Goal: Task Accomplishment & Management: Manage account settings

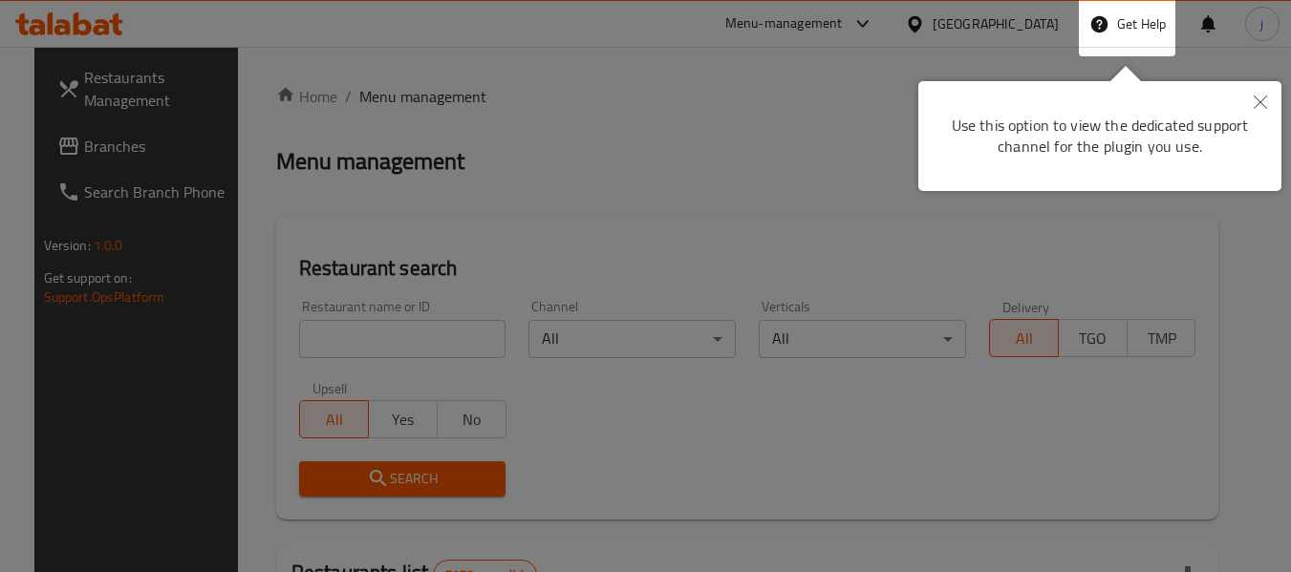
drag, startPoint x: 1278, startPoint y: 95, endPoint x: 1253, endPoint y: 97, distance: 25.0
click at [1277, 95] on button "Close" at bounding box center [1260, 103] width 42 height 44
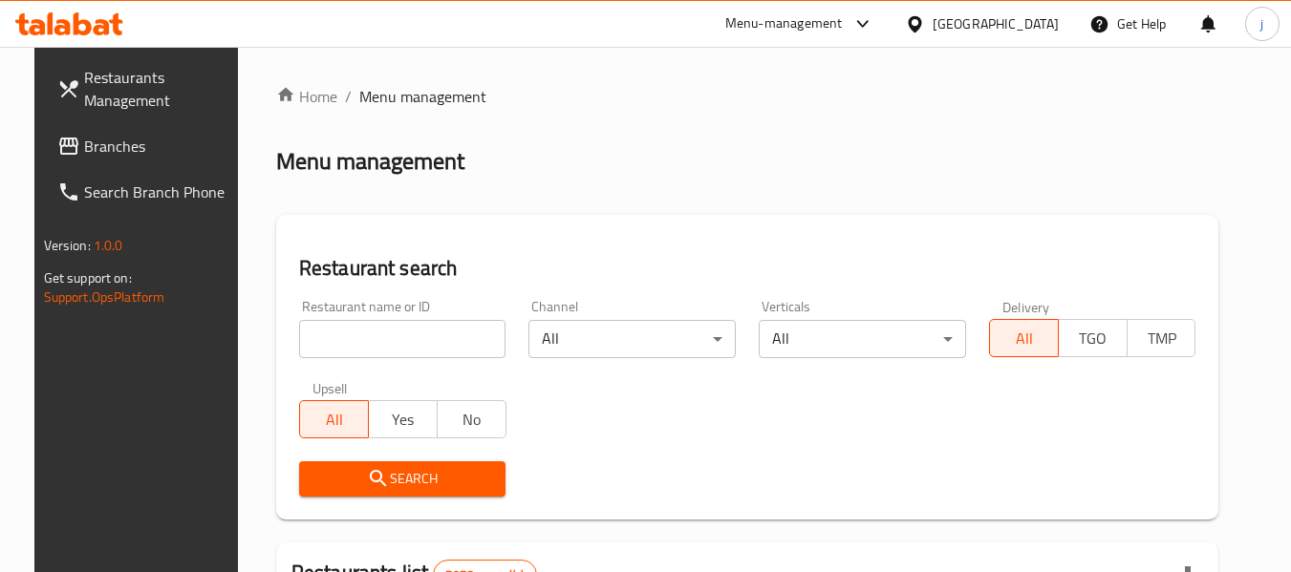
click at [1030, 23] on div "Bahrain" at bounding box center [996, 23] width 126 height 21
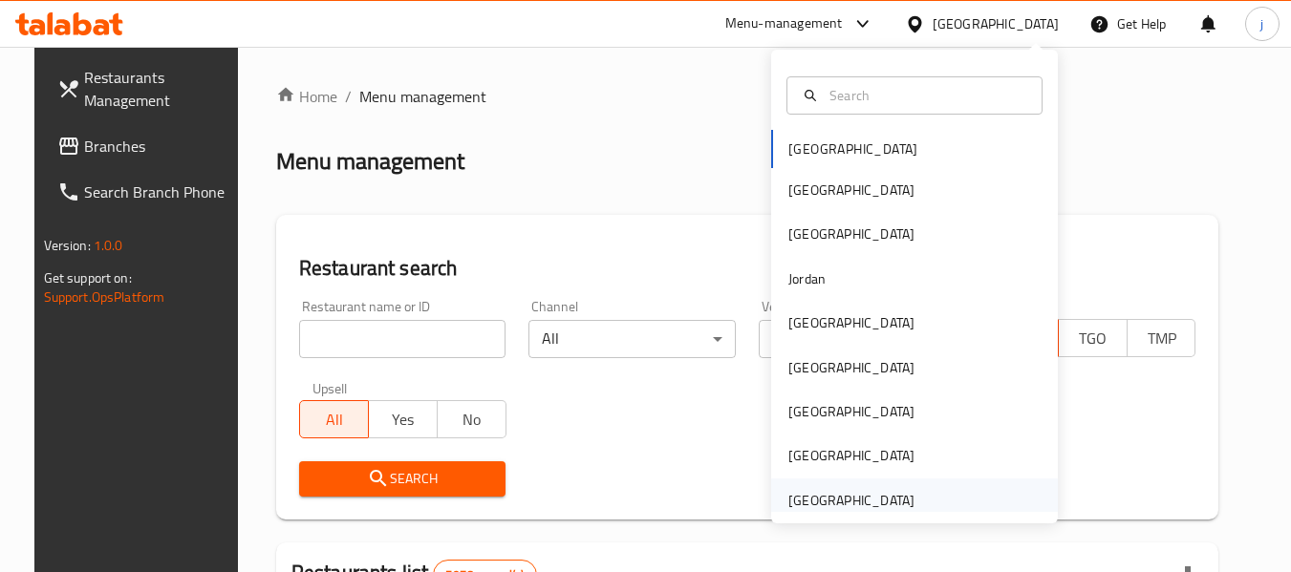
click at [833, 501] on div "[GEOGRAPHIC_DATA]" at bounding box center [851, 500] width 126 height 21
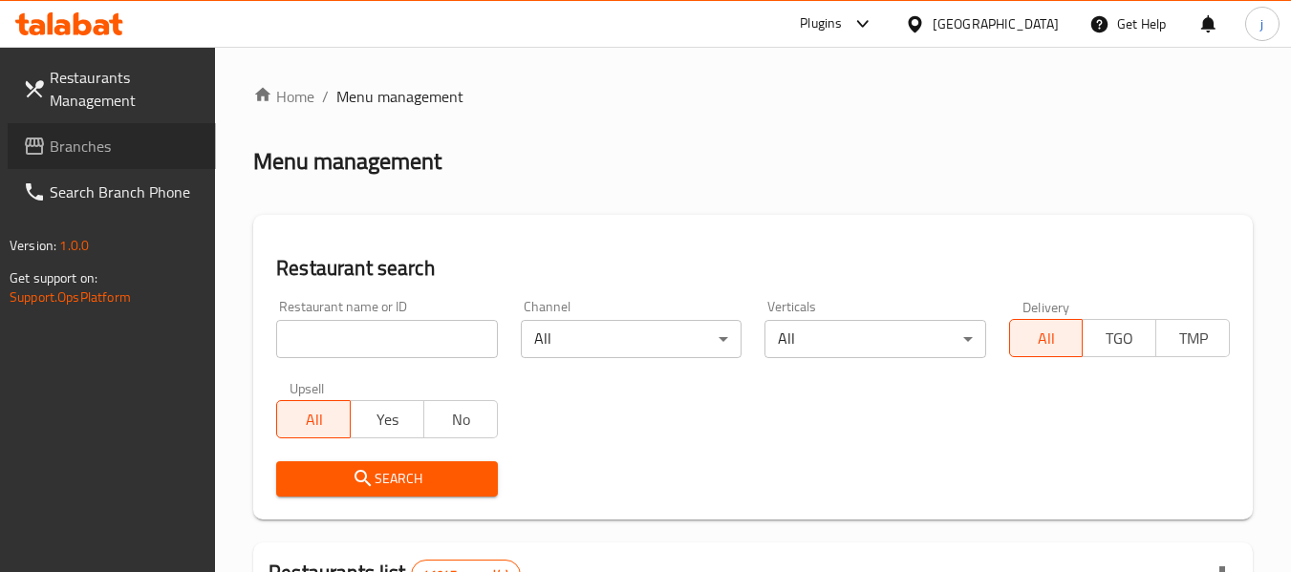
click at [73, 138] on span "Branches" at bounding box center [125, 146] width 151 height 23
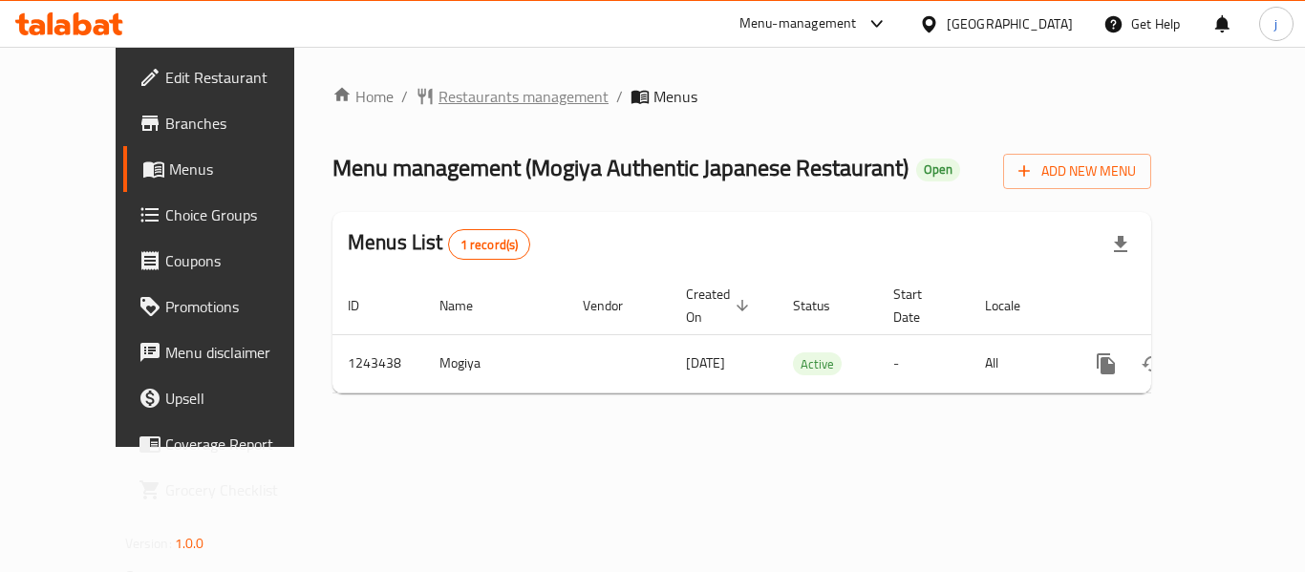
click at [461, 95] on span "Restaurants management" at bounding box center [524, 96] width 170 height 23
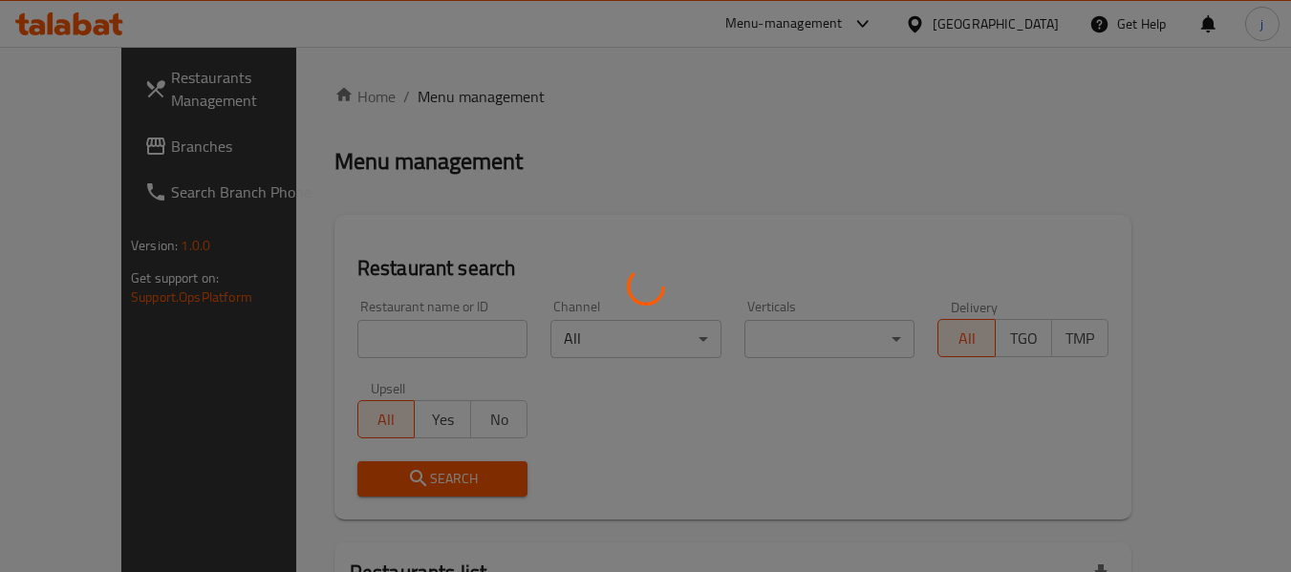
click at [95, 153] on div at bounding box center [645, 286] width 1291 height 572
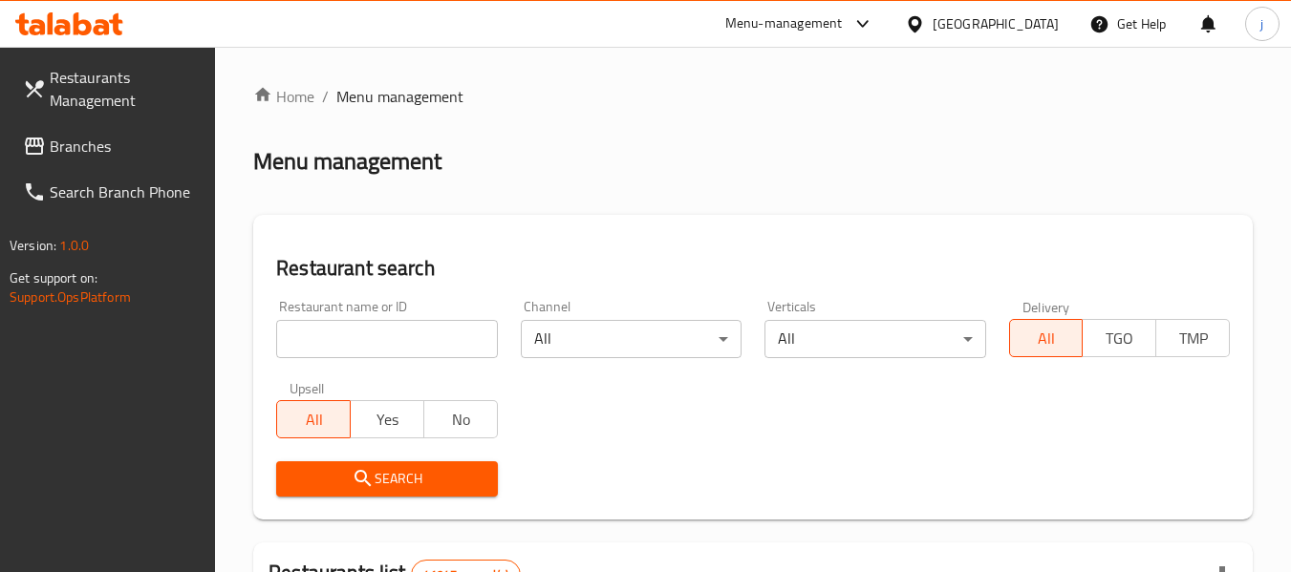
click at [124, 151] on span "Branches" at bounding box center [125, 146] width 151 height 23
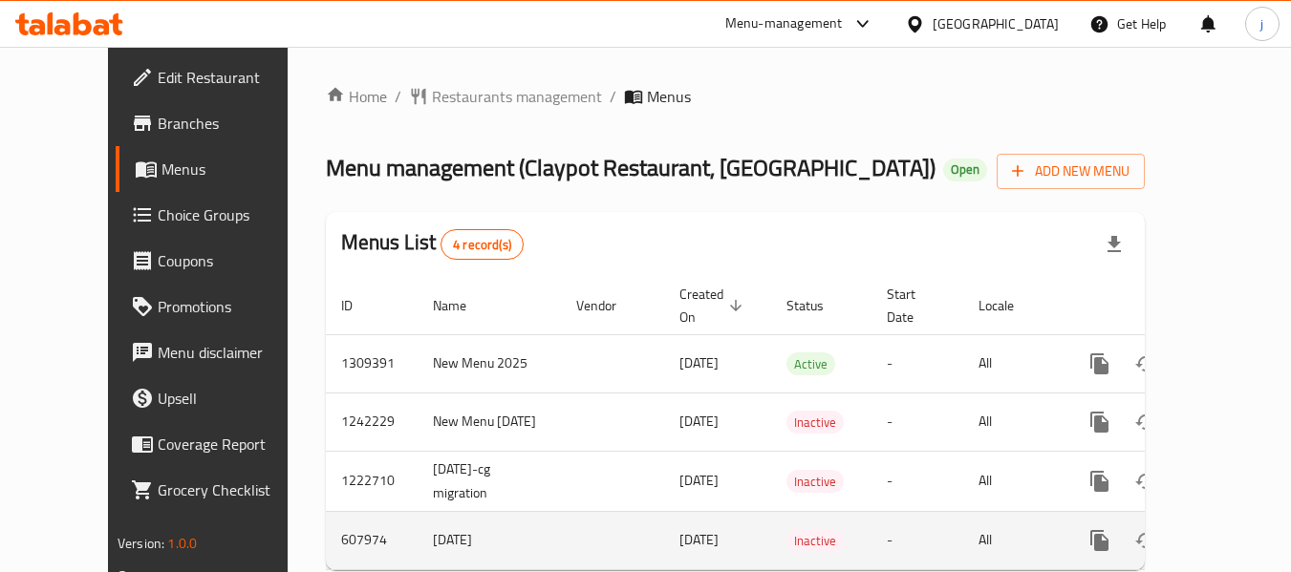
click at [979, 14] on div "[GEOGRAPHIC_DATA]" at bounding box center [996, 23] width 126 height 21
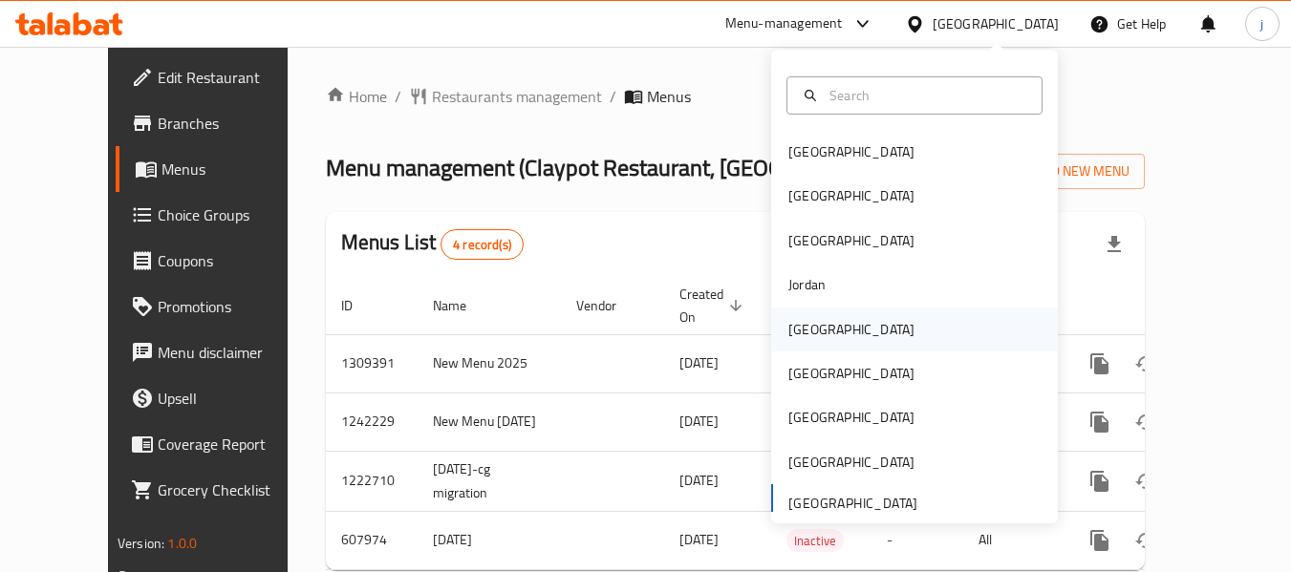
click at [788, 333] on div "Kuwait" at bounding box center [851, 329] width 126 height 21
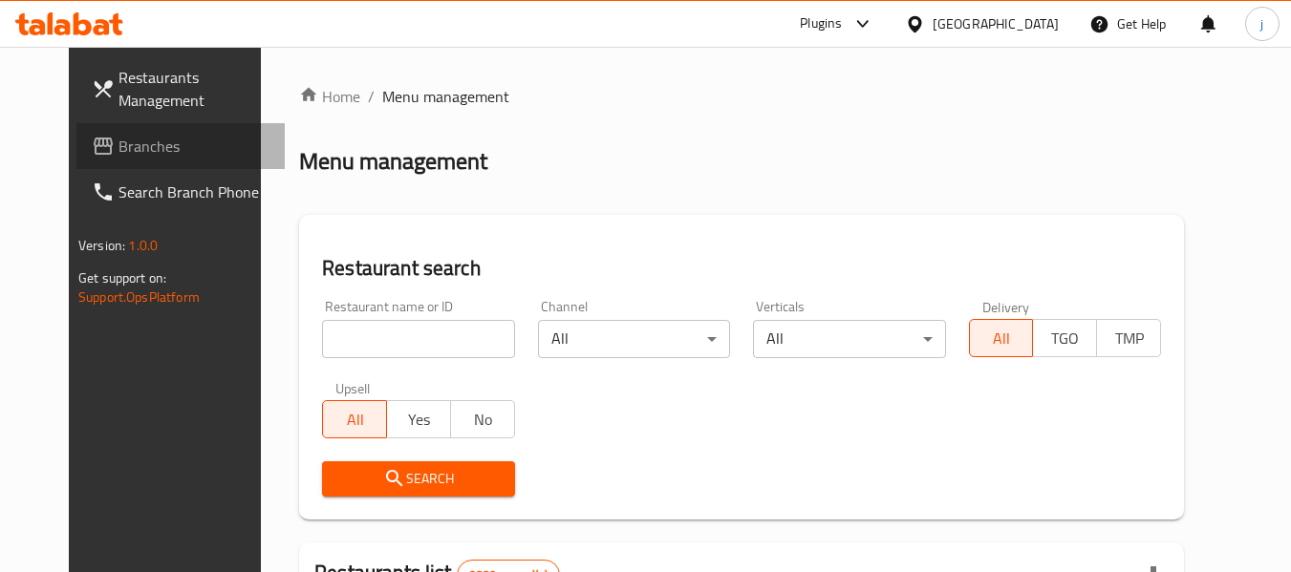
click at [118, 151] on span "Branches" at bounding box center [193, 146] width 151 height 23
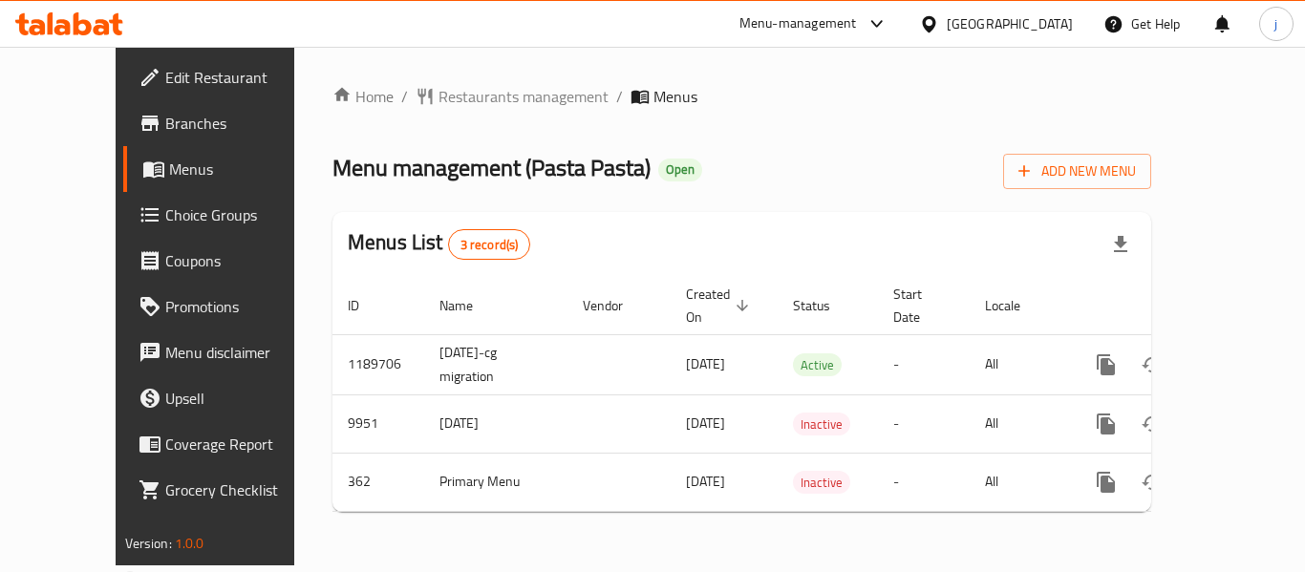
click at [1056, 19] on div "Kuwait" at bounding box center [1010, 23] width 126 height 21
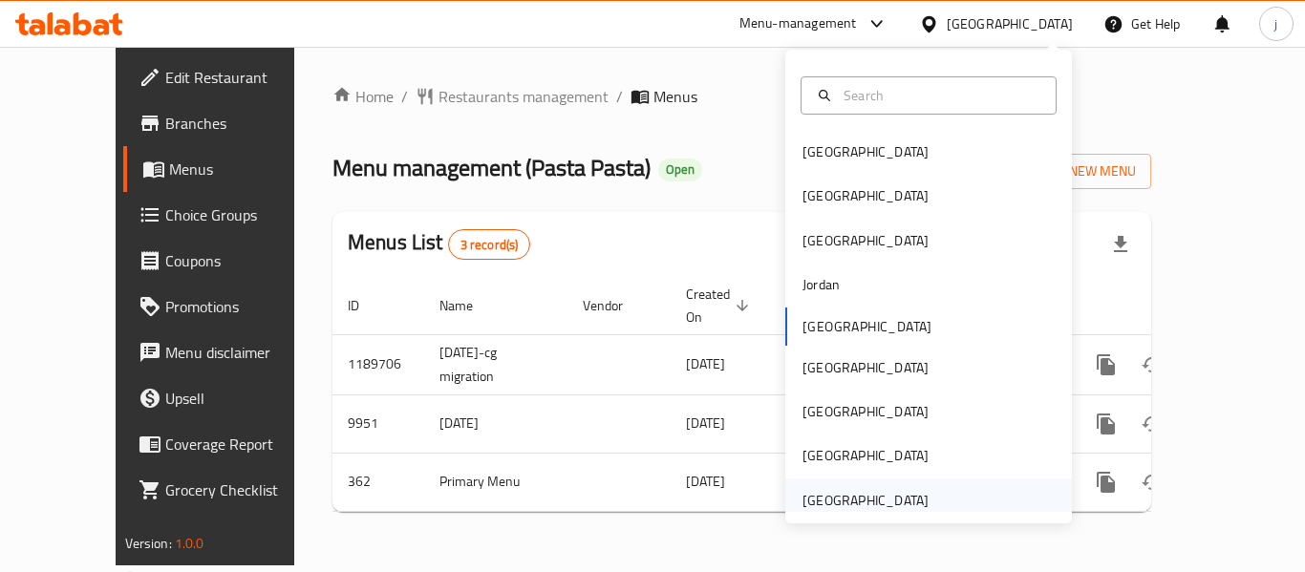
click at [884, 502] on div "[GEOGRAPHIC_DATA]" at bounding box center [866, 500] width 126 height 21
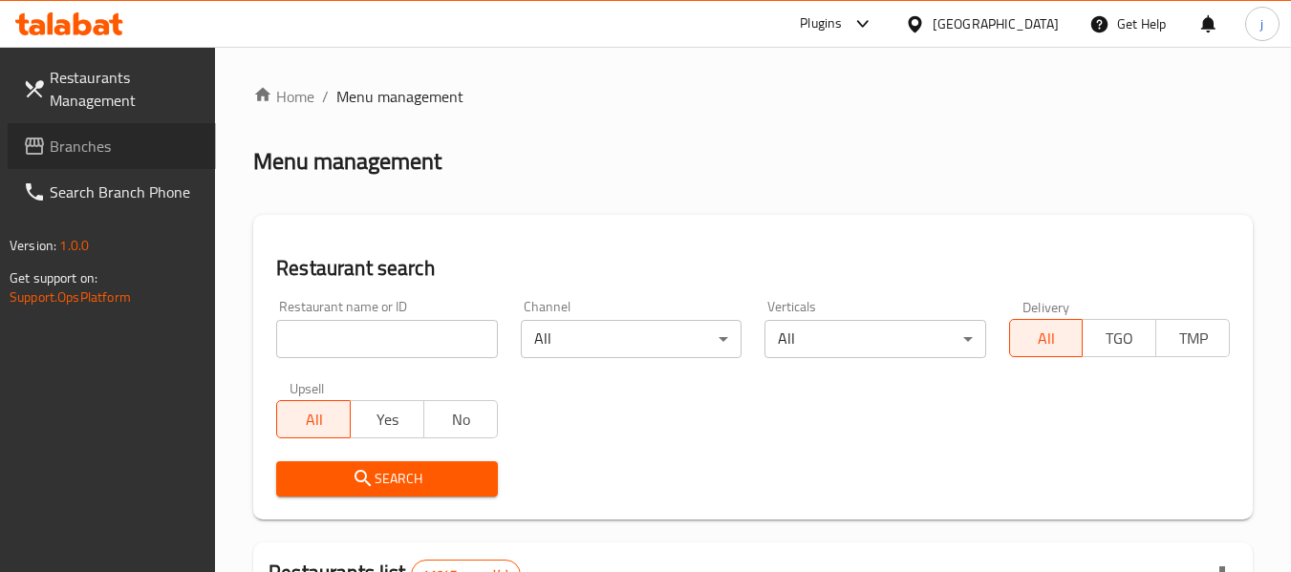
click at [103, 149] on span "Branches" at bounding box center [125, 146] width 151 height 23
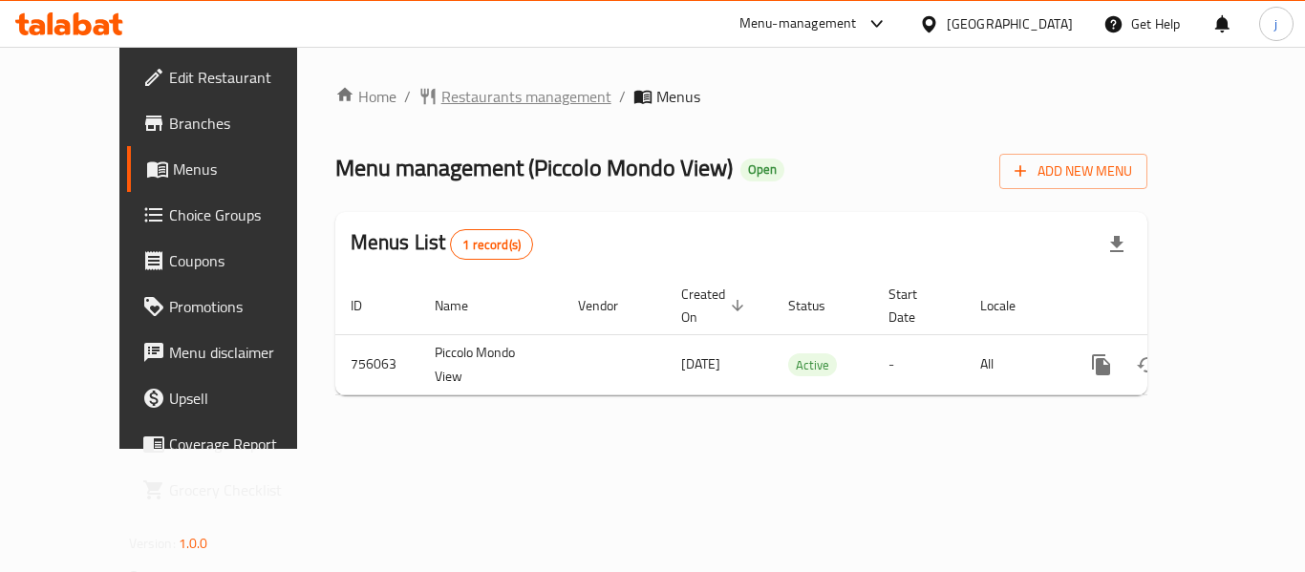
click at [442, 92] on span "Restaurants management" at bounding box center [527, 96] width 170 height 23
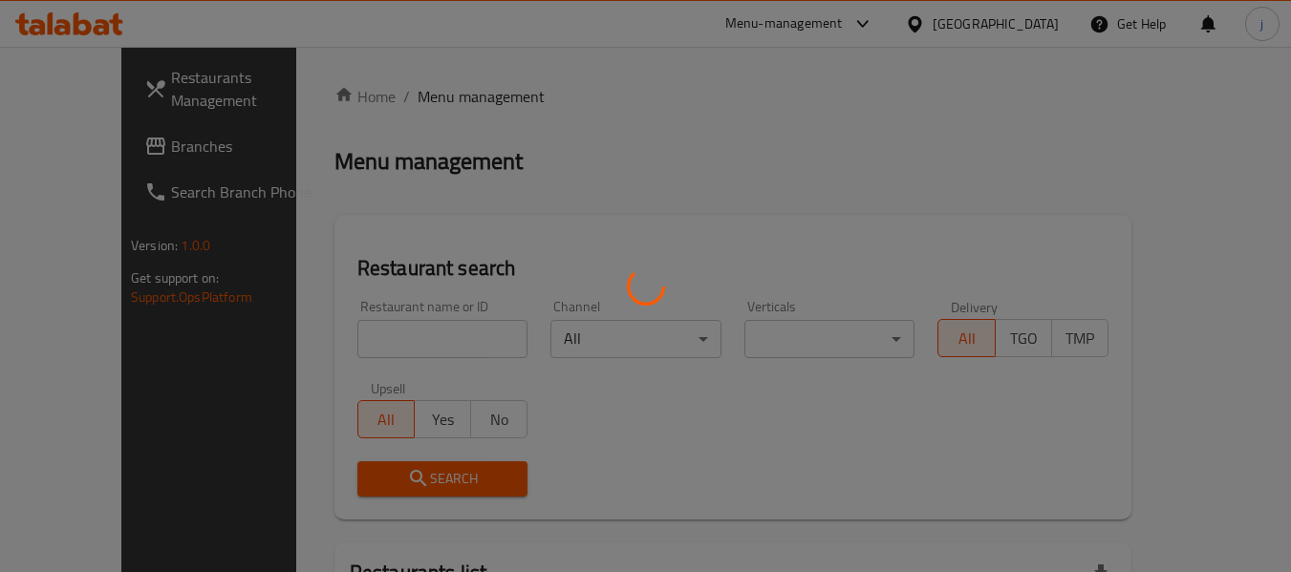
click at [75, 147] on div at bounding box center [645, 286] width 1291 height 572
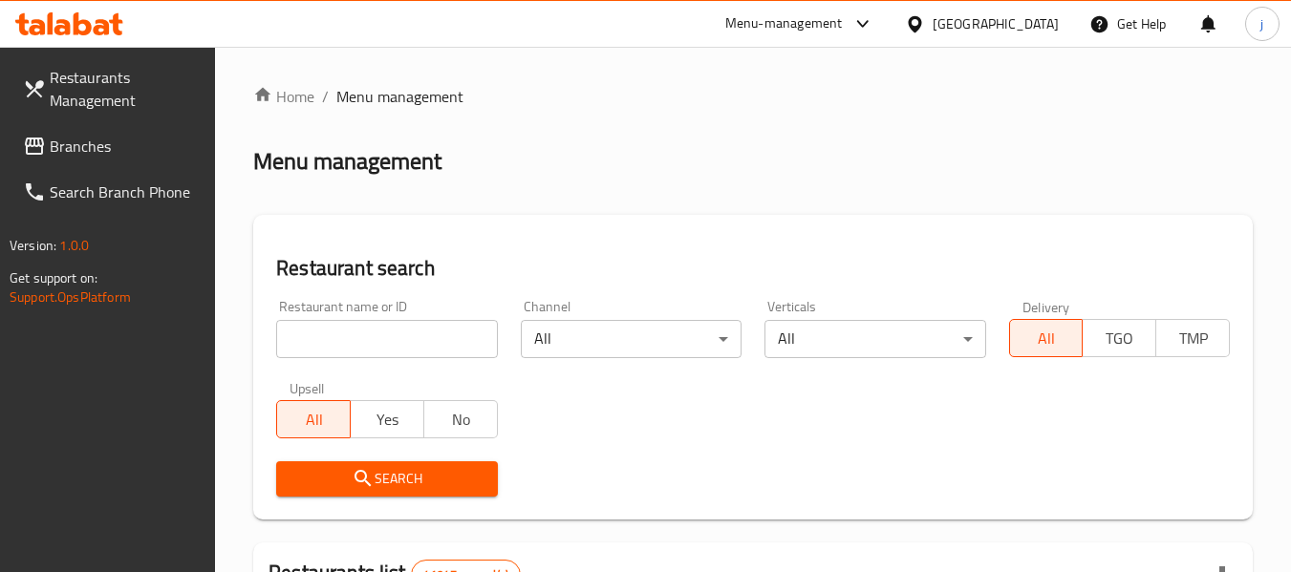
click at [92, 139] on span "Branches" at bounding box center [125, 146] width 151 height 23
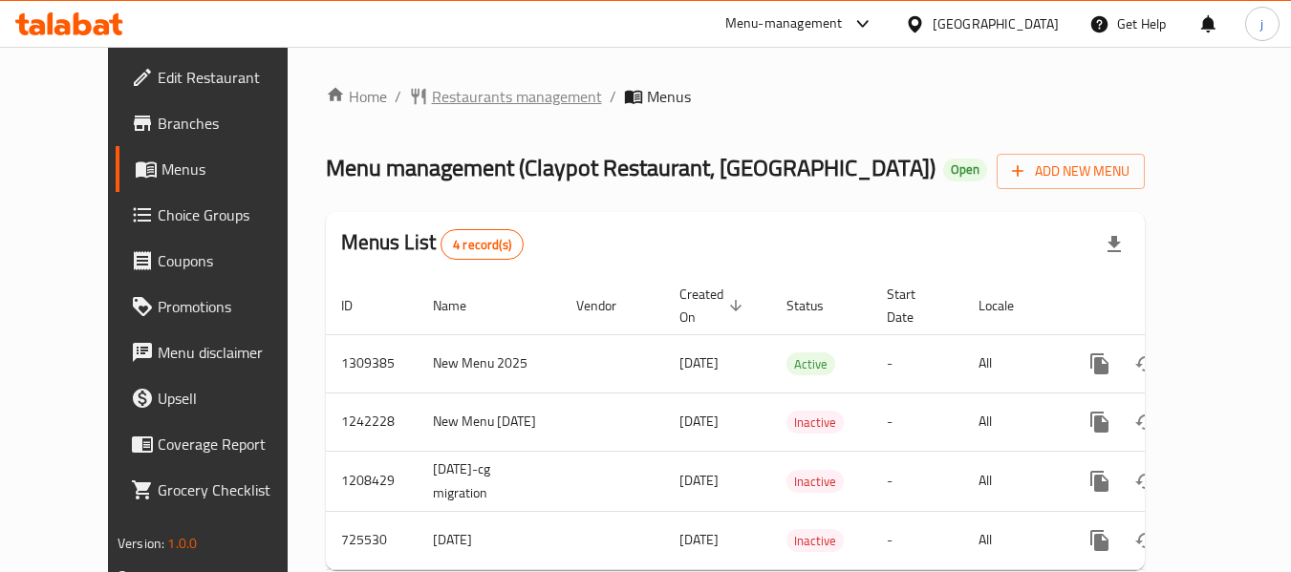
click at [451, 85] on span "Restaurants management" at bounding box center [517, 96] width 170 height 23
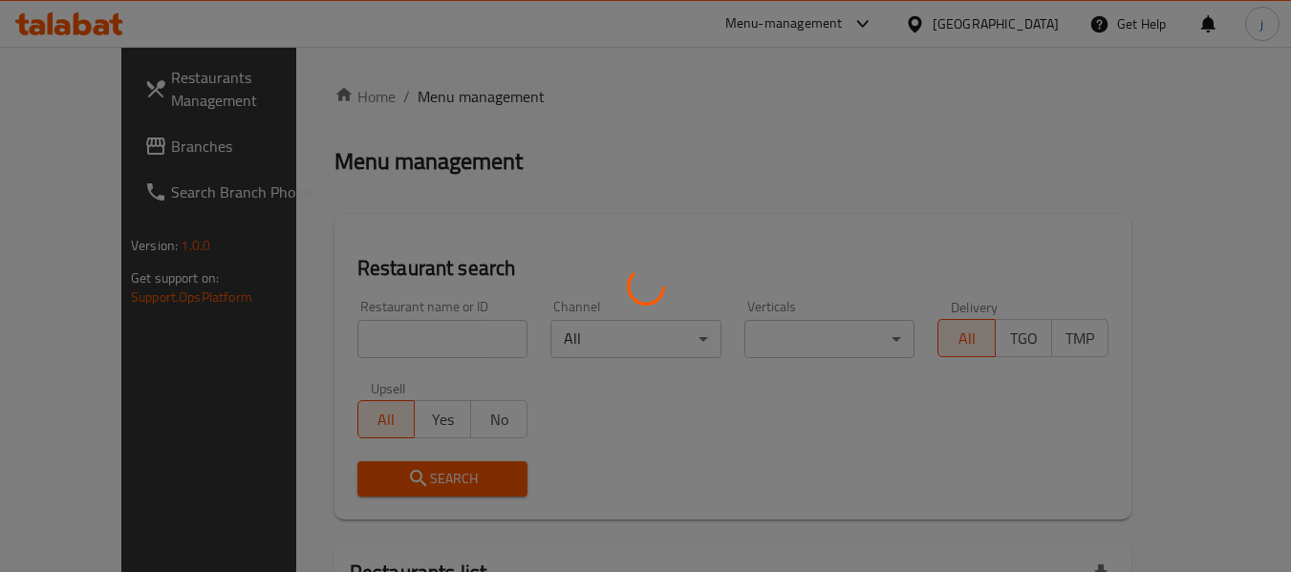
click at [70, 128] on div at bounding box center [645, 286] width 1291 height 572
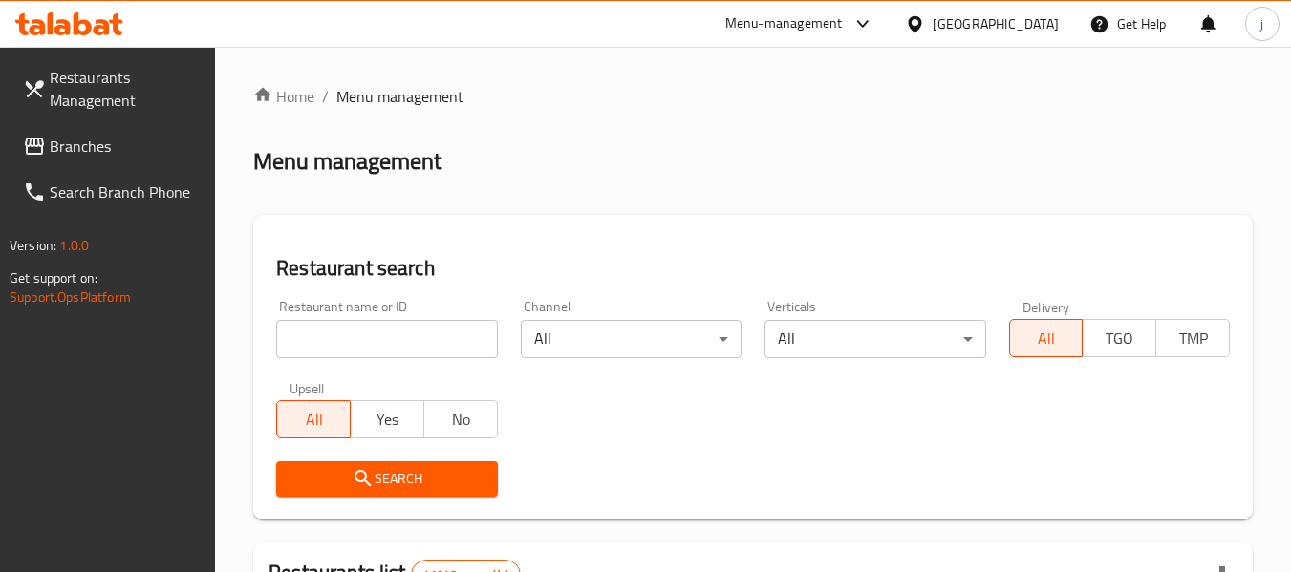
click at [65, 159] on div at bounding box center [645, 286] width 1291 height 572
click at [64, 157] on span "Branches" at bounding box center [125, 146] width 151 height 23
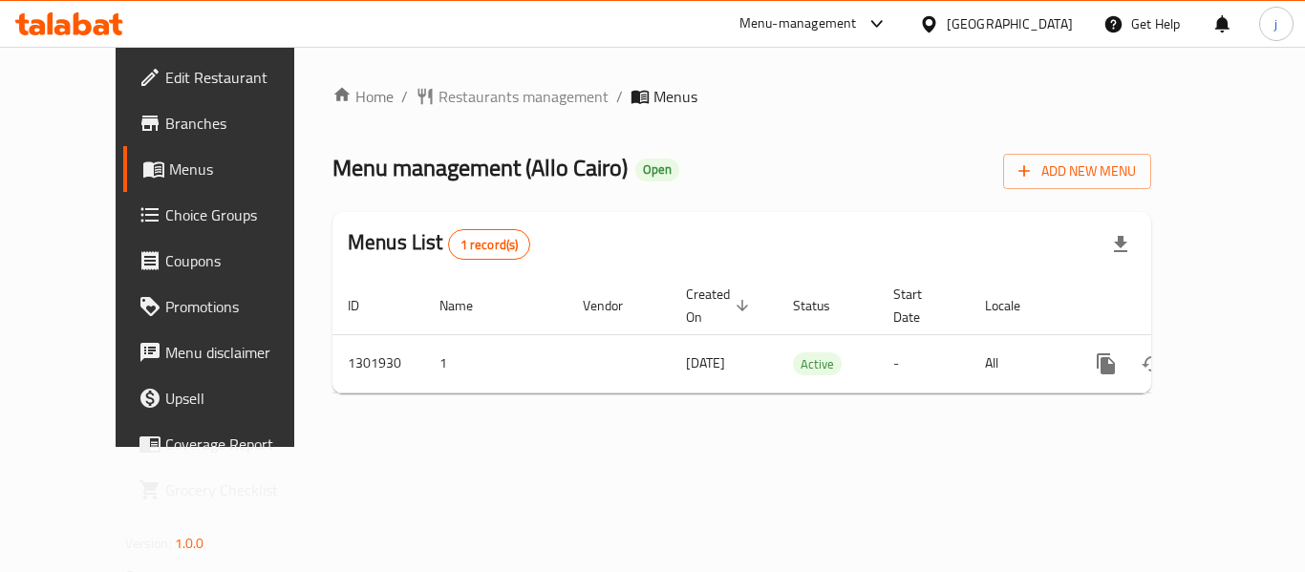
click at [1035, 26] on div "[GEOGRAPHIC_DATA]" at bounding box center [1010, 23] width 126 height 21
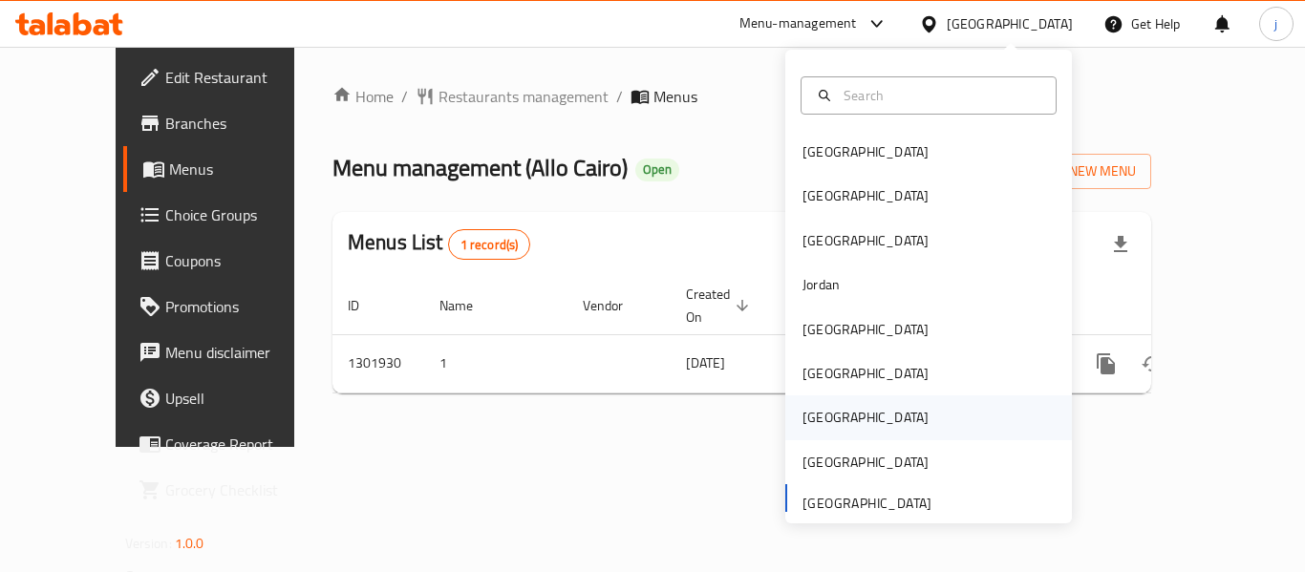
click at [803, 408] on div "[GEOGRAPHIC_DATA]" at bounding box center [866, 417] width 126 height 21
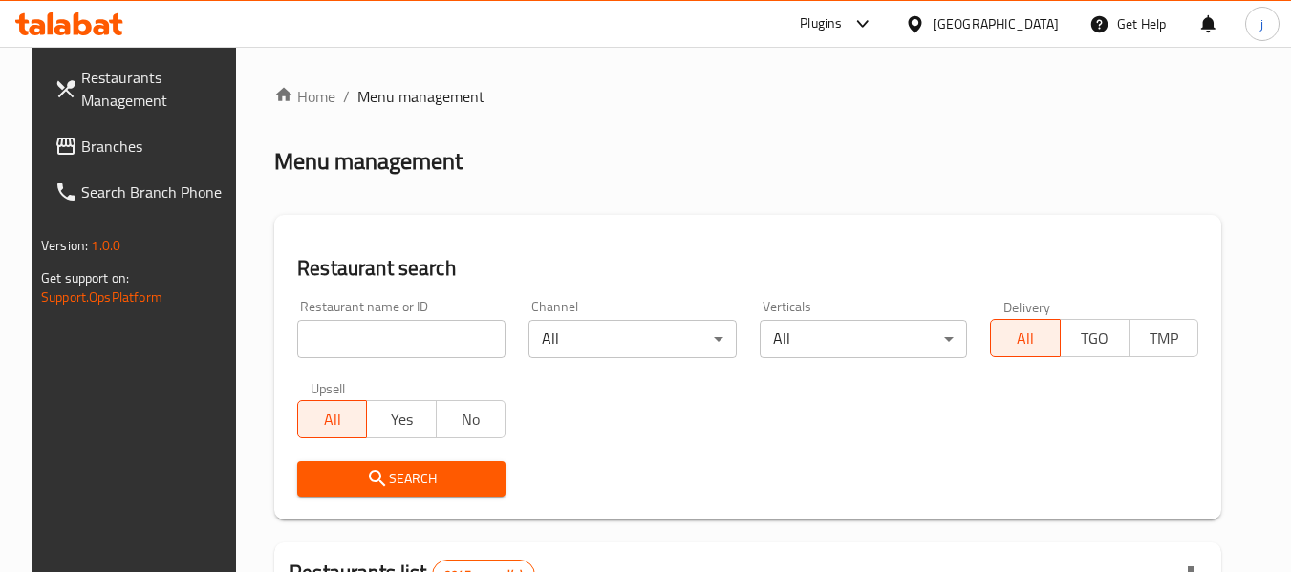
click at [45, 160] on link "Branches" at bounding box center [143, 146] width 208 height 46
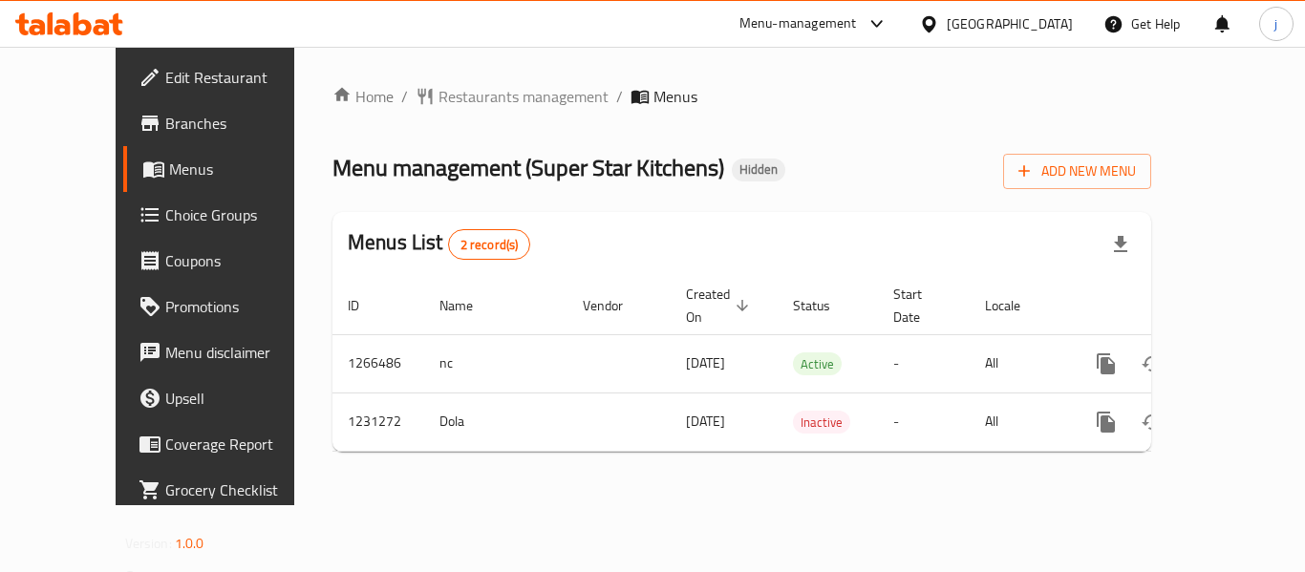
click at [1053, 24] on div "[GEOGRAPHIC_DATA]" at bounding box center [1010, 23] width 126 height 21
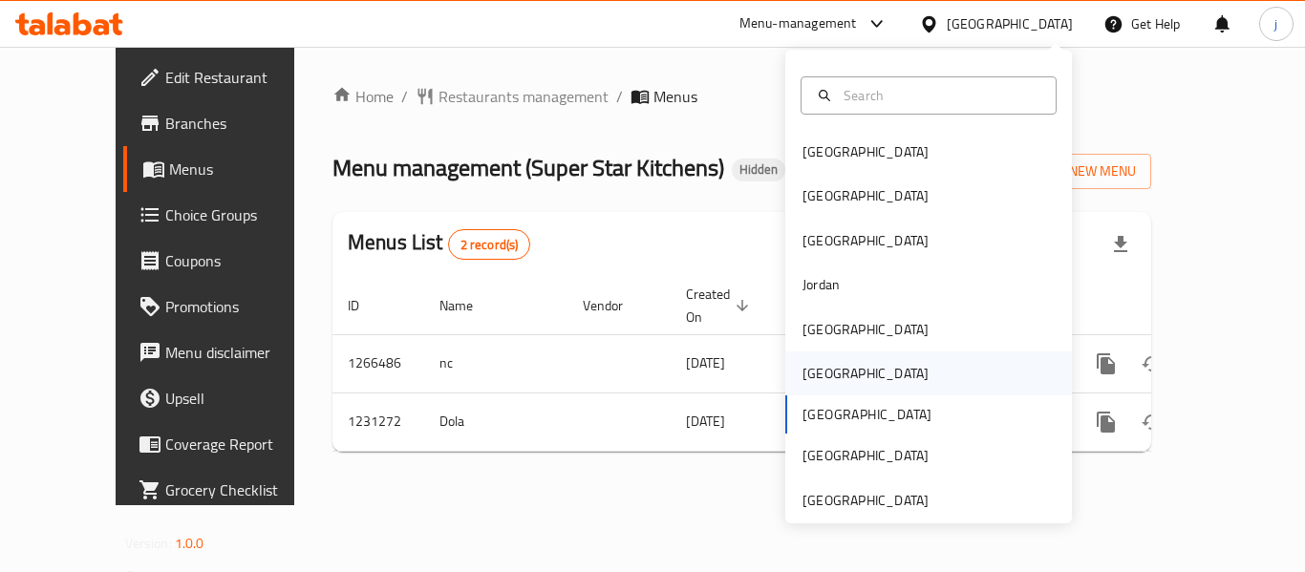
click at [808, 384] on div "[GEOGRAPHIC_DATA]" at bounding box center [866, 373] width 126 height 21
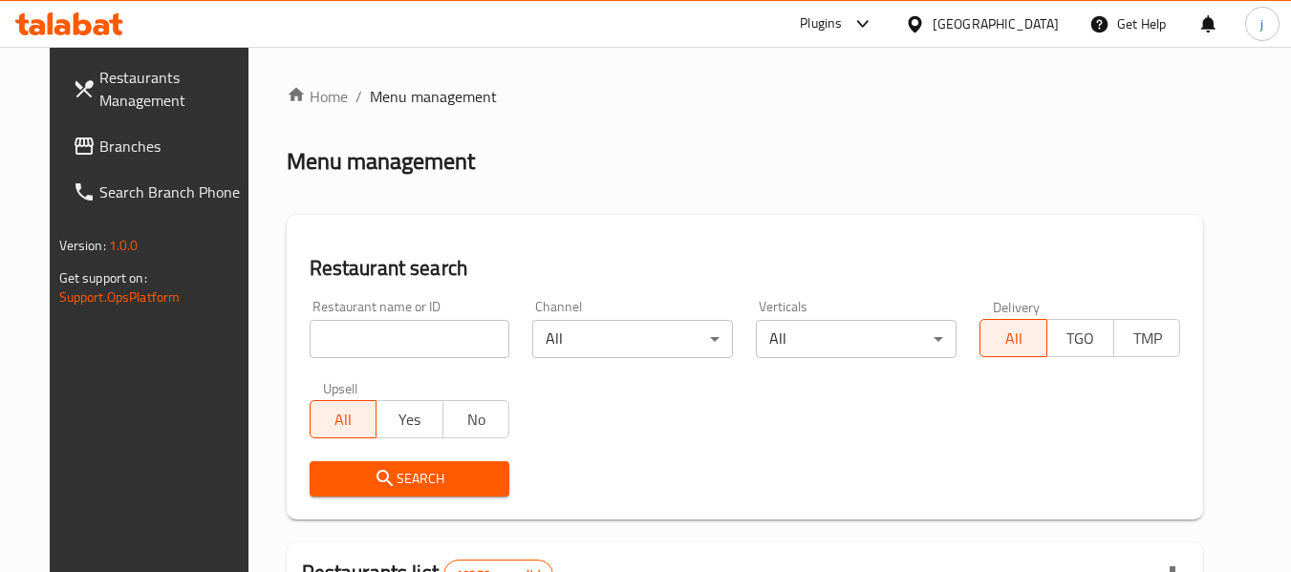
click at [99, 140] on span "Branches" at bounding box center [174, 146] width 151 height 23
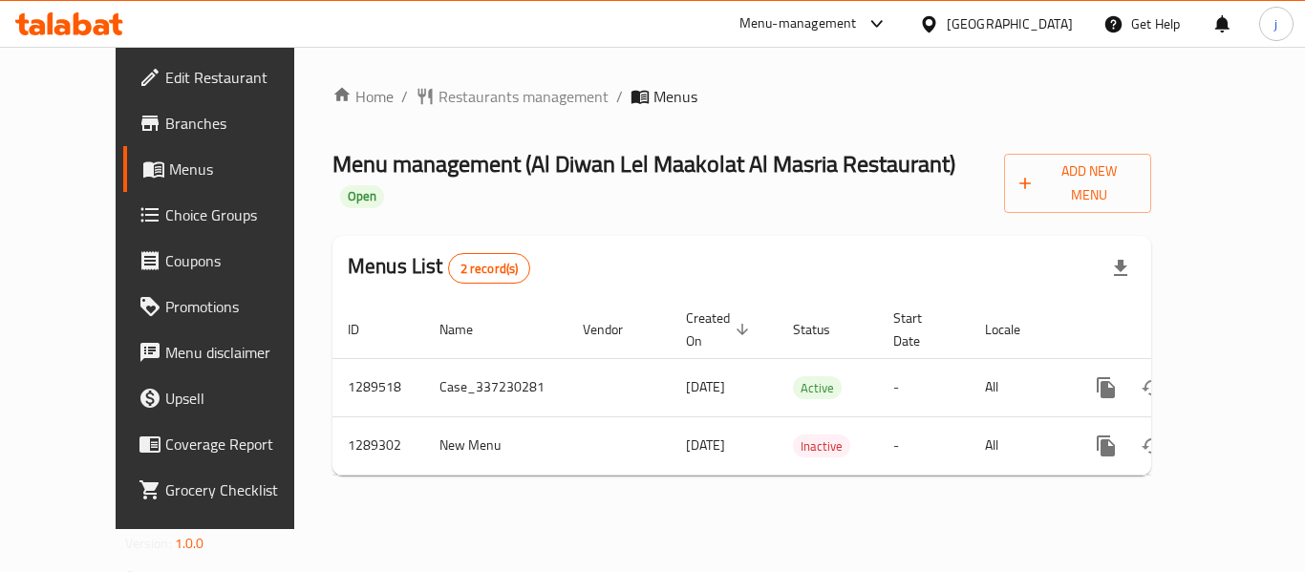
click at [947, 22] on div at bounding box center [933, 23] width 28 height 21
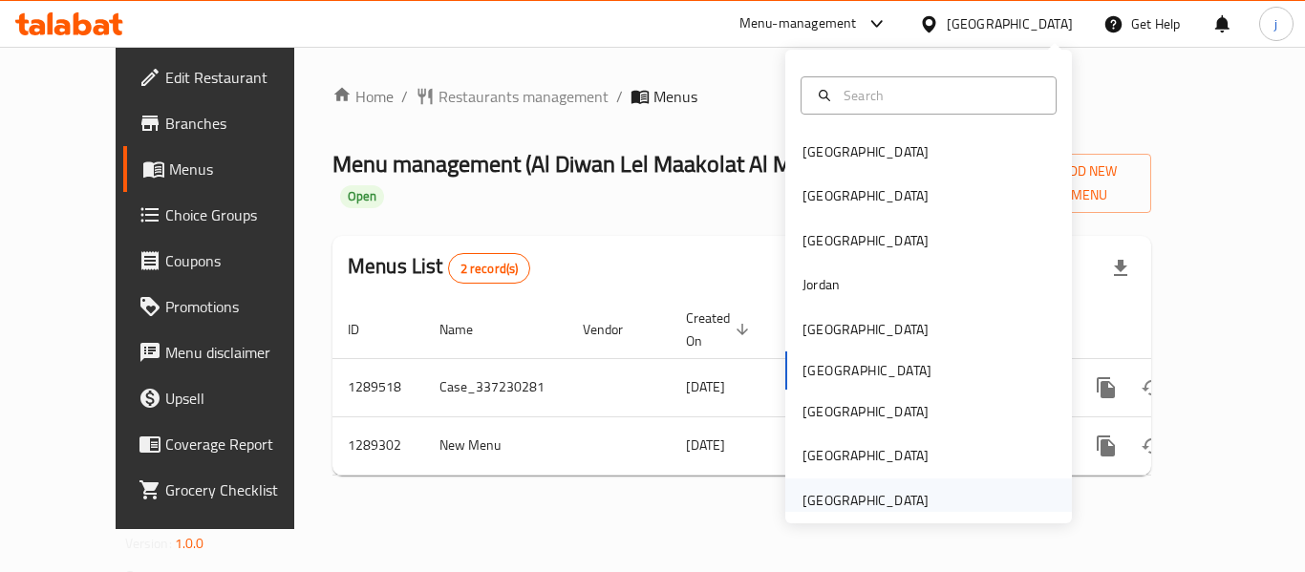
click at [803, 501] on div "[GEOGRAPHIC_DATA]" at bounding box center [866, 500] width 126 height 21
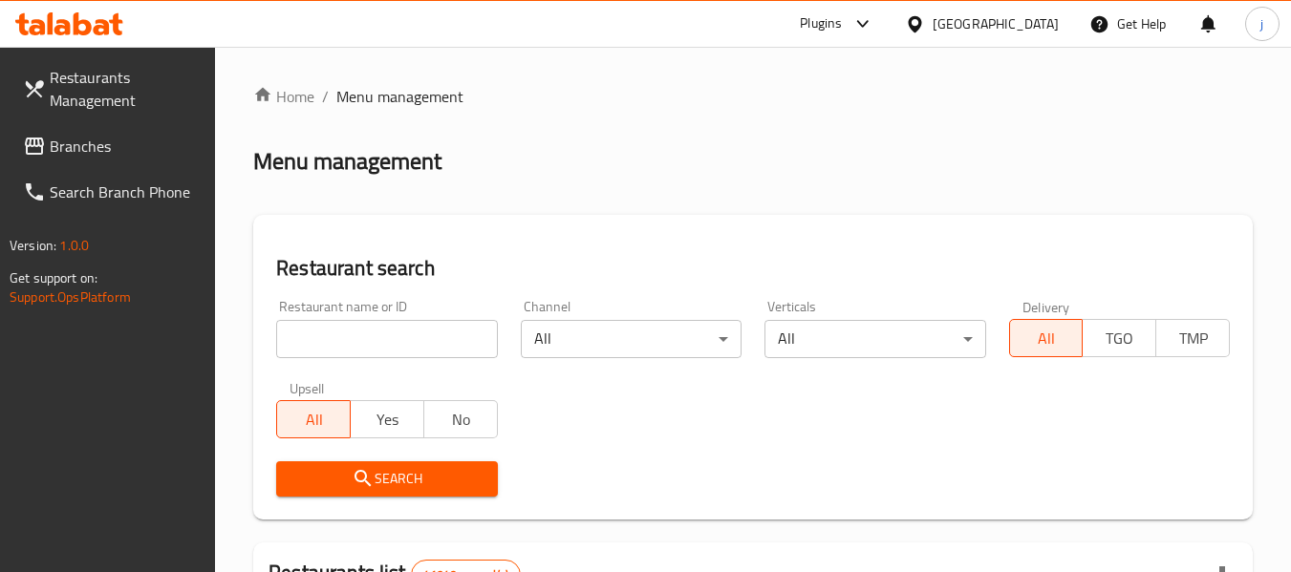
drag, startPoint x: 96, startPoint y: 149, endPoint x: 51, endPoint y: 147, distance: 45.0
click at [96, 149] on span "Branches" at bounding box center [125, 146] width 151 height 23
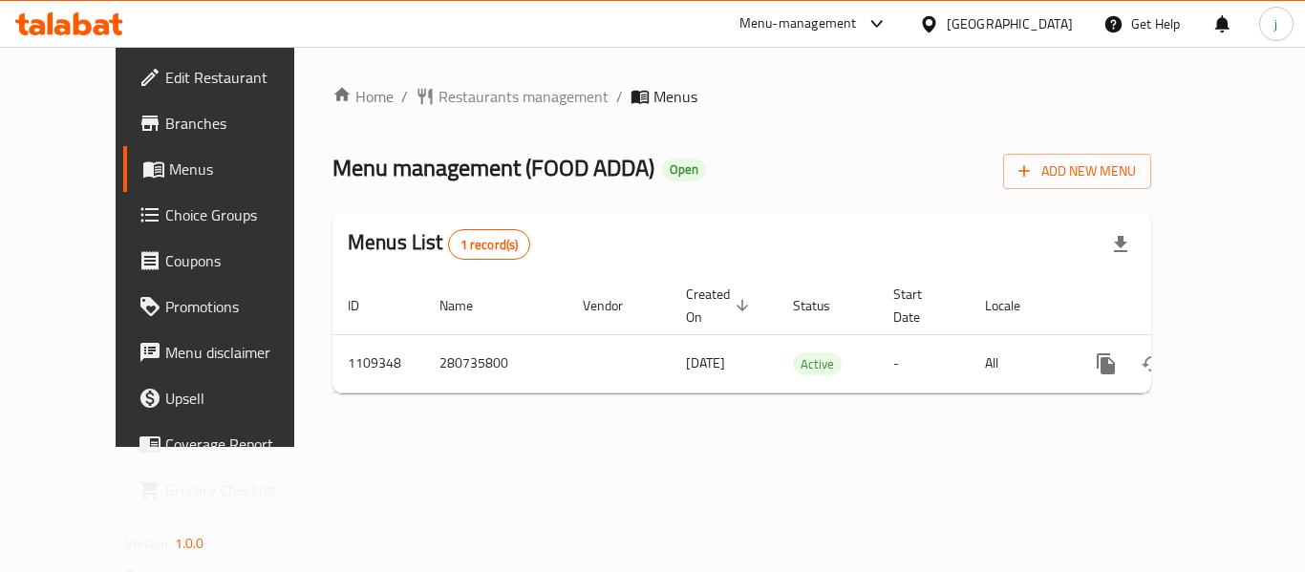
click at [986, 32] on div "[GEOGRAPHIC_DATA]" at bounding box center [1010, 23] width 126 height 21
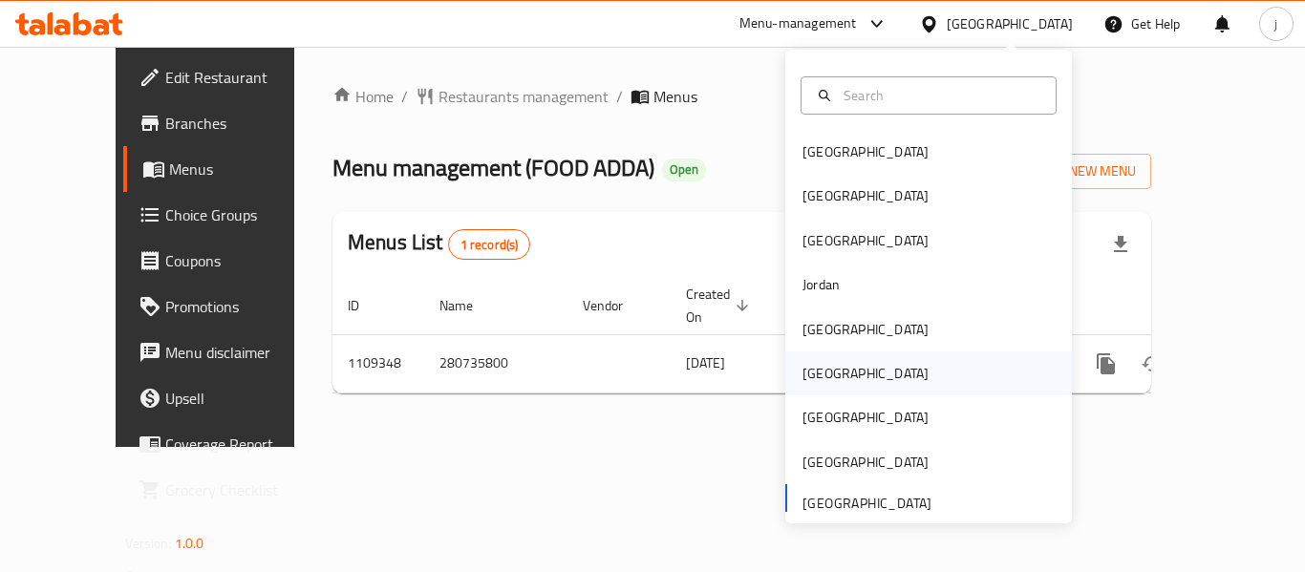
click at [878, 357] on div "[GEOGRAPHIC_DATA]" at bounding box center [929, 374] width 287 height 44
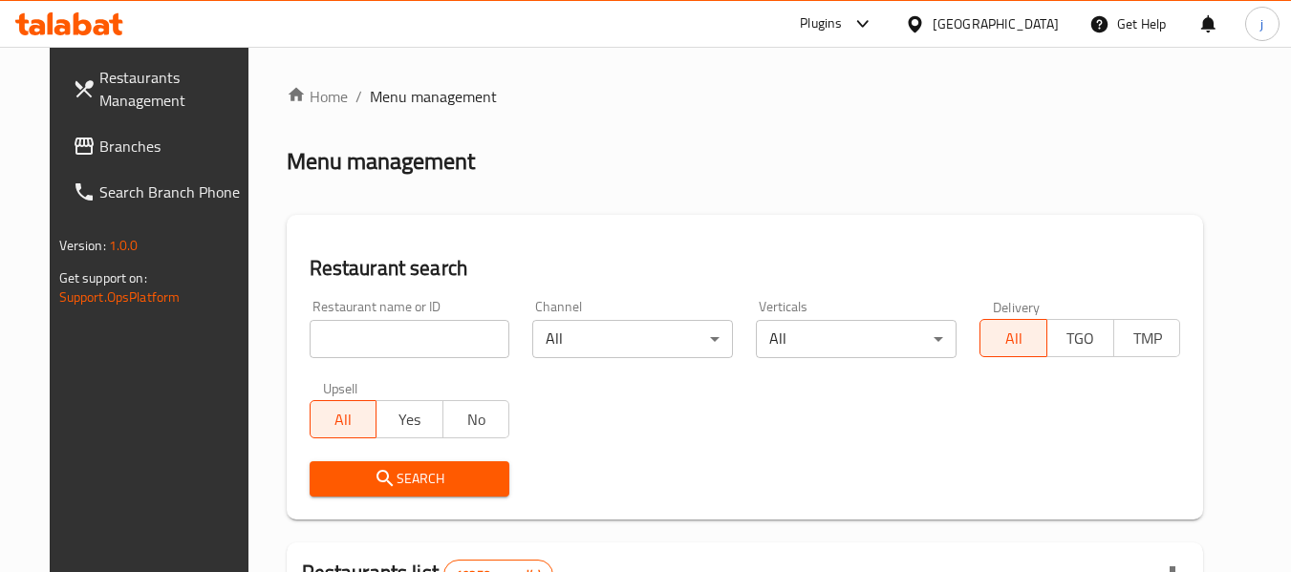
click at [99, 137] on span "Branches" at bounding box center [174, 146] width 151 height 23
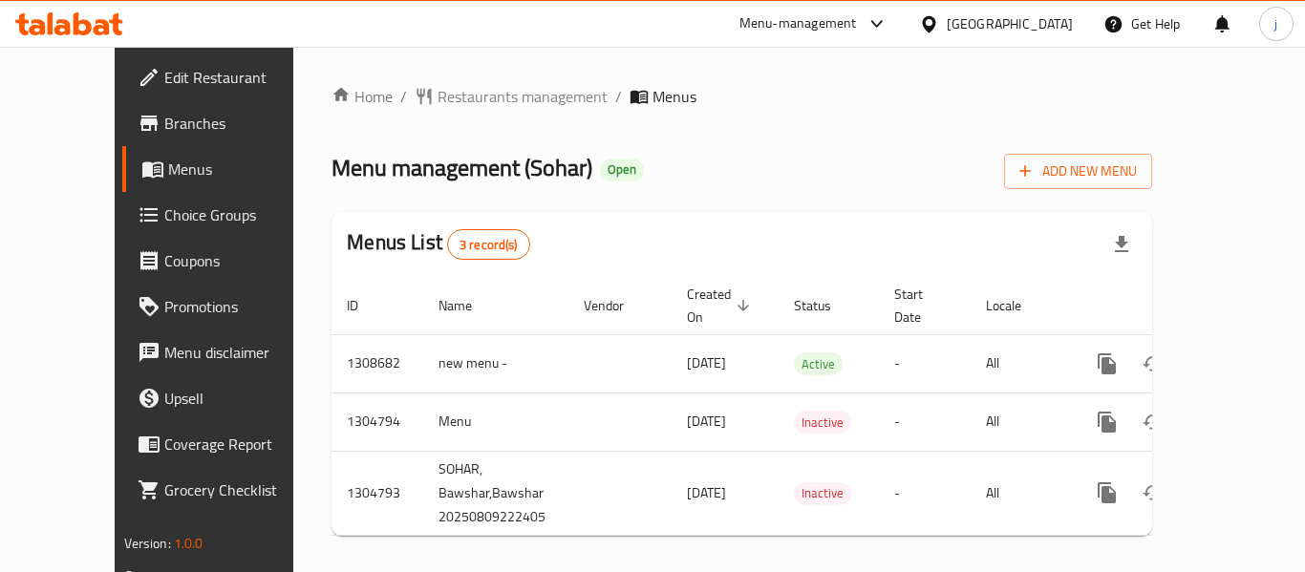
click at [1071, 28] on div "[GEOGRAPHIC_DATA]" at bounding box center [1010, 23] width 126 height 21
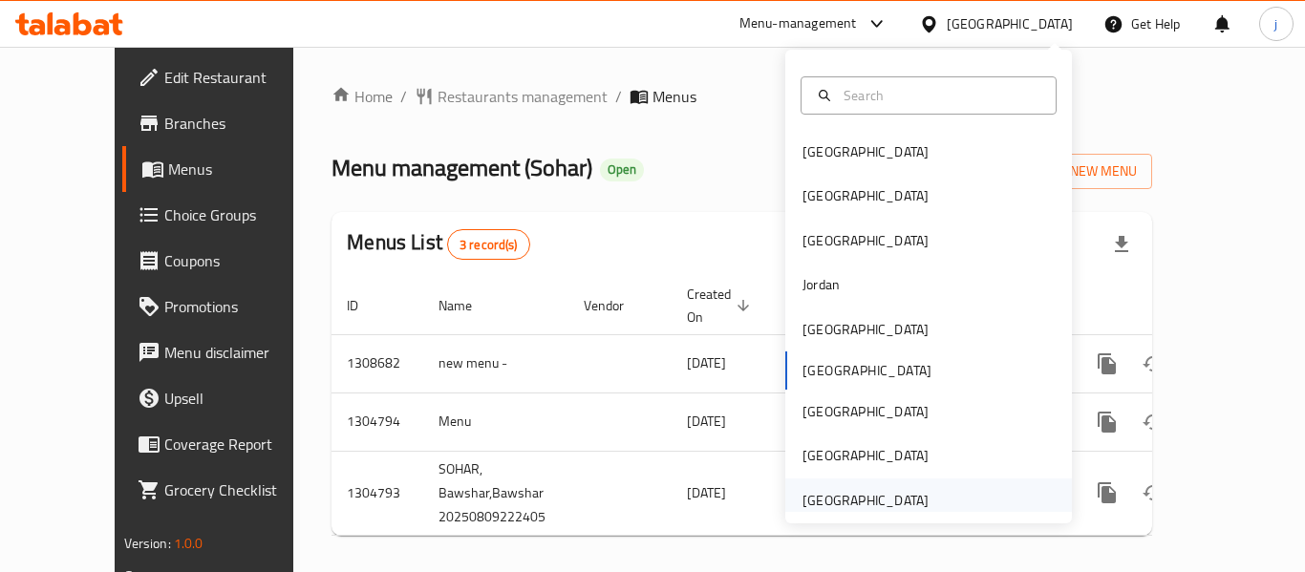
click at [814, 502] on div "[GEOGRAPHIC_DATA]" at bounding box center [866, 500] width 126 height 21
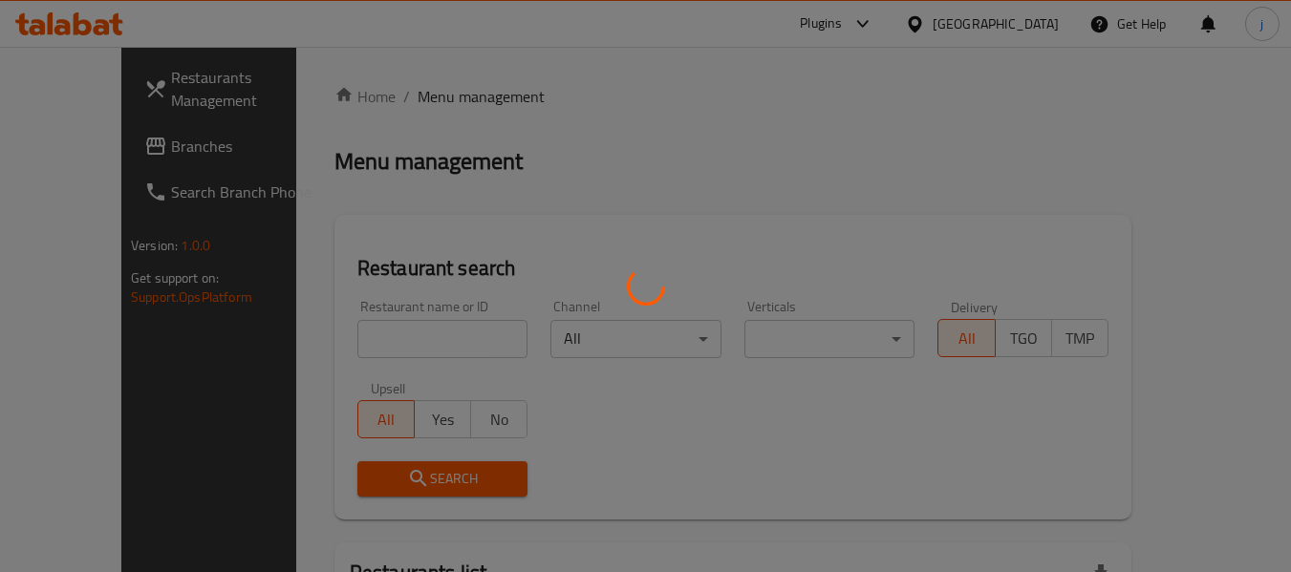
click at [93, 135] on div at bounding box center [645, 286] width 1291 height 572
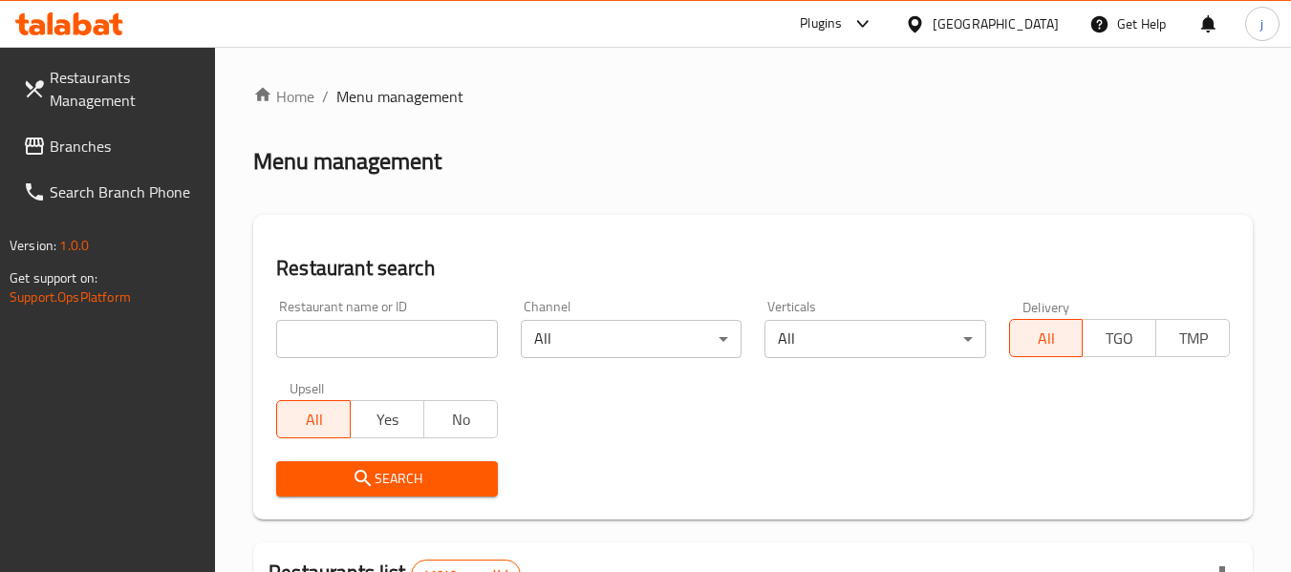
click at [93, 135] on span "Branches" at bounding box center [125, 146] width 151 height 23
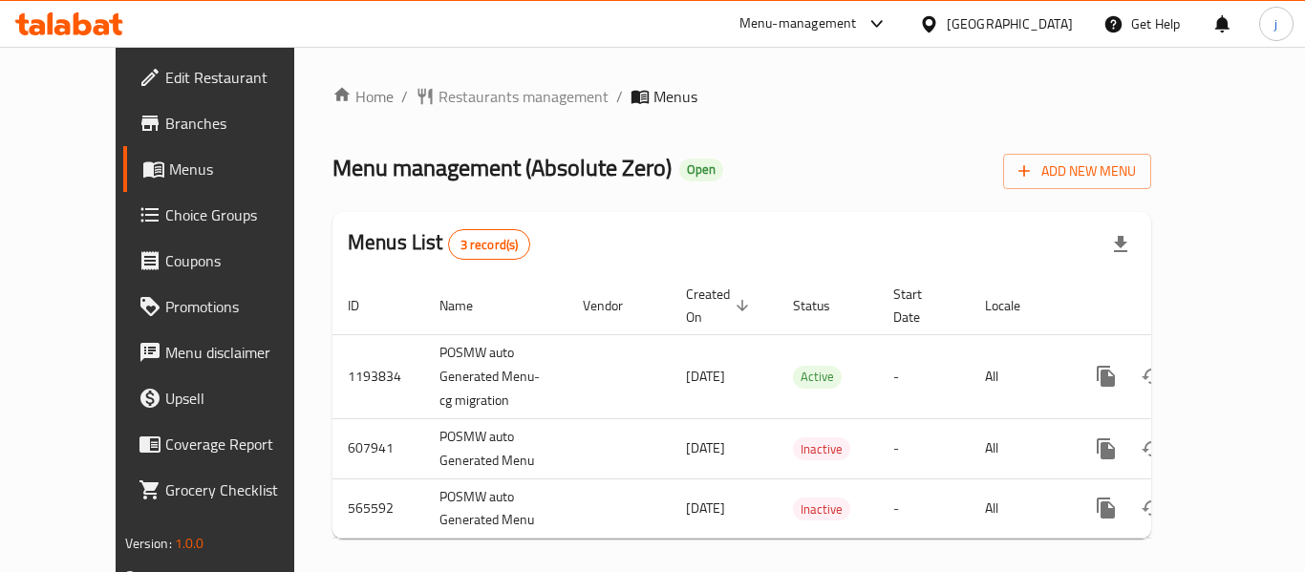
click at [869, 26] on icon at bounding box center [877, 23] width 23 height 23
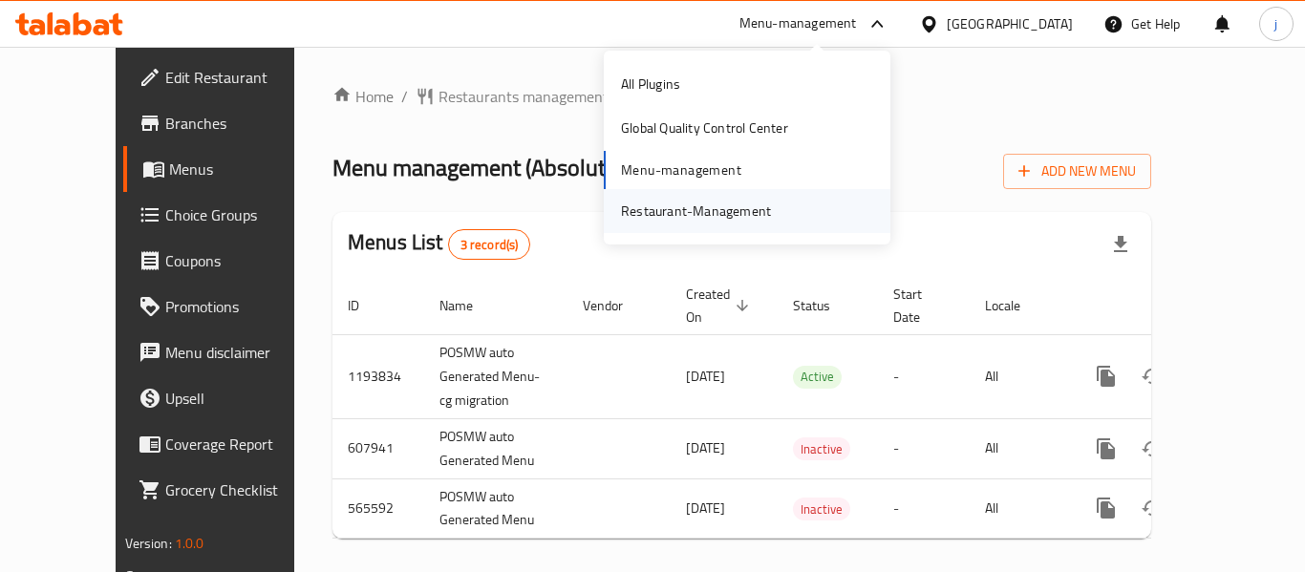
click at [698, 208] on div "Restaurant-Management" at bounding box center [696, 211] width 150 height 21
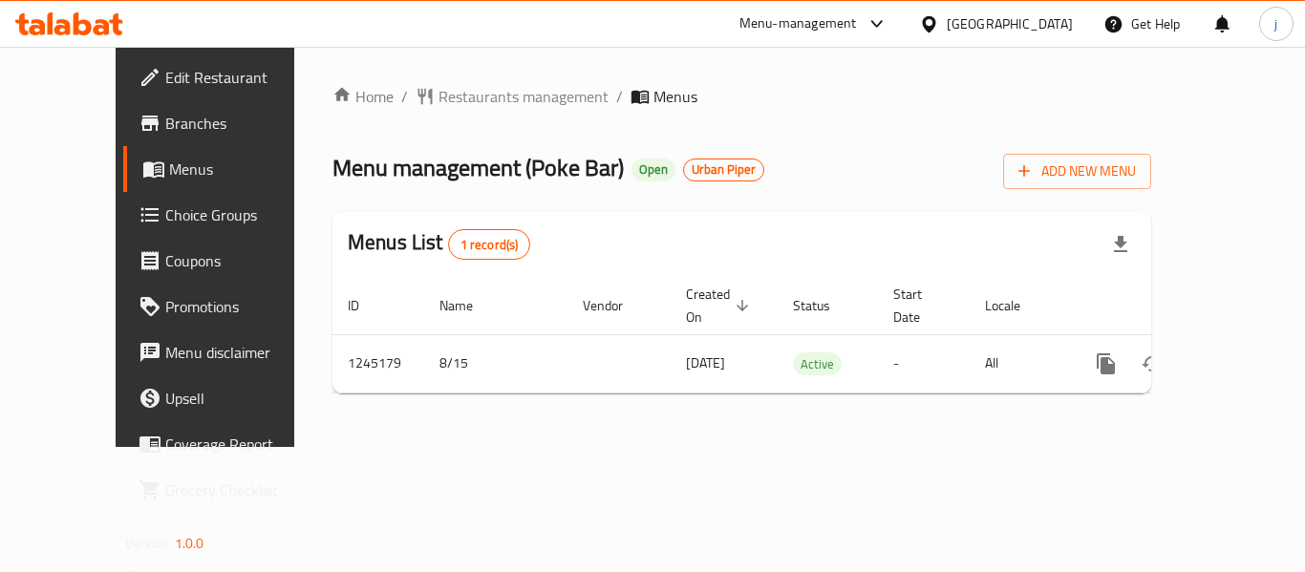
click at [871, 19] on icon at bounding box center [877, 23] width 23 height 23
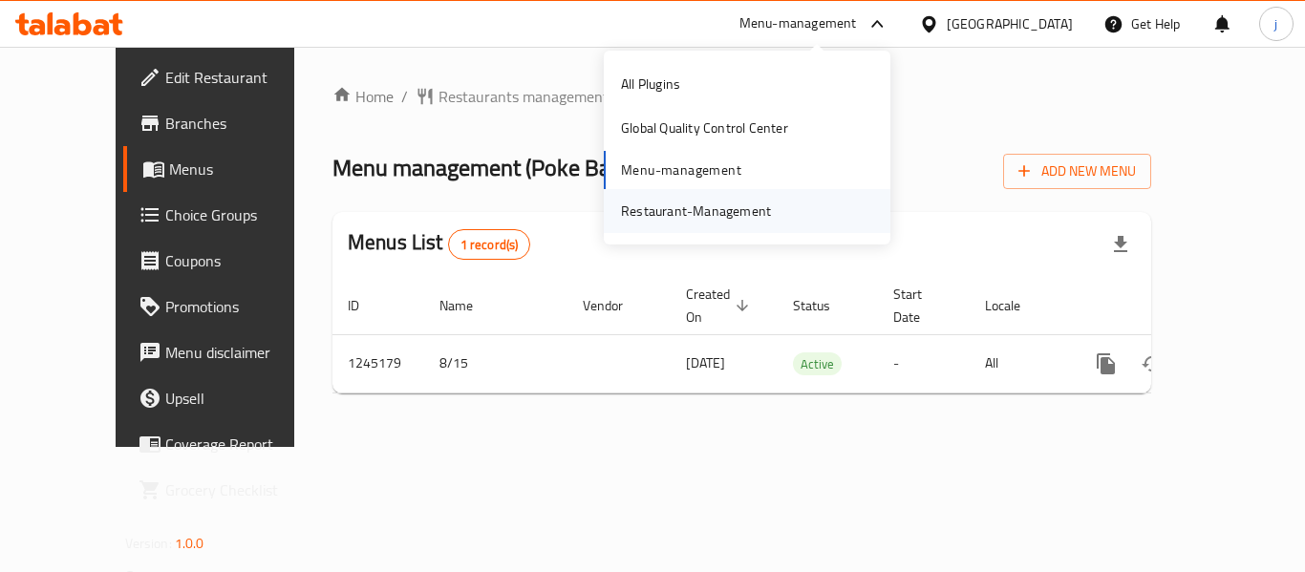
click at [705, 207] on div "Restaurant-Management" at bounding box center [696, 211] width 150 height 21
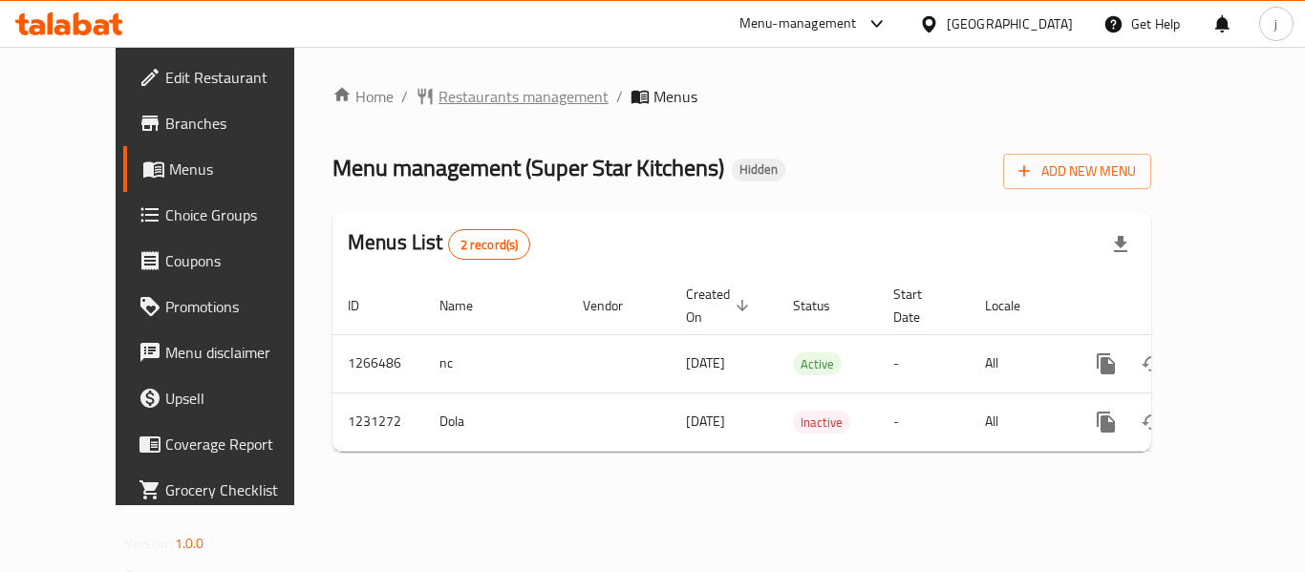
click at [455, 92] on span "Restaurants management" at bounding box center [524, 96] width 170 height 23
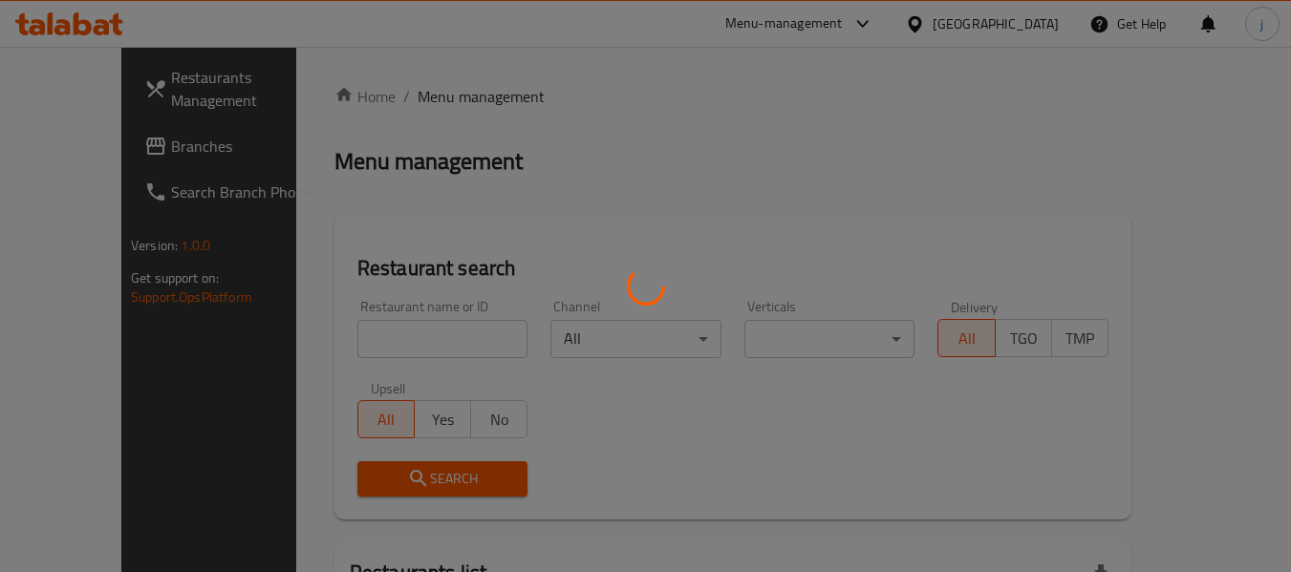
click at [68, 147] on div at bounding box center [645, 286] width 1291 height 572
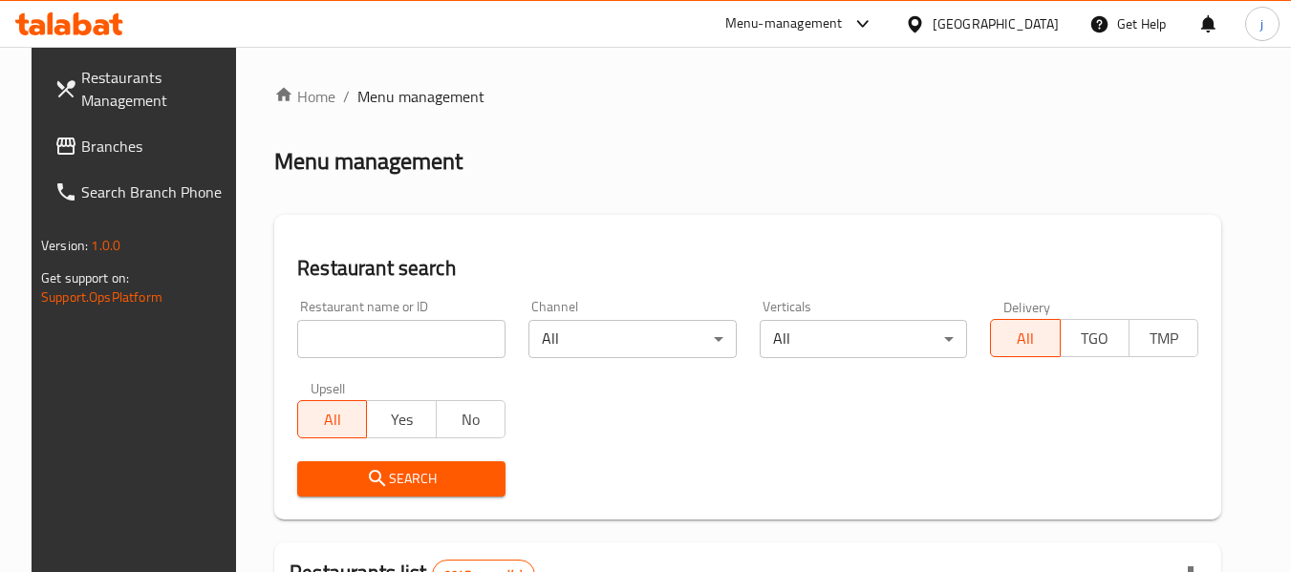
click at [81, 147] on span "Branches" at bounding box center [156, 146] width 151 height 23
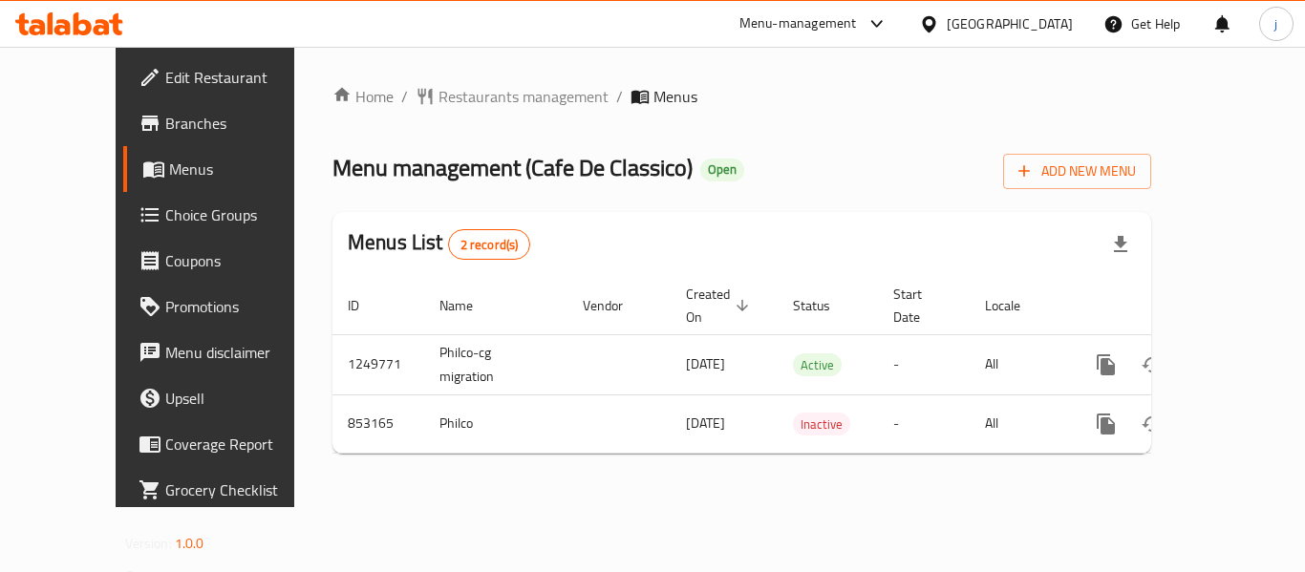
click at [1023, 11] on div "Qatar" at bounding box center [996, 24] width 184 height 46
click at [939, 21] on icon at bounding box center [929, 24] width 20 height 20
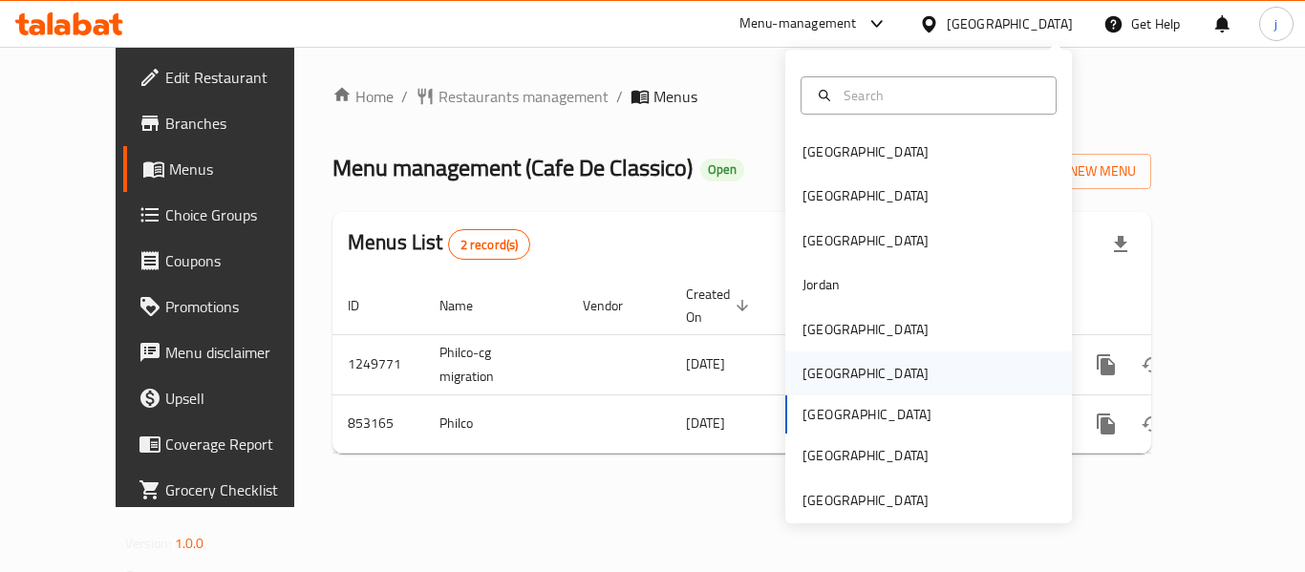
click at [838, 377] on div "[GEOGRAPHIC_DATA]" at bounding box center [865, 374] width 157 height 44
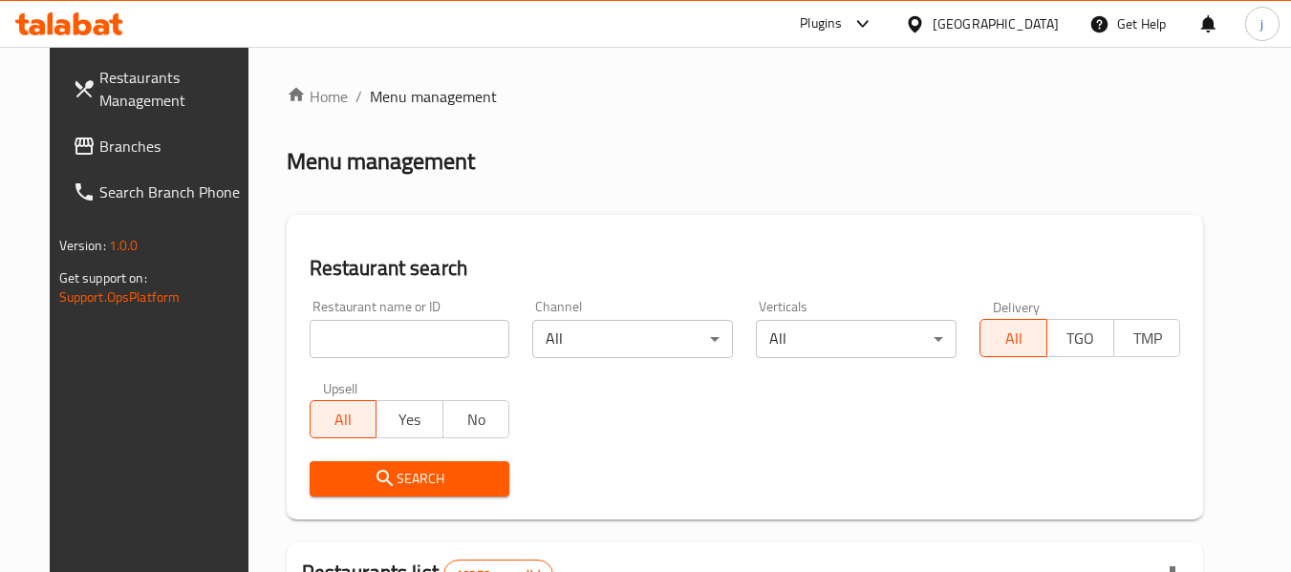
click at [99, 139] on span "Branches" at bounding box center [174, 146] width 151 height 23
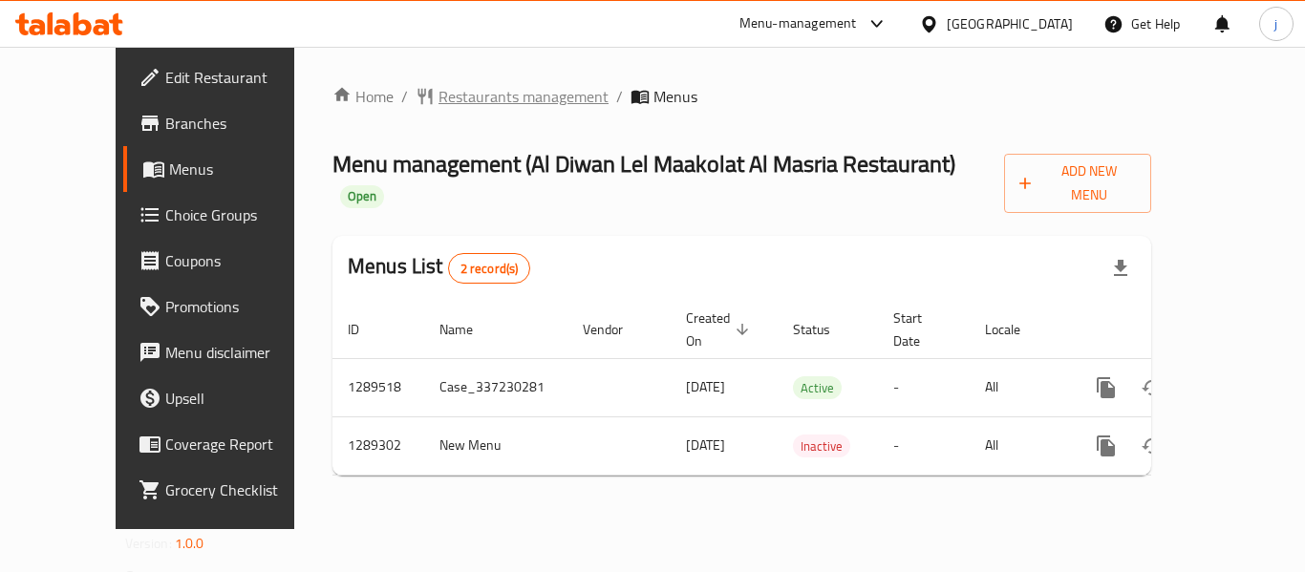
click at [439, 96] on span "Restaurants management" at bounding box center [524, 96] width 170 height 23
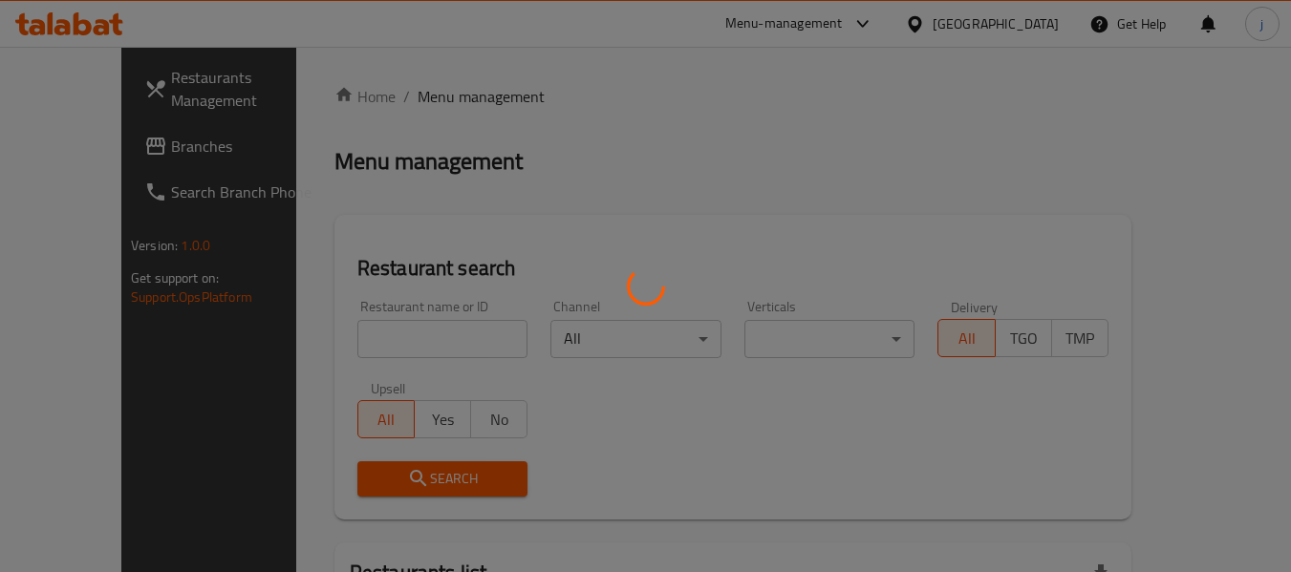
click at [127, 139] on div at bounding box center [645, 286] width 1291 height 572
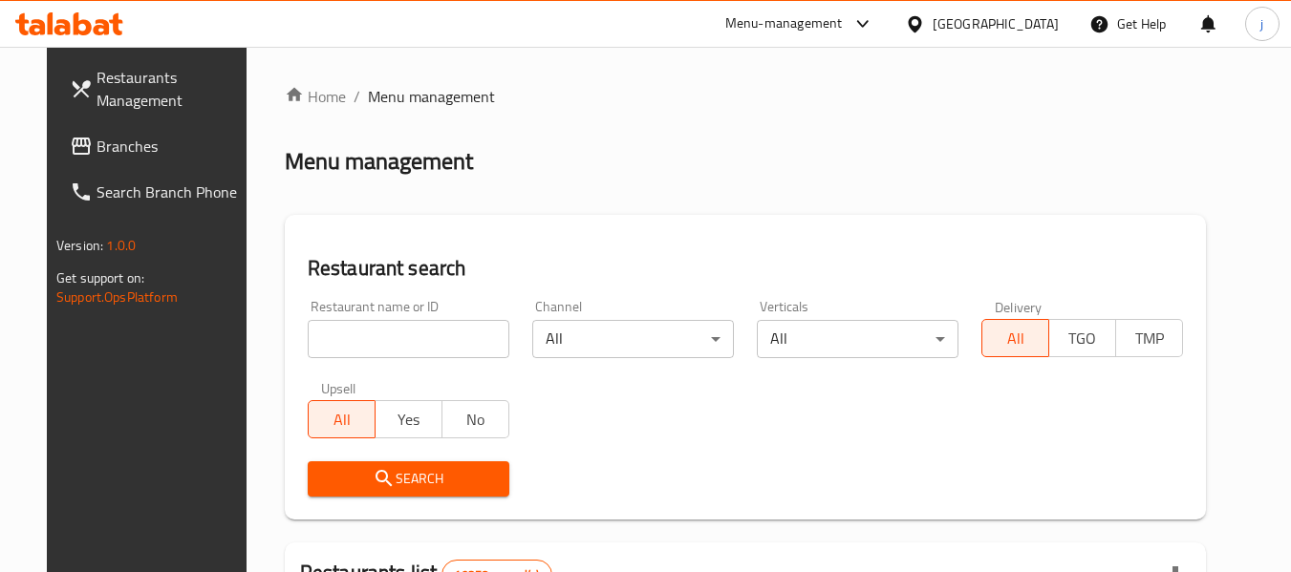
click at [103, 142] on span "Branches" at bounding box center [172, 146] width 151 height 23
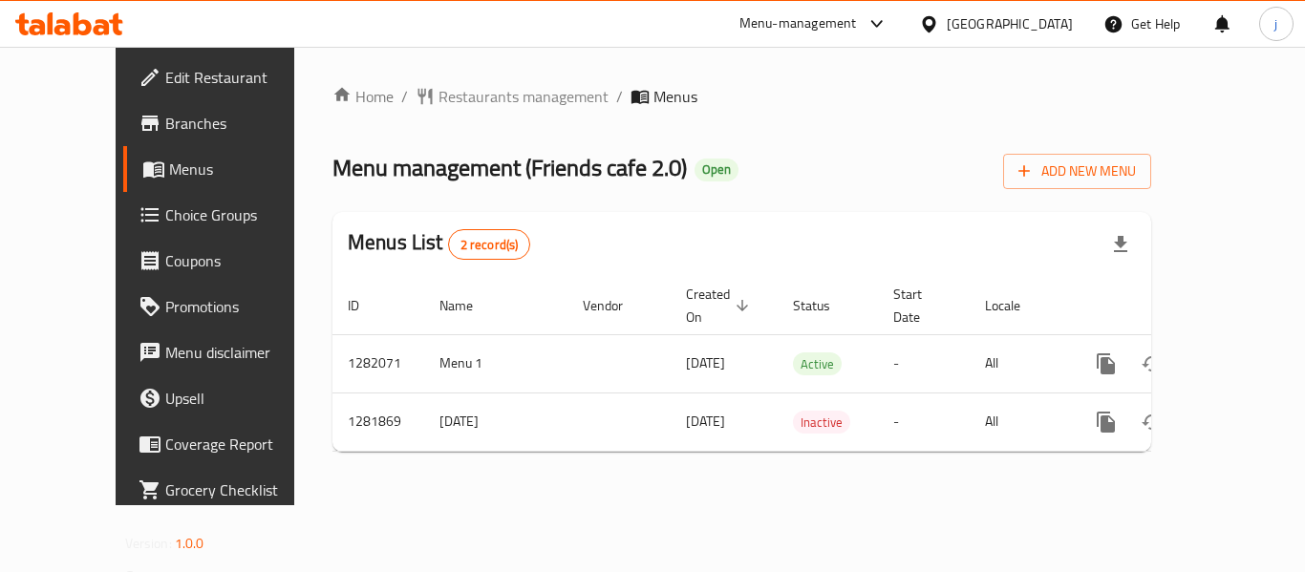
click at [1071, 24] on div "[GEOGRAPHIC_DATA]" at bounding box center [1010, 23] width 126 height 21
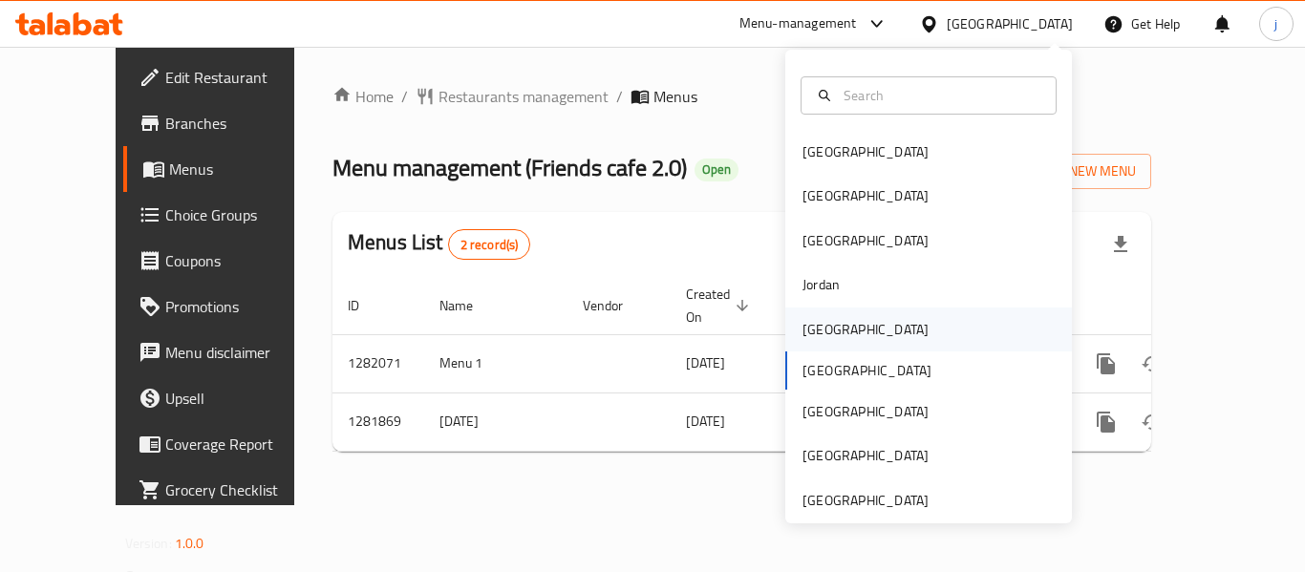
click at [810, 340] on div "[GEOGRAPHIC_DATA]" at bounding box center [866, 329] width 126 height 21
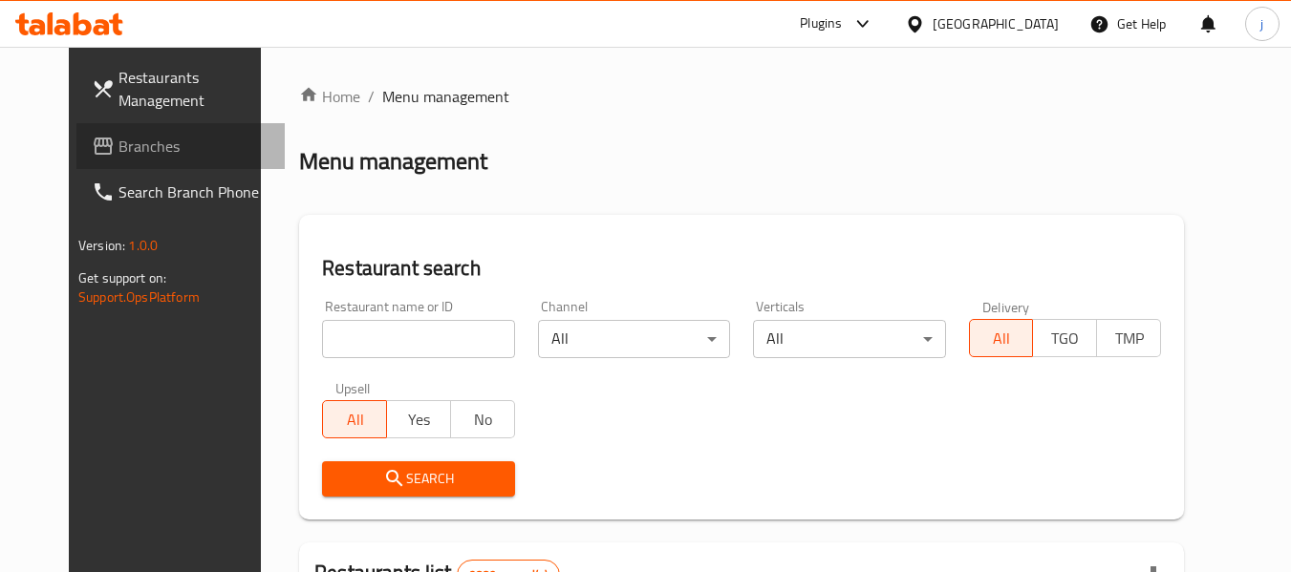
drag, startPoint x: 100, startPoint y: 144, endPoint x: 83, endPoint y: 142, distance: 17.3
click at [118, 144] on span "Branches" at bounding box center [193, 146] width 151 height 23
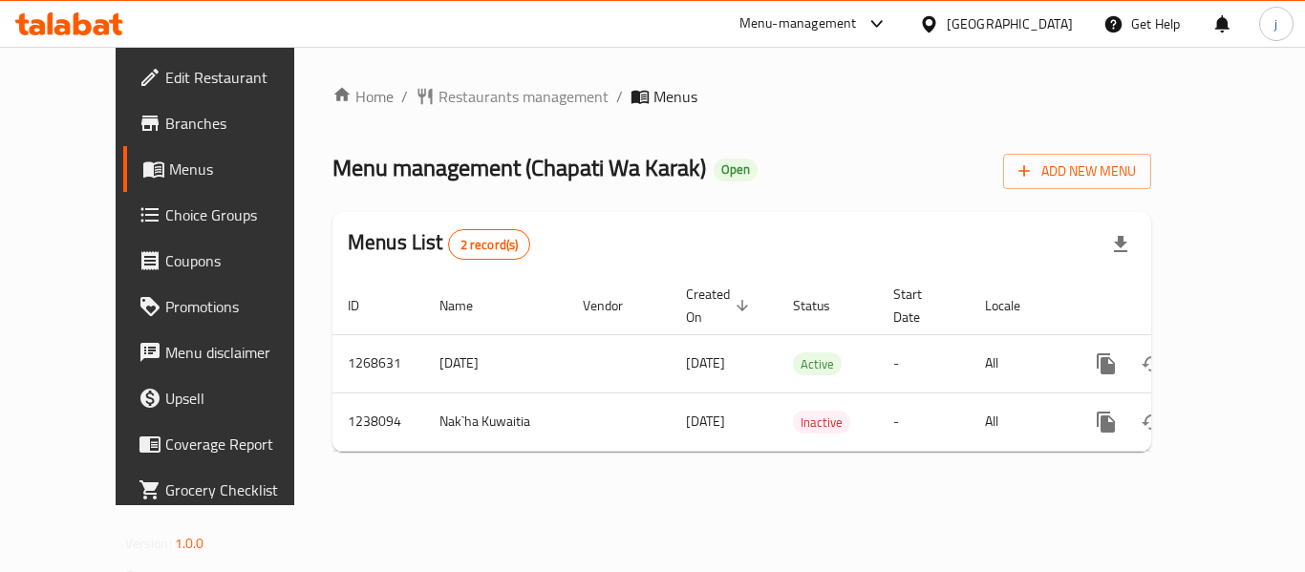
click at [1054, 24] on div "[GEOGRAPHIC_DATA]" at bounding box center [1010, 23] width 126 height 21
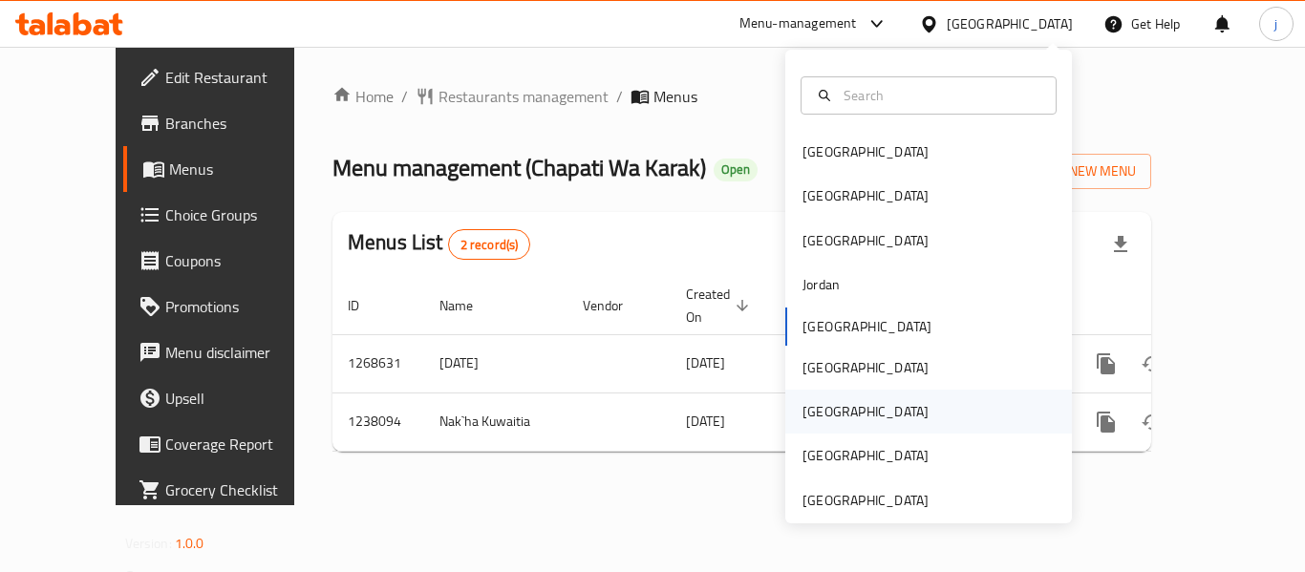
click at [803, 405] on div "[GEOGRAPHIC_DATA]" at bounding box center [866, 411] width 126 height 21
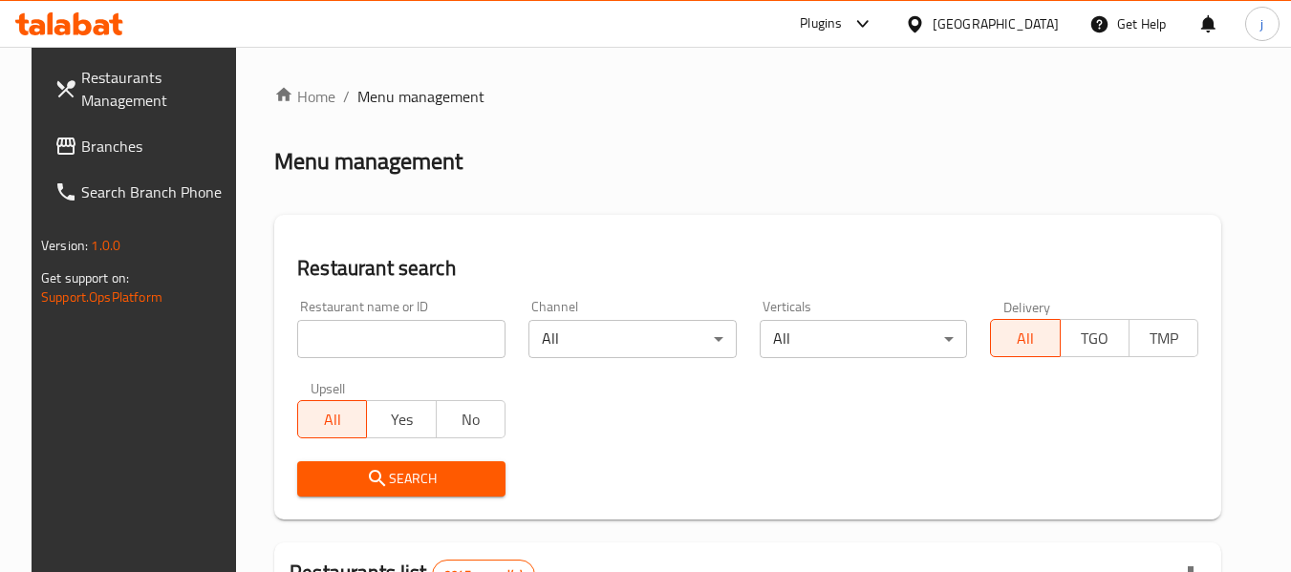
click at [152, 140] on span "Branches" at bounding box center [156, 146] width 151 height 23
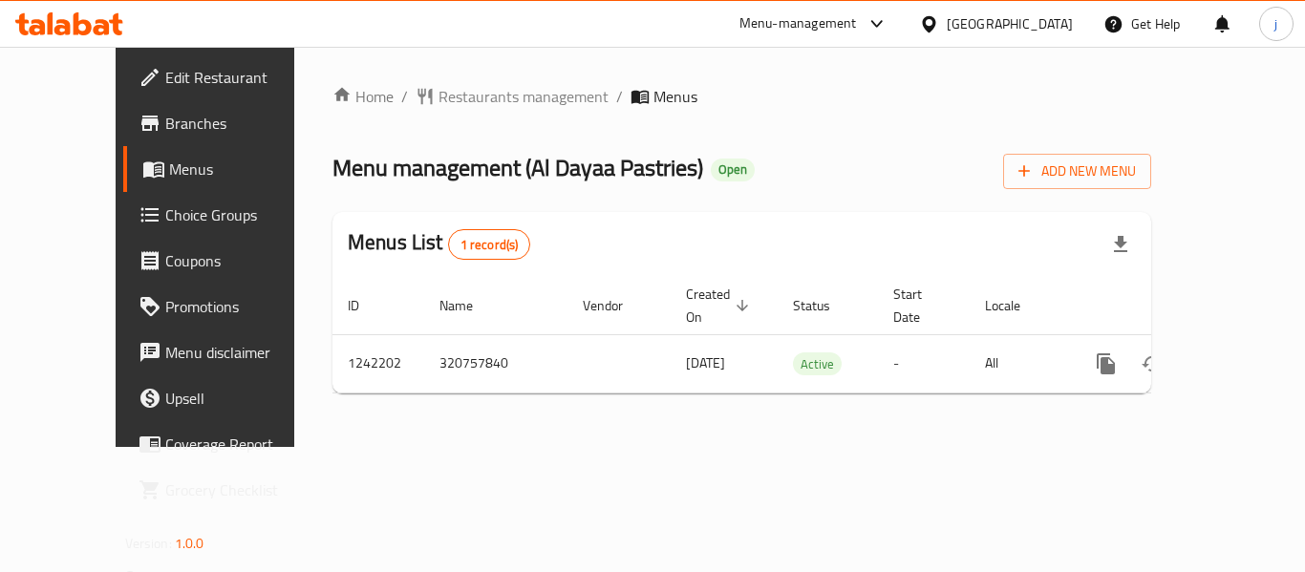
click at [1045, 32] on div "Qatar" at bounding box center [1010, 23] width 126 height 21
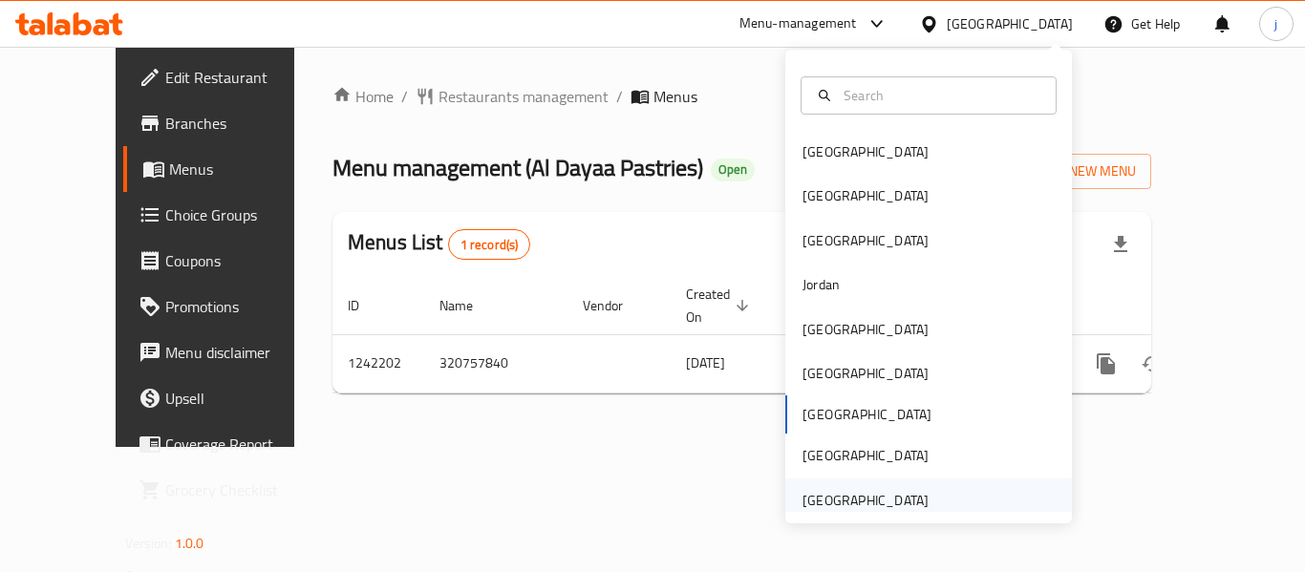
click at [911, 496] on div "[GEOGRAPHIC_DATA]" at bounding box center [866, 500] width 126 height 21
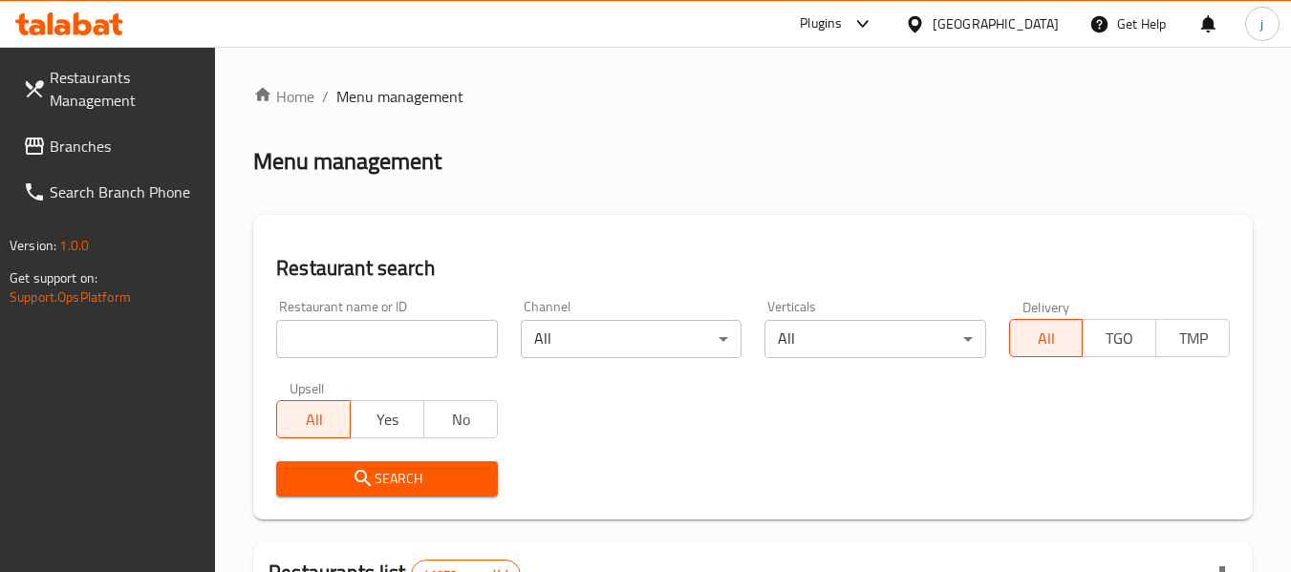
click at [93, 152] on span "Branches" at bounding box center [125, 146] width 151 height 23
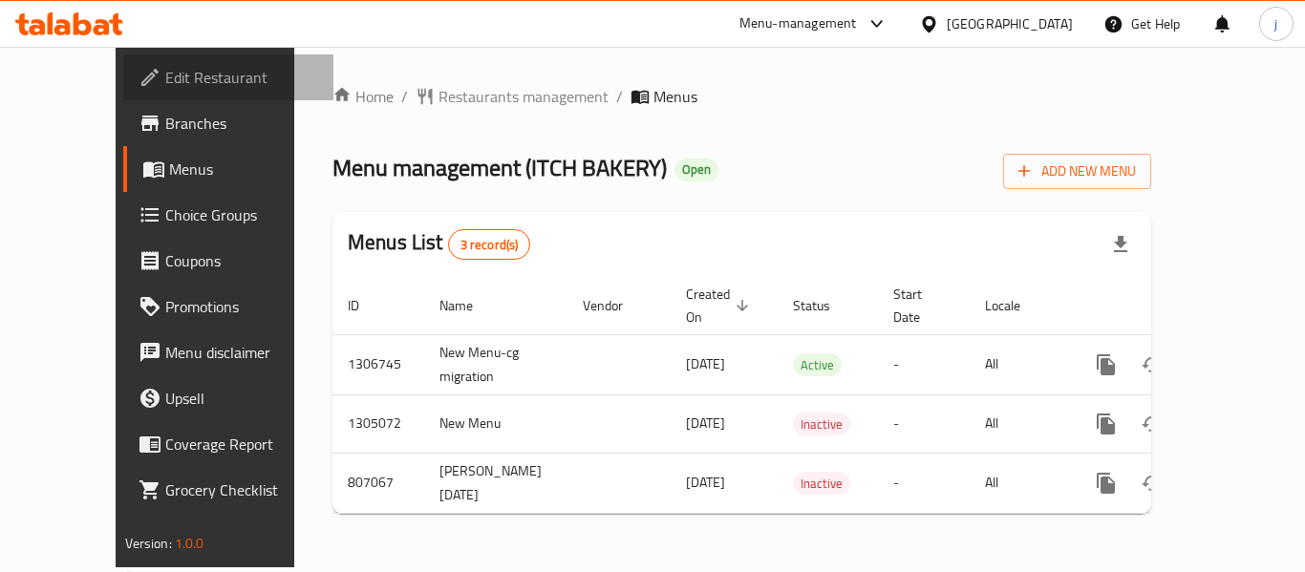
click at [165, 67] on span "Edit Restaurant" at bounding box center [241, 77] width 153 height 23
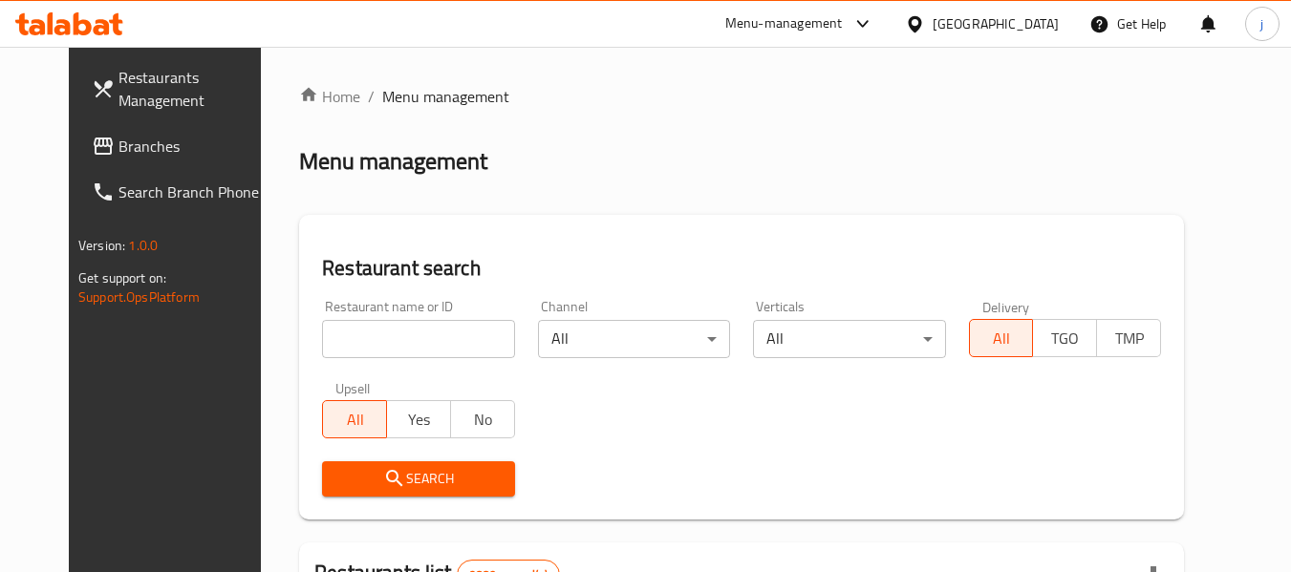
click at [925, 28] on icon at bounding box center [915, 24] width 20 height 20
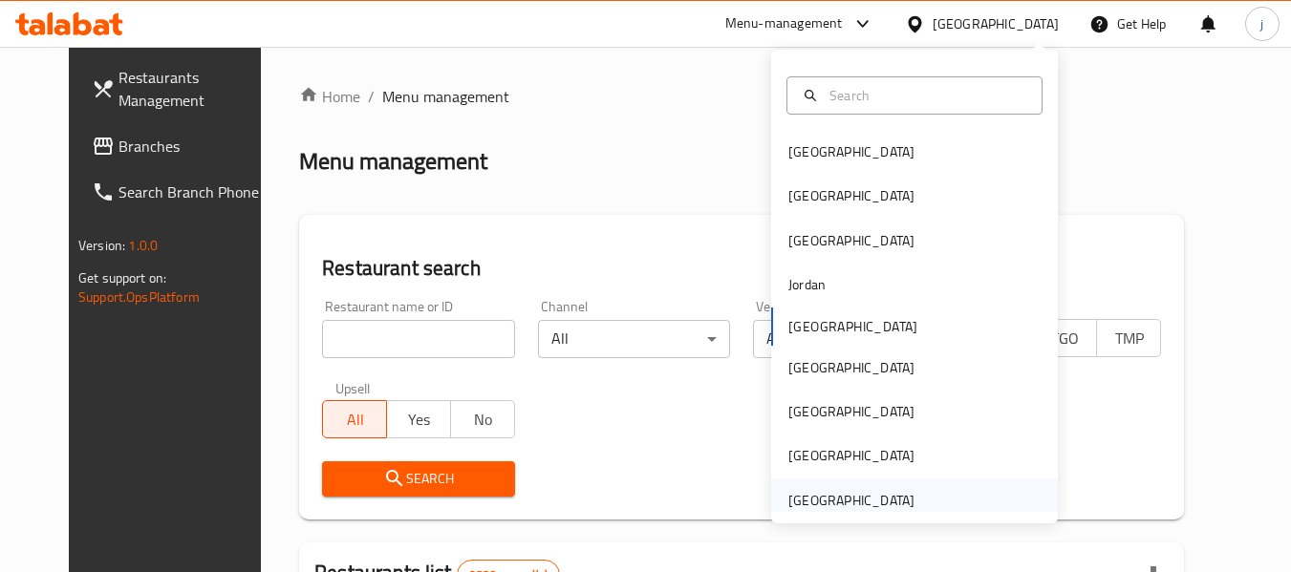
click at [818, 501] on div "[GEOGRAPHIC_DATA]" at bounding box center [851, 500] width 126 height 21
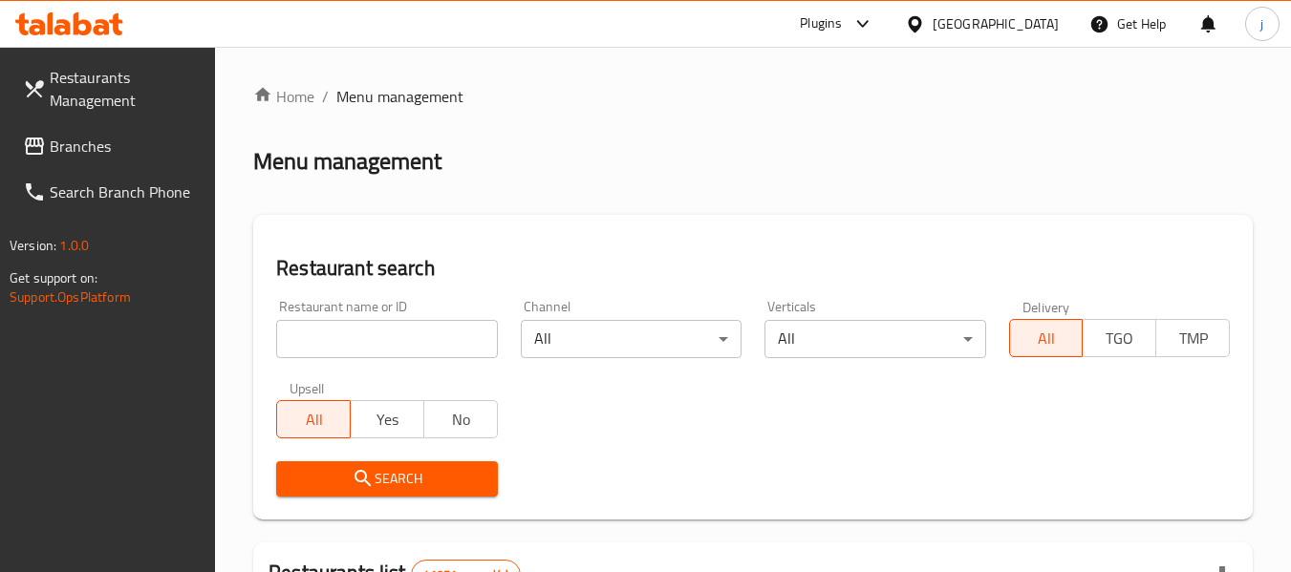
click at [112, 148] on div at bounding box center [645, 286] width 1291 height 572
click at [114, 150] on span "Branches" at bounding box center [125, 146] width 151 height 23
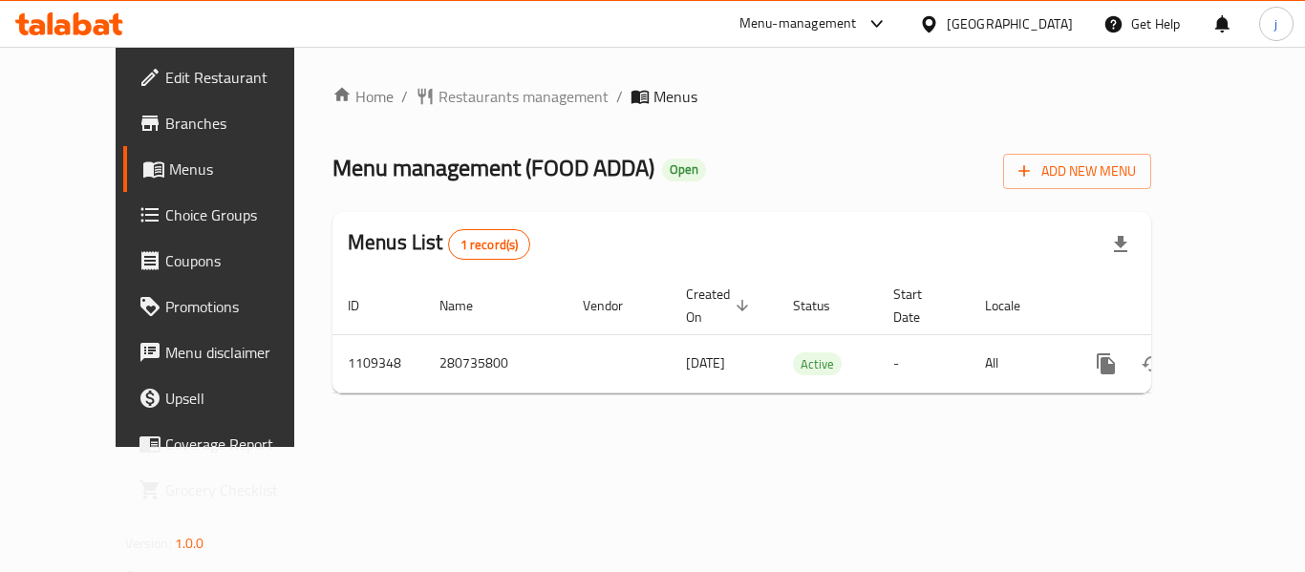
click at [1001, 19] on div "[GEOGRAPHIC_DATA]" at bounding box center [1010, 23] width 126 height 21
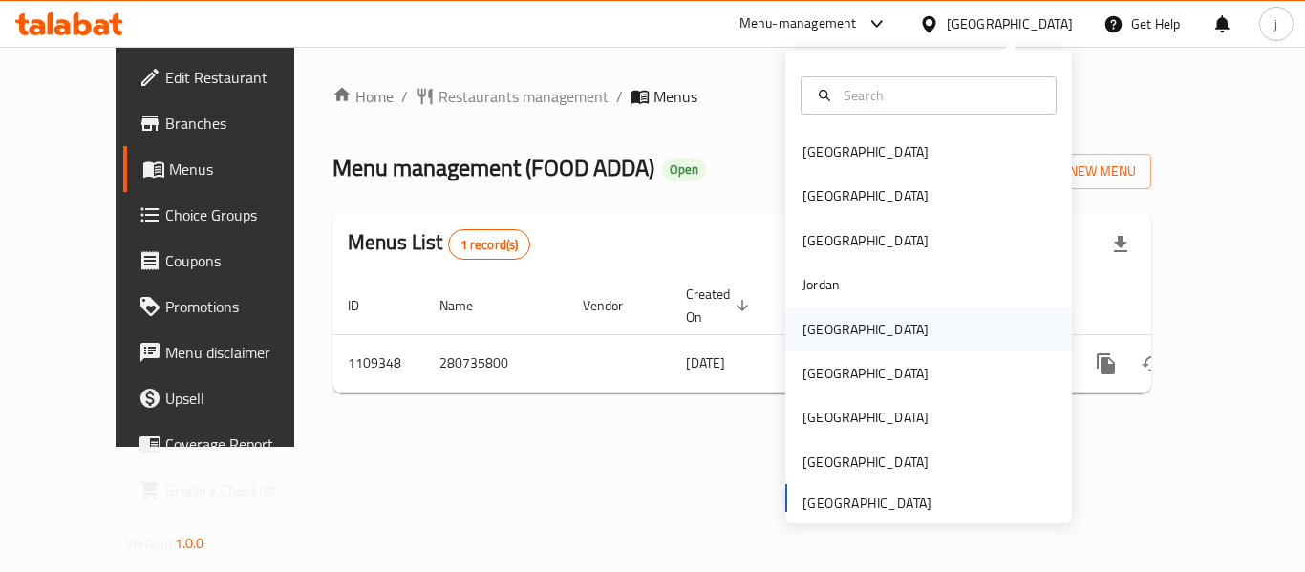
click at [888, 340] on div "[GEOGRAPHIC_DATA]" at bounding box center [929, 330] width 287 height 44
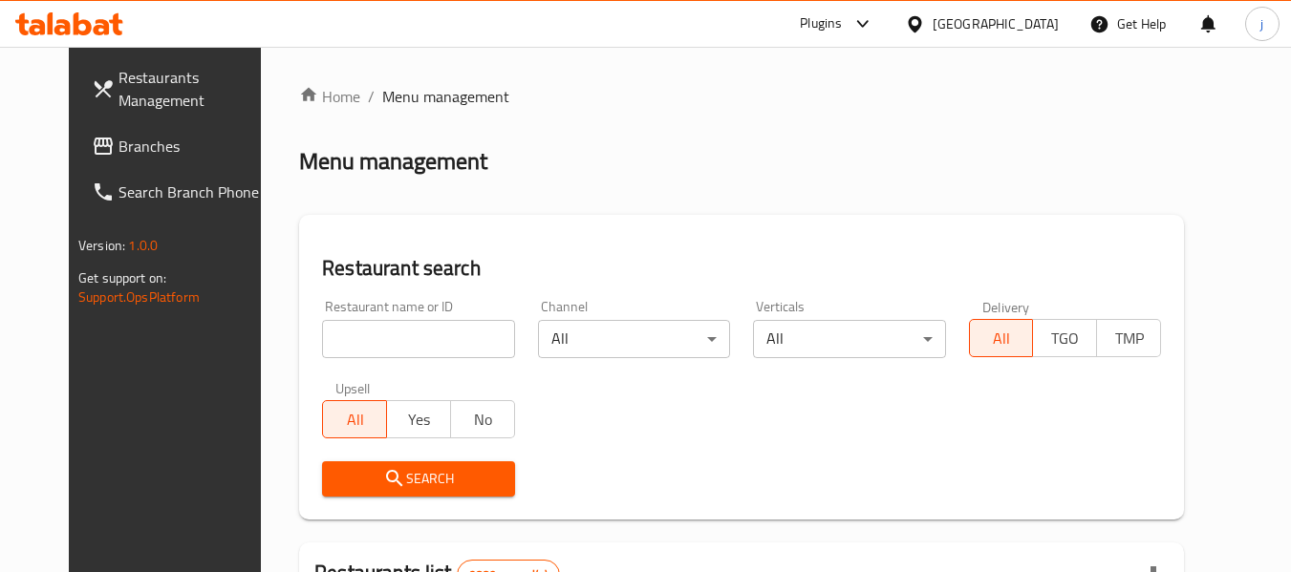
click at [76, 166] on link "Branches" at bounding box center [180, 146] width 208 height 46
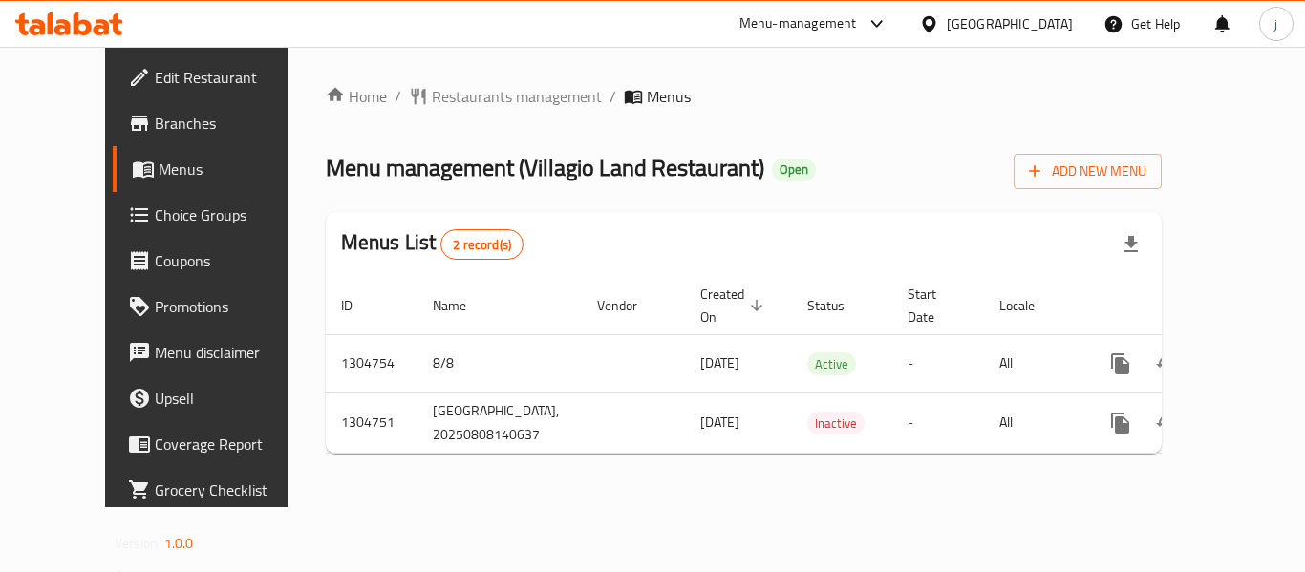
click at [936, 24] on icon at bounding box center [928, 23] width 13 height 16
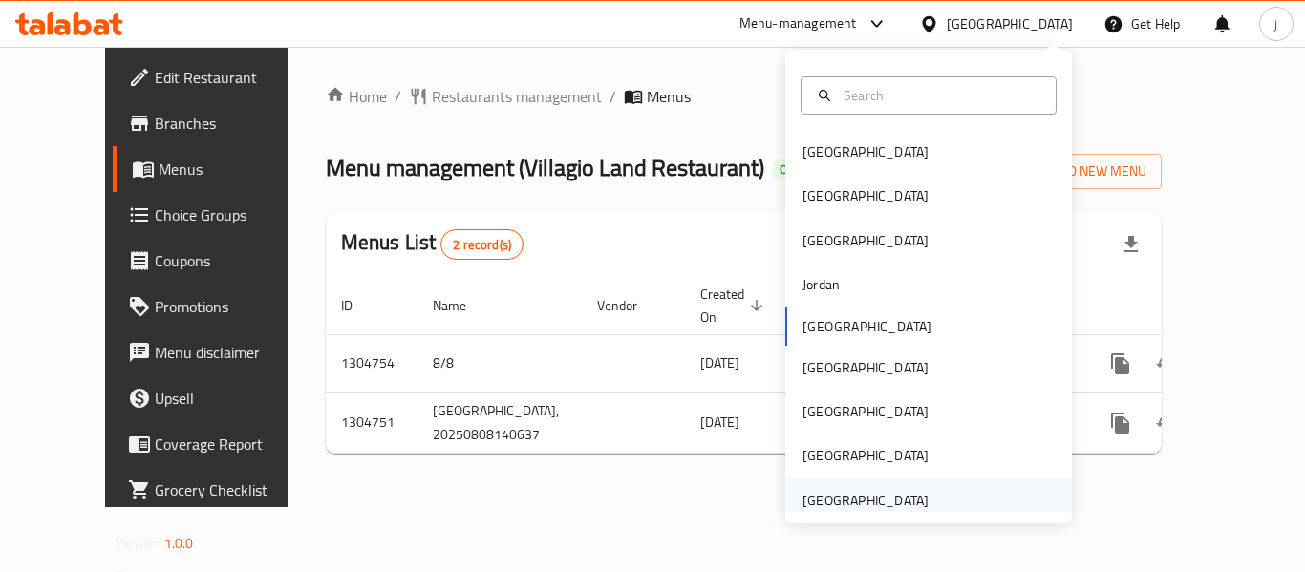
click at [840, 501] on div "[GEOGRAPHIC_DATA]" at bounding box center [866, 500] width 126 height 21
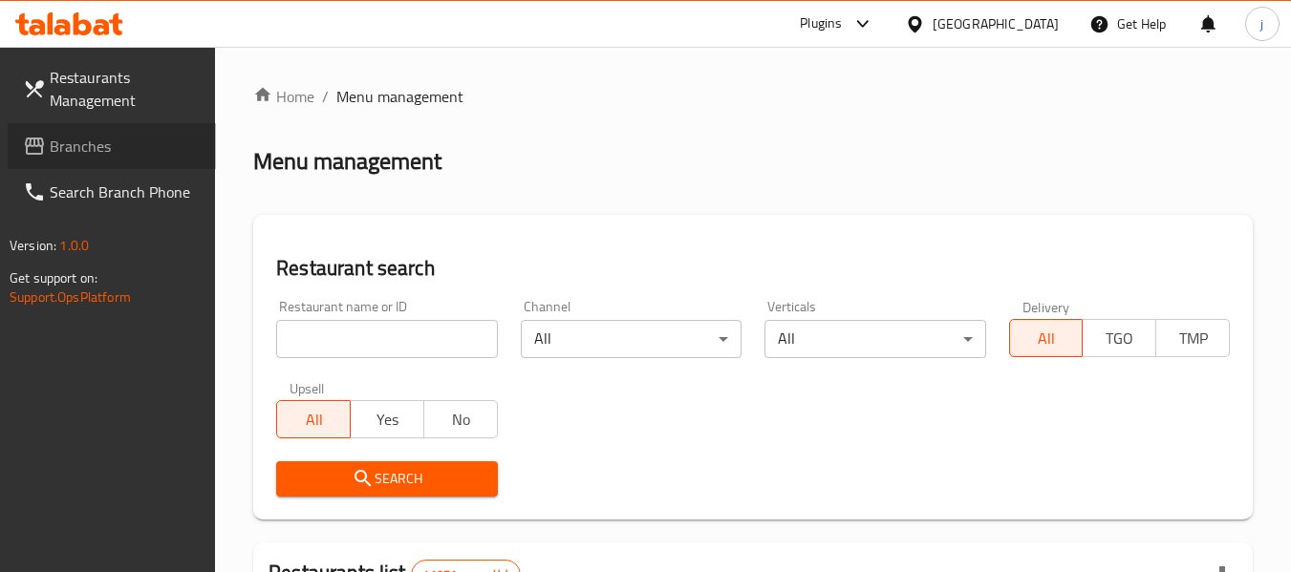
click at [86, 143] on span "Branches" at bounding box center [125, 146] width 151 height 23
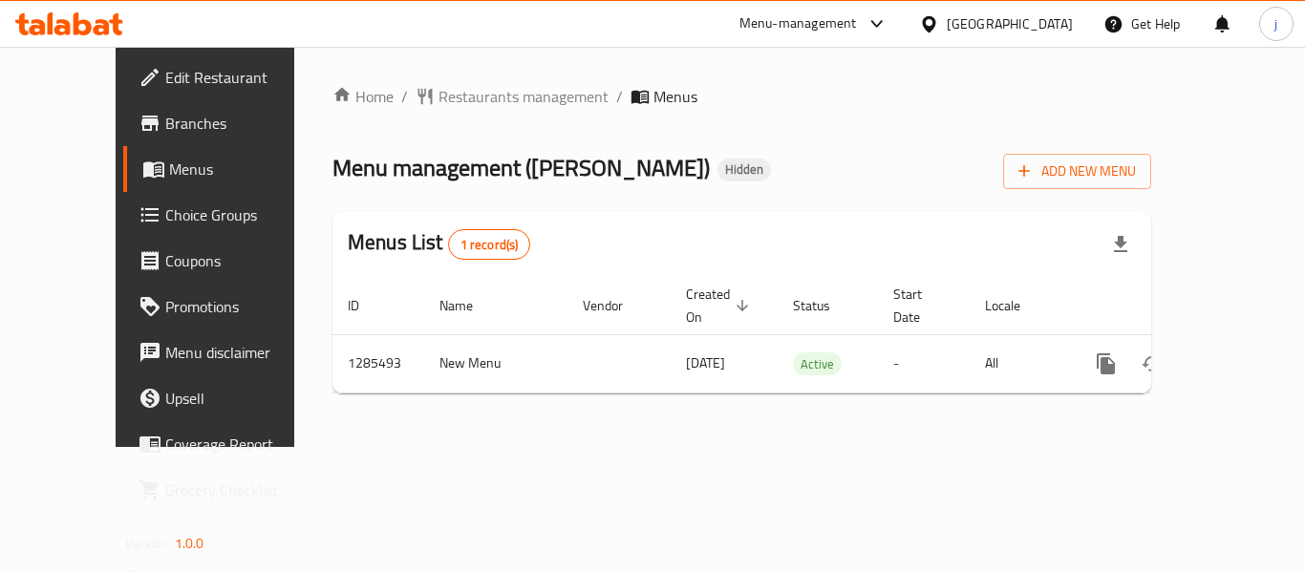
click at [1026, 23] on div "[GEOGRAPHIC_DATA]" at bounding box center [1010, 23] width 126 height 21
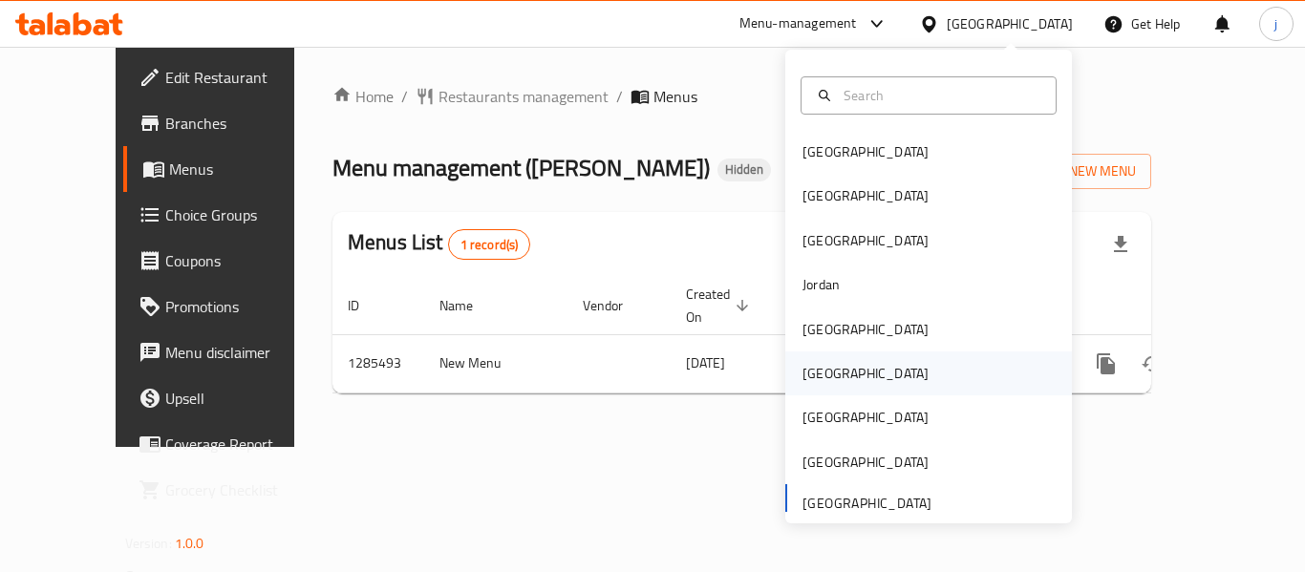
click at [827, 379] on div "[GEOGRAPHIC_DATA]" at bounding box center [865, 374] width 157 height 44
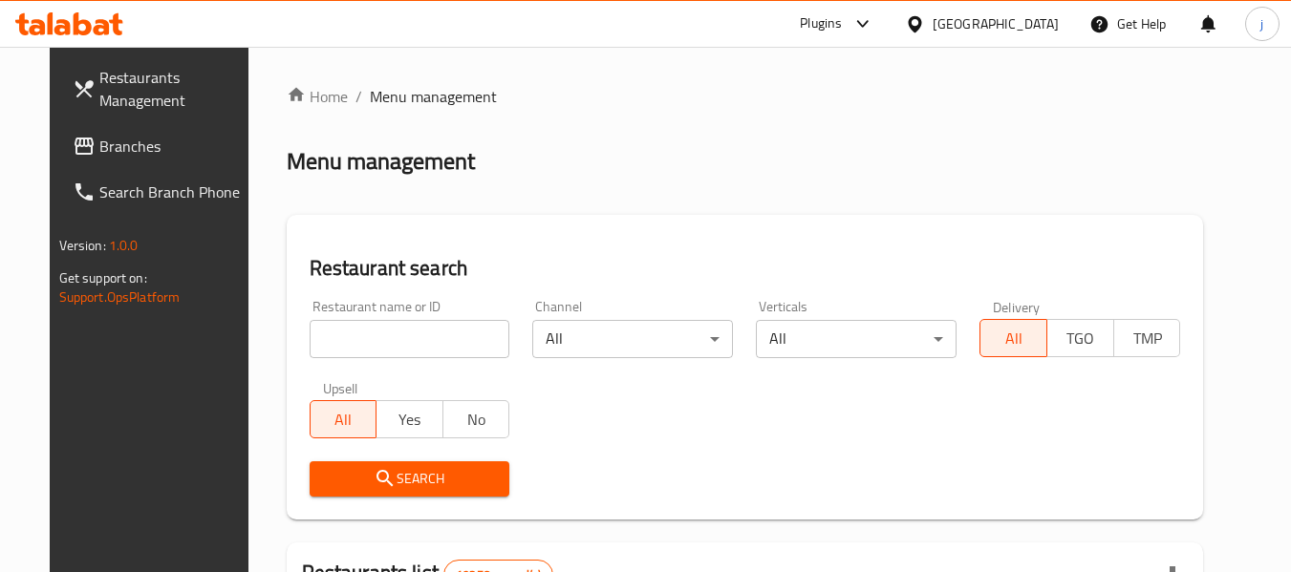
drag, startPoint x: 66, startPoint y: 148, endPoint x: 36, endPoint y: 154, distance: 30.2
click at [99, 148] on span "Branches" at bounding box center [174, 146] width 151 height 23
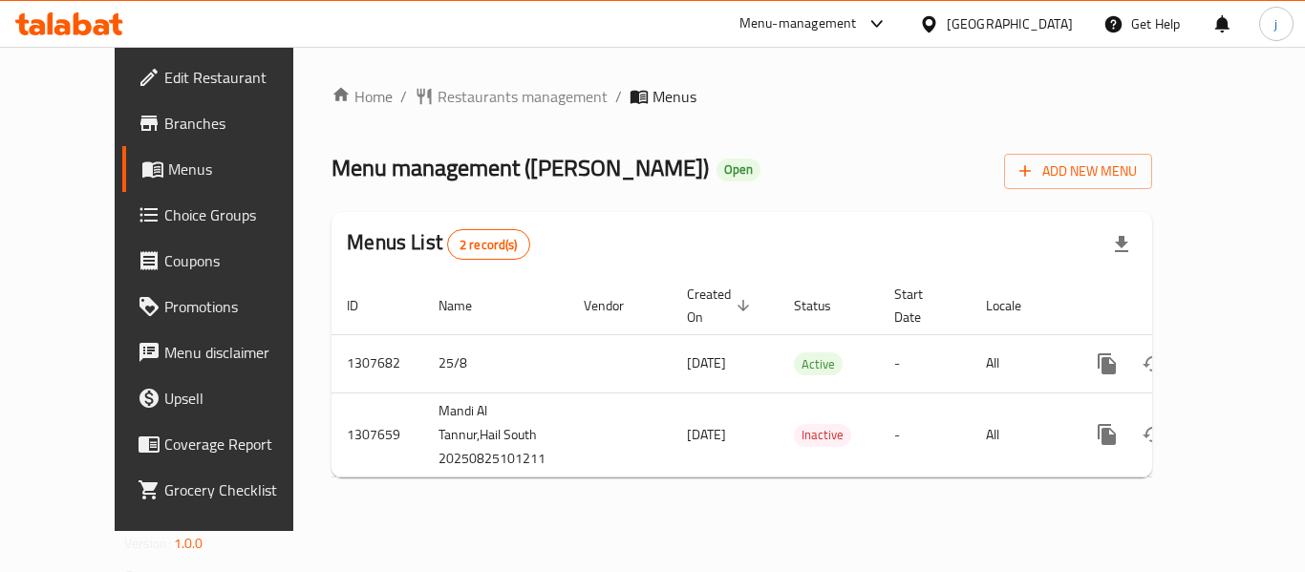
click at [1040, 37] on div "Oman" at bounding box center [996, 24] width 184 height 46
click at [1018, 11] on div "Oman" at bounding box center [996, 24] width 184 height 46
click at [936, 25] on icon at bounding box center [928, 23] width 13 height 16
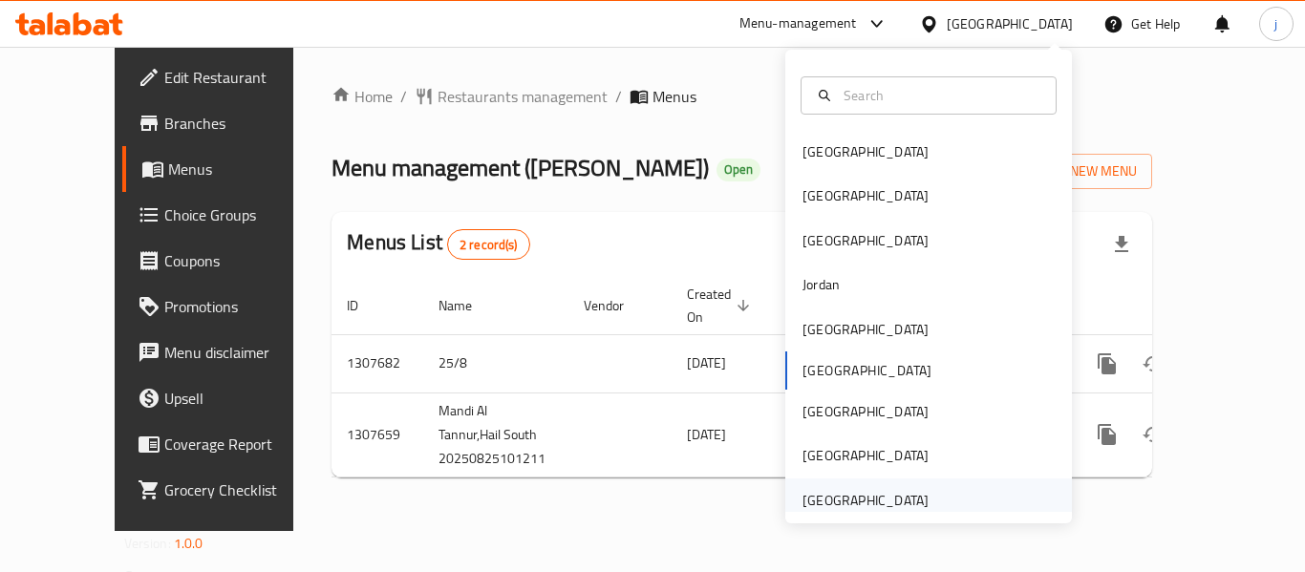
click at [872, 503] on div "[GEOGRAPHIC_DATA]" at bounding box center [866, 500] width 126 height 21
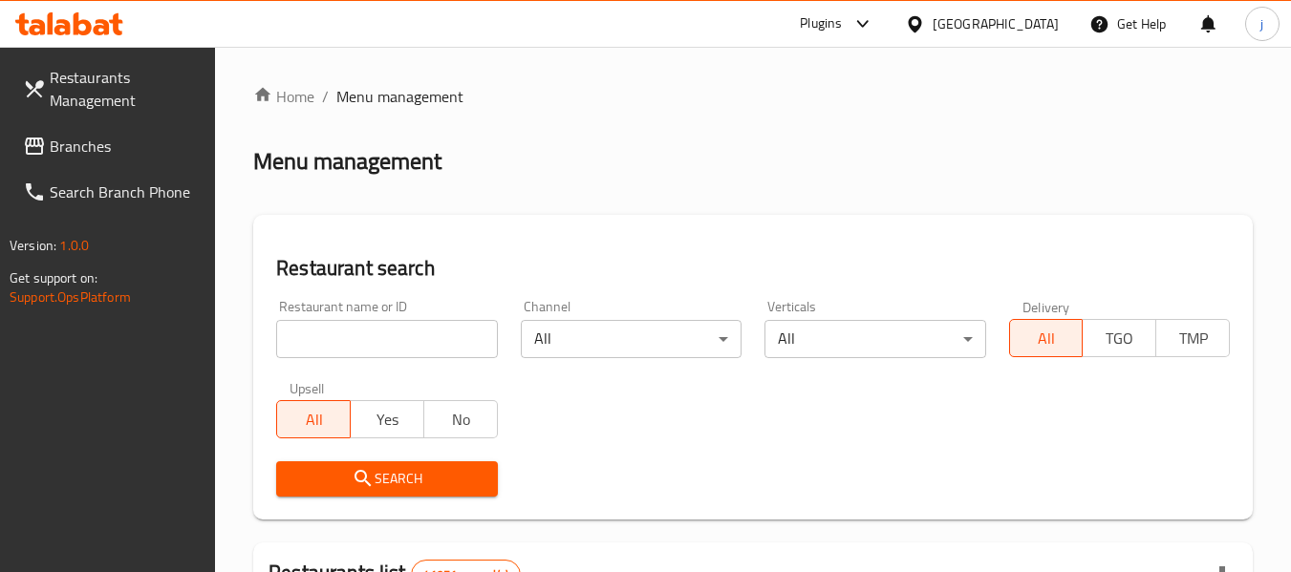
click at [54, 150] on span "Branches" at bounding box center [125, 146] width 151 height 23
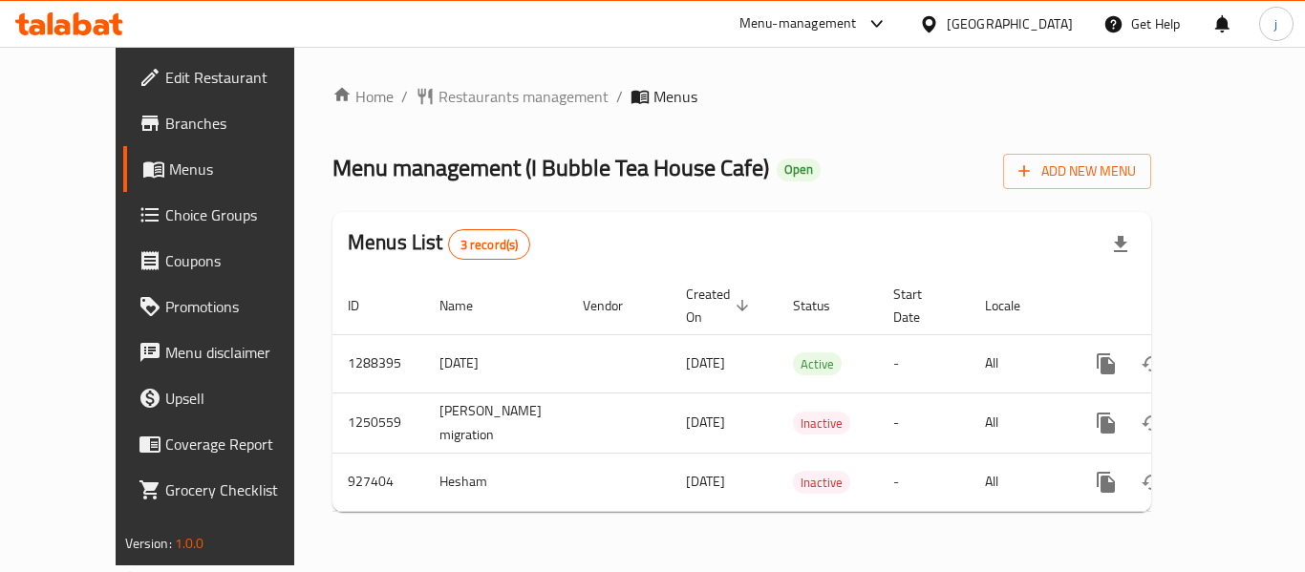
click at [165, 73] on span "Edit Restaurant" at bounding box center [241, 77] width 153 height 23
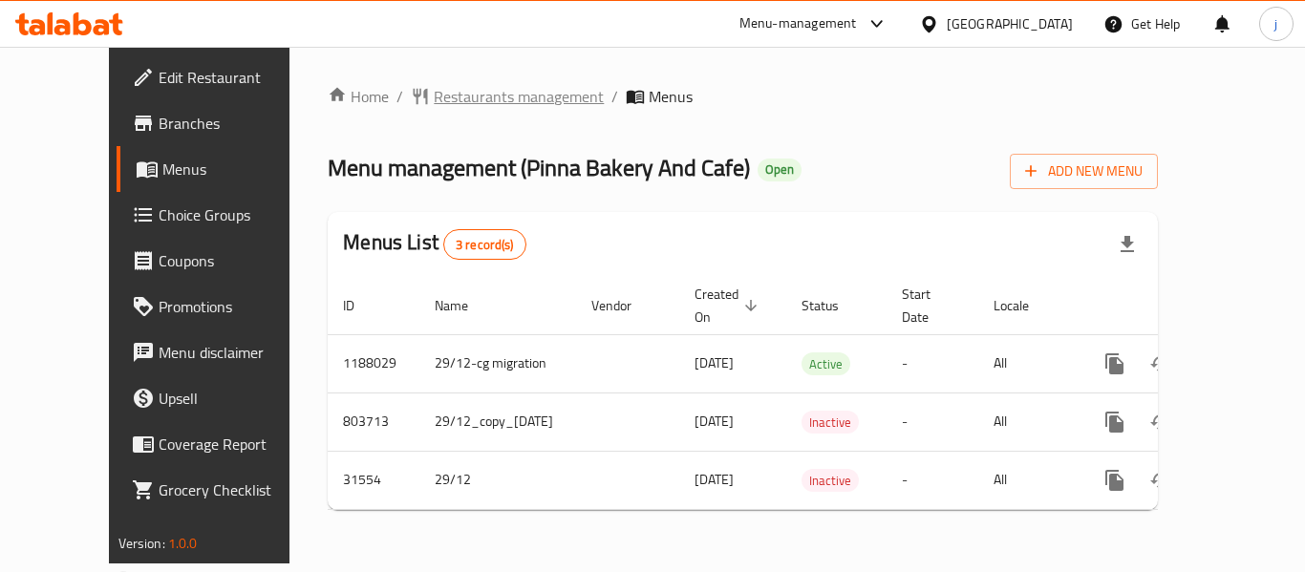
click at [463, 103] on span "Restaurants management" at bounding box center [519, 96] width 170 height 23
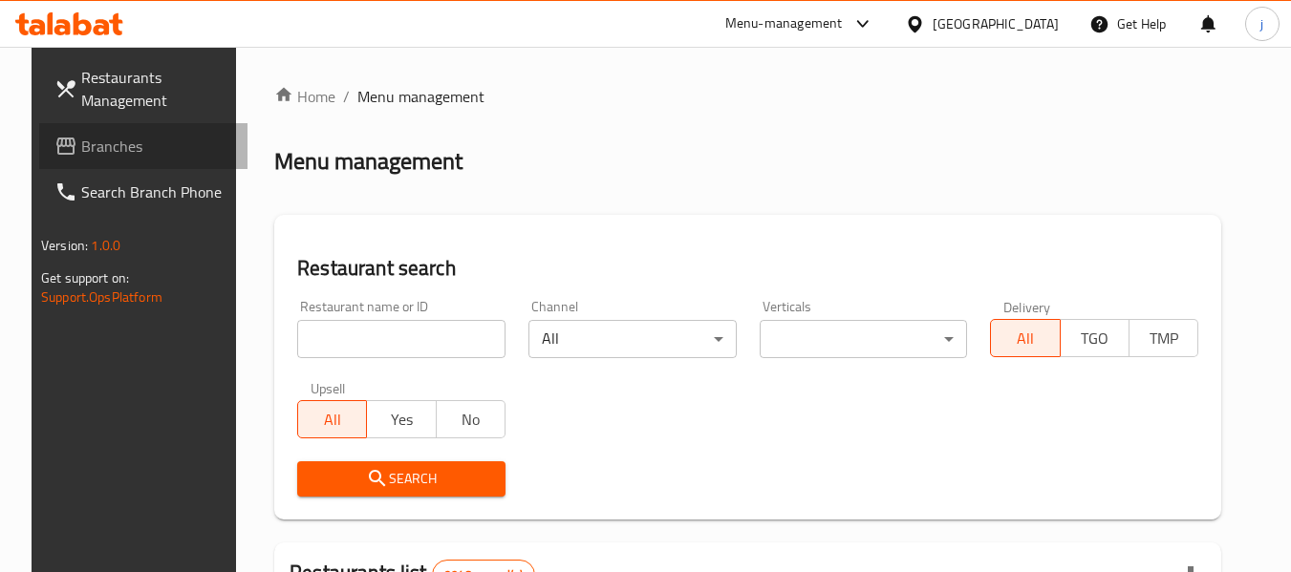
click at [45, 158] on link "Branches" at bounding box center [143, 146] width 208 height 46
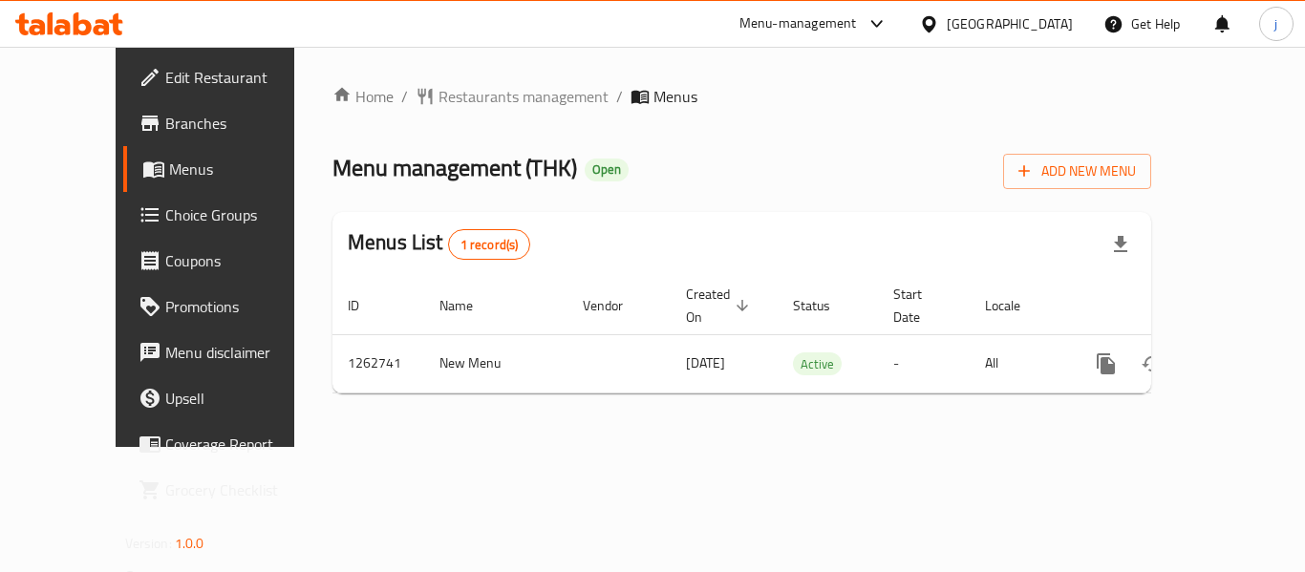
click at [1054, 30] on div "[GEOGRAPHIC_DATA]" at bounding box center [1010, 23] width 126 height 21
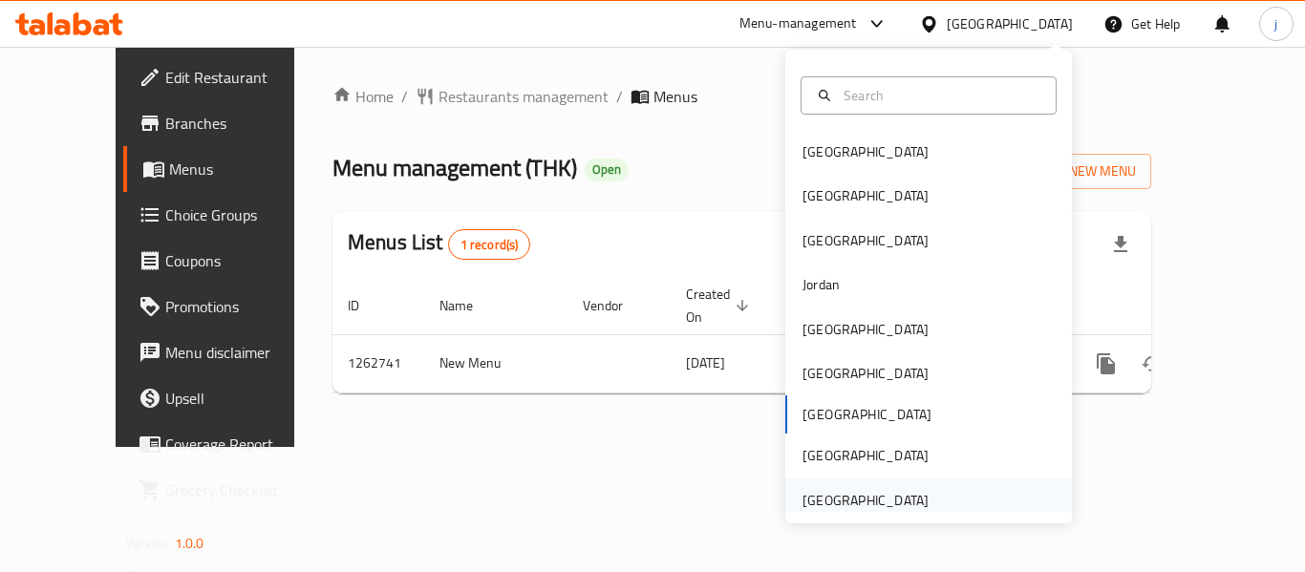
click at [849, 490] on div "[GEOGRAPHIC_DATA]" at bounding box center [866, 500] width 126 height 21
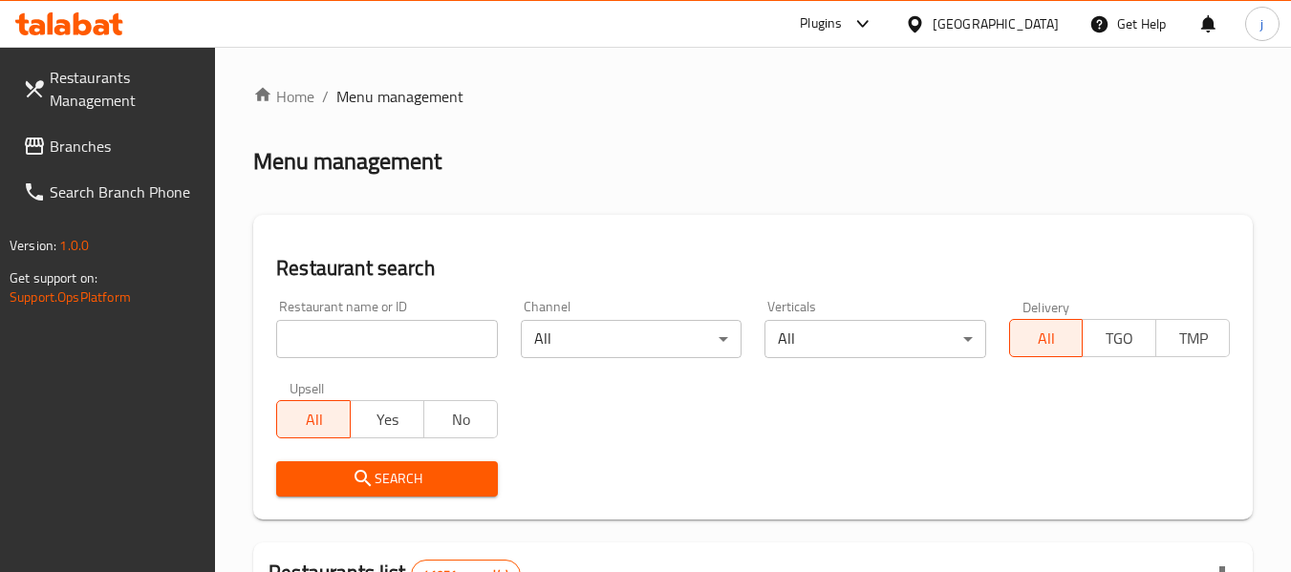
click at [94, 139] on span "Branches" at bounding box center [125, 146] width 151 height 23
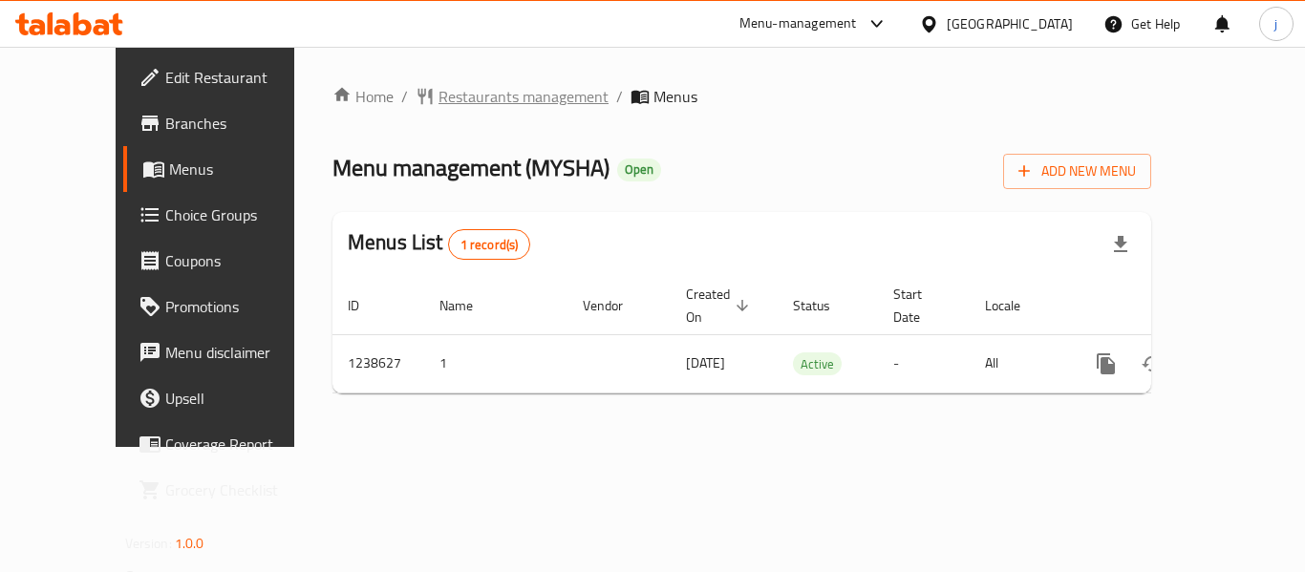
click at [439, 95] on span "Restaurants management" at bounding box center [524, 96] width 170 height 23
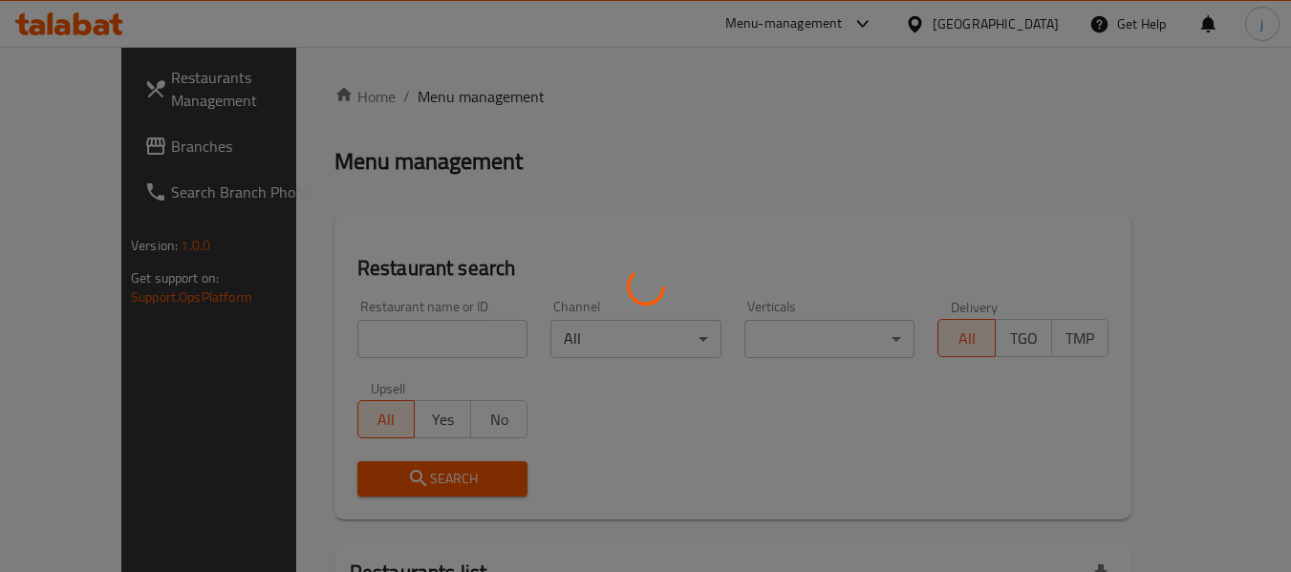
click at [75, 151] on div at bounding box center [645, 286] width 1291 height 572
click at [88, 144] on div at bounding box center [645, 286] width 1291 height 572
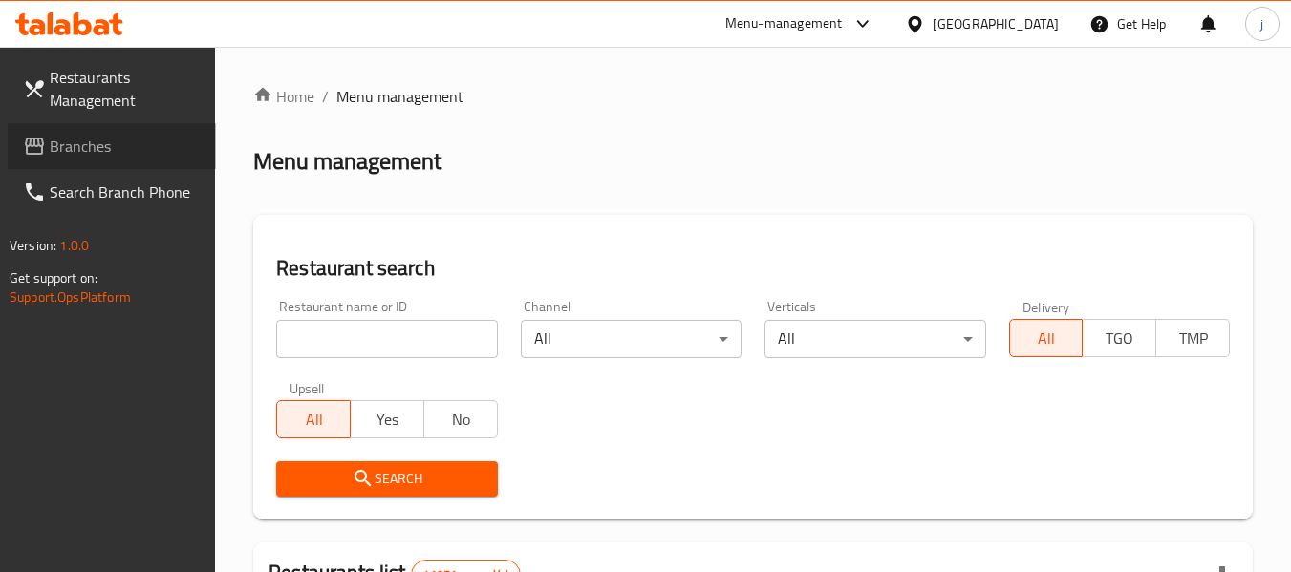
click at [88, 144] on span "Branches" at bounding box center [125, 146] width 151 height 23
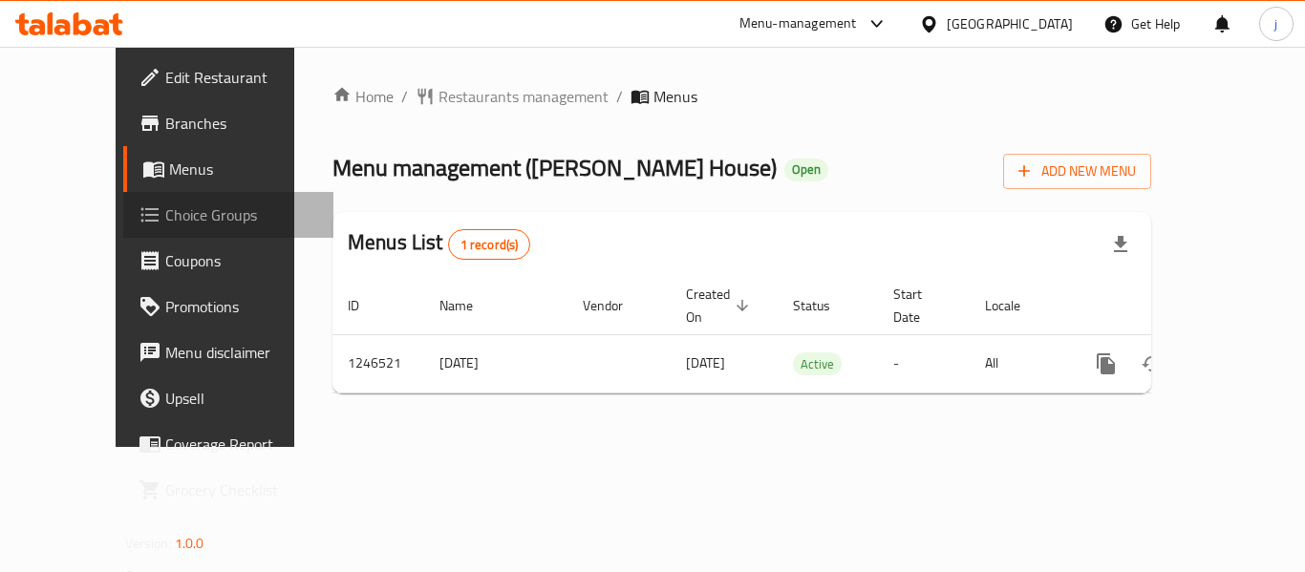
click at [165, 224] on span "Choice Groups" at bounding box center [241, 215] width 153 height 23
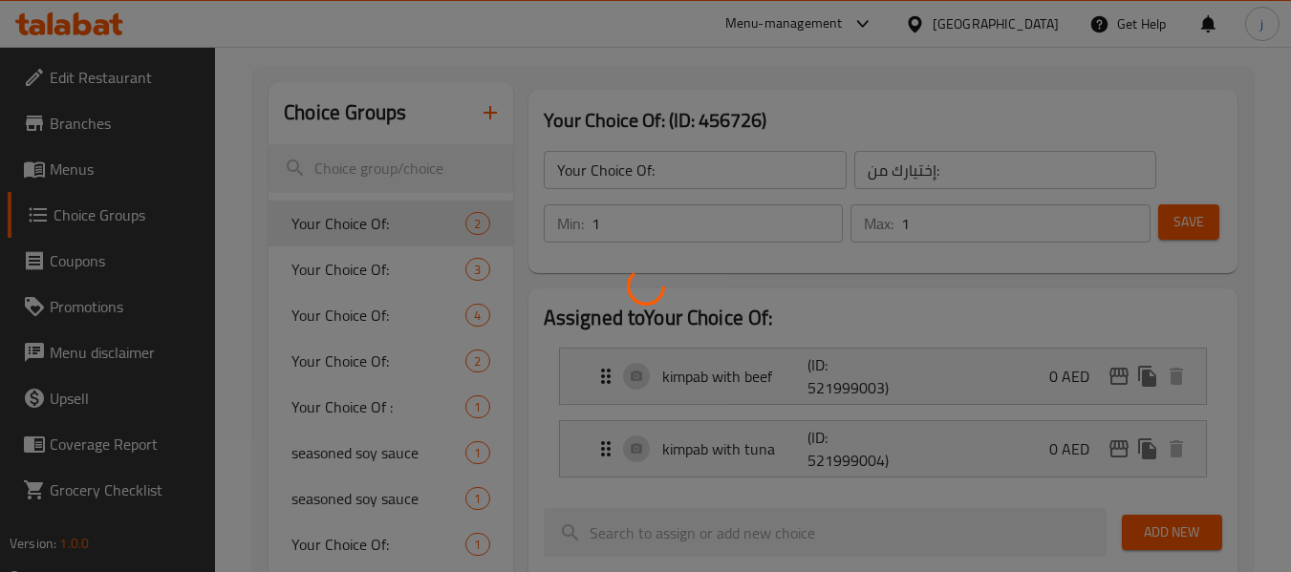
scroll to position [191, 0]
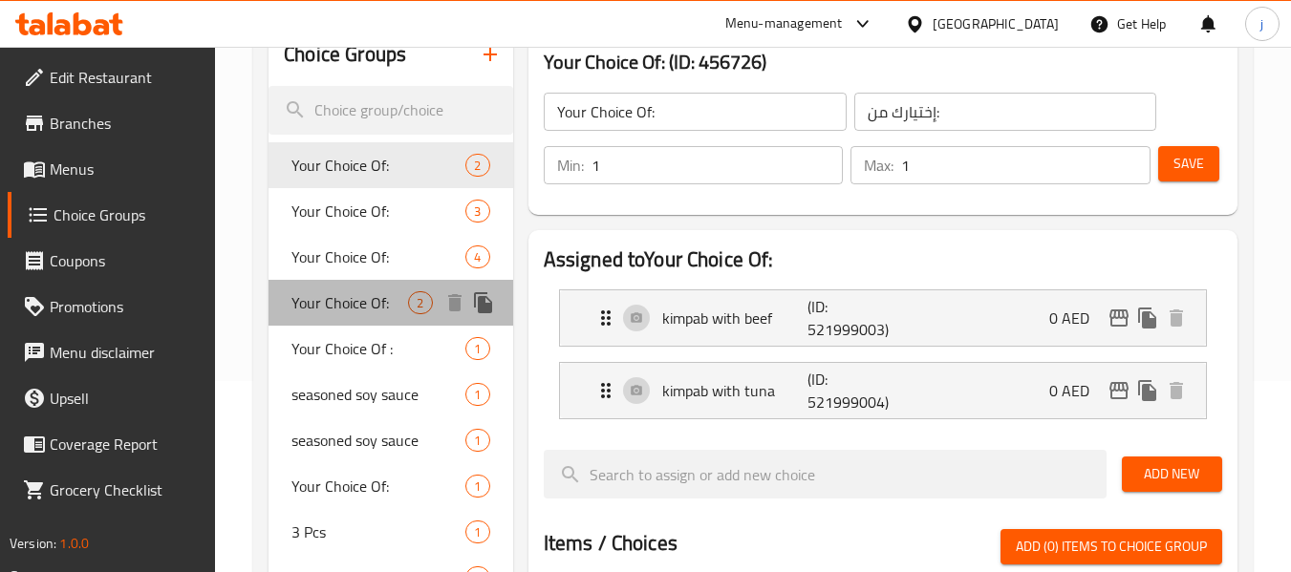
click at [346, 309] on span "Your Choice Of:" at bounding box center [349, 302] width 117 height 23
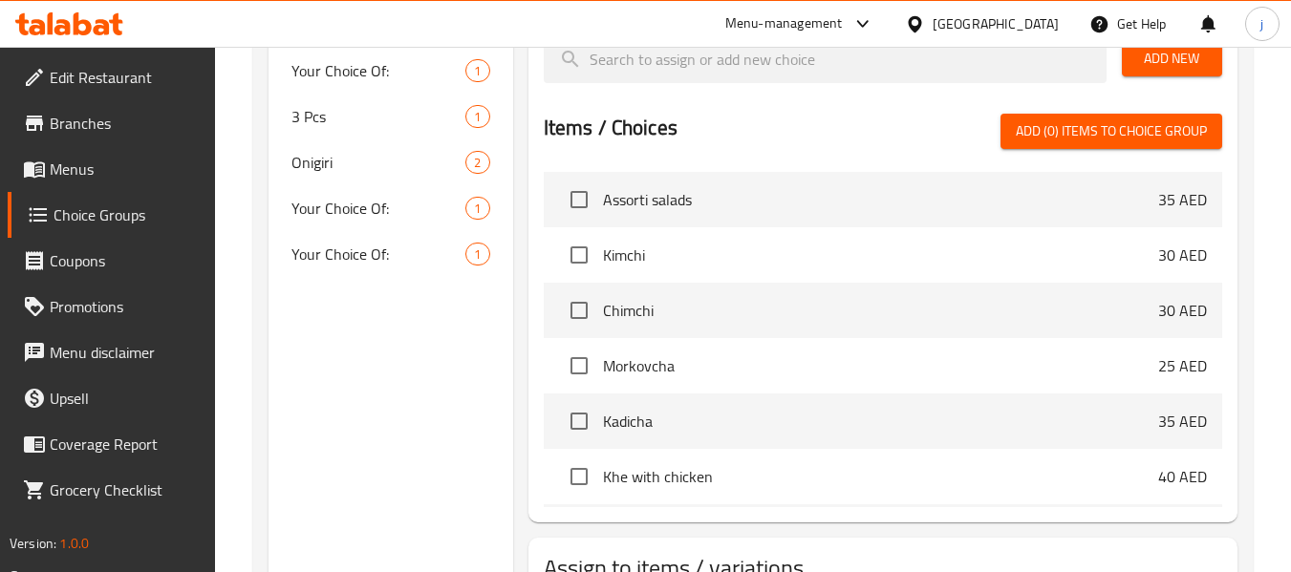
scroll to position [573, 0]
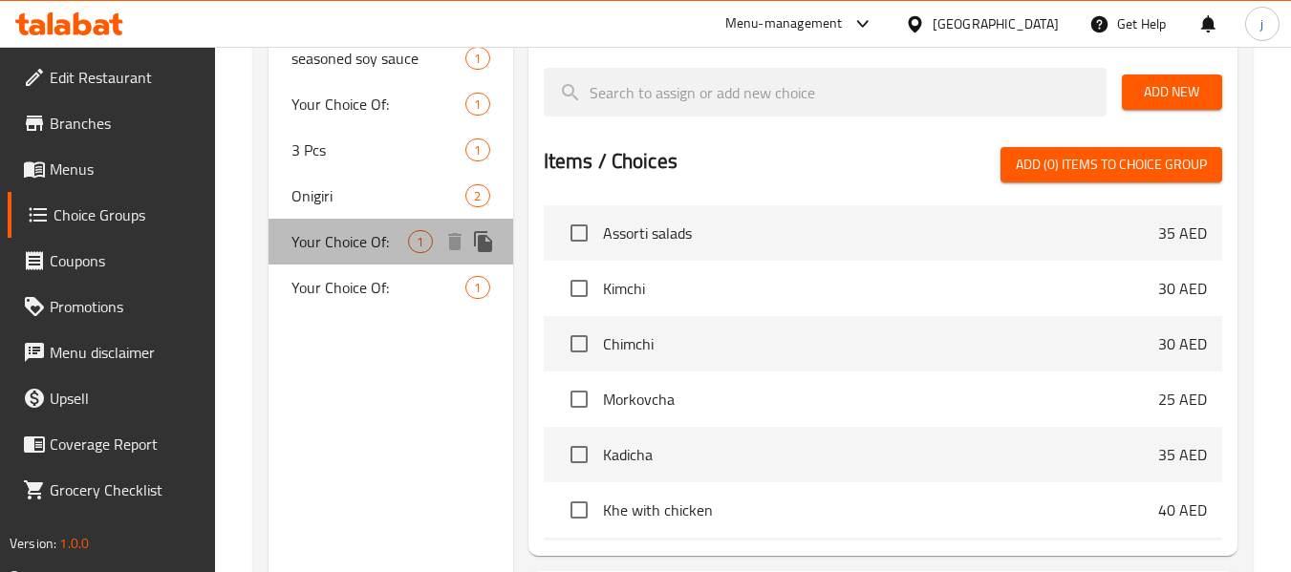
click at [323, 243] on span "Your Choice Of:" at bounding box center [349, 241] width 117 height 23
type input "0"
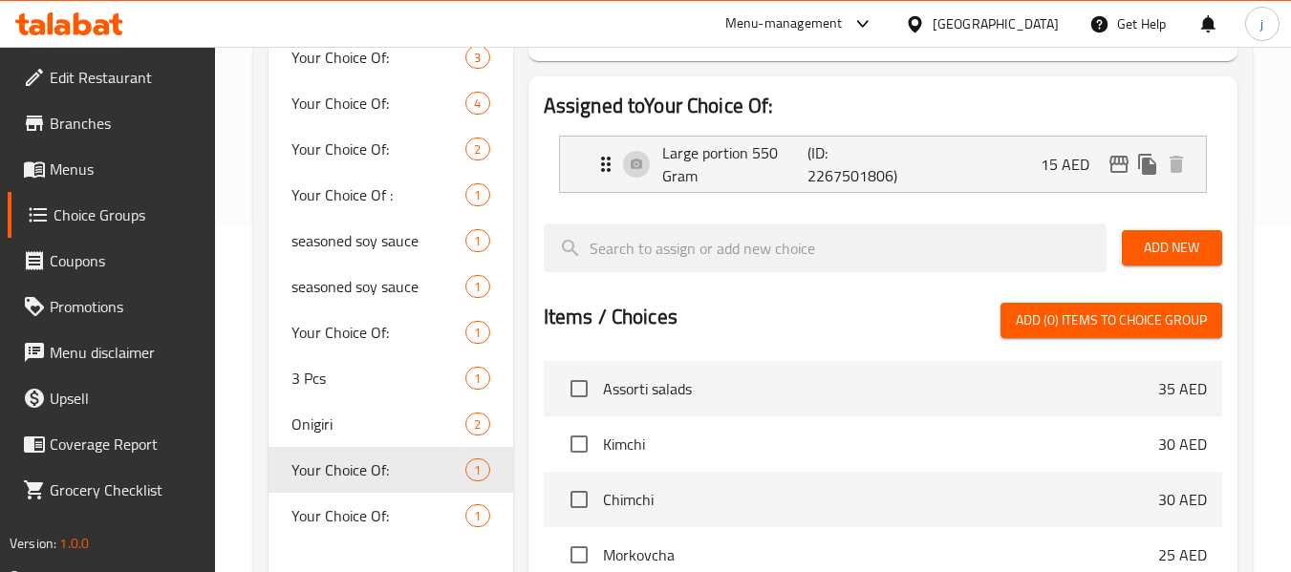
scroll to position [191, 0]
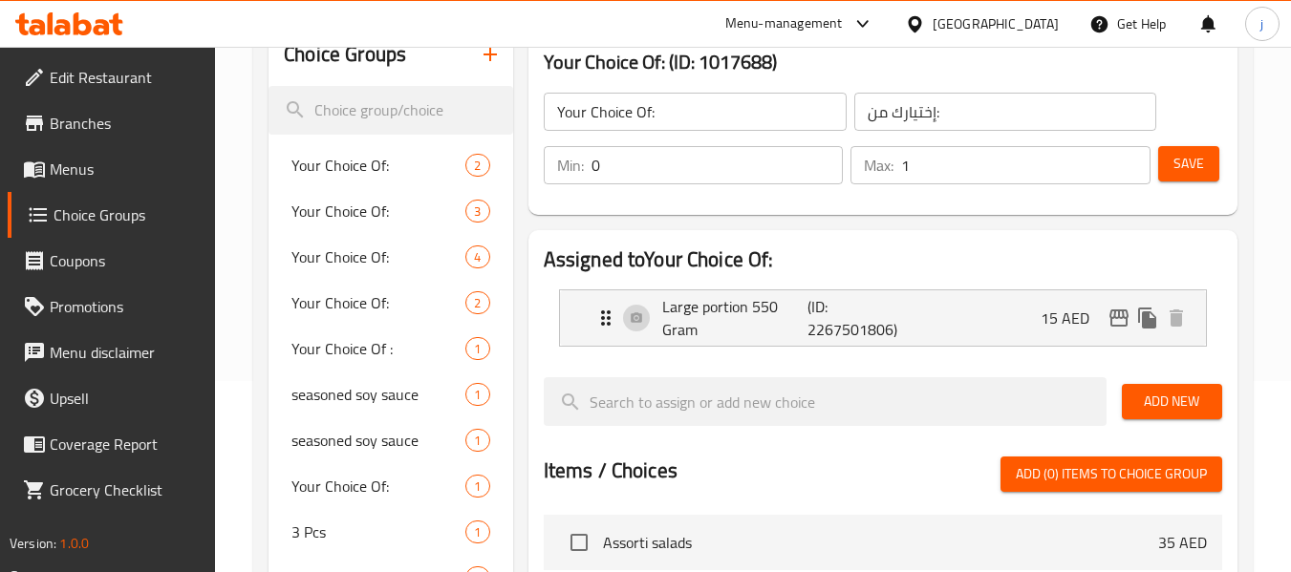
click at [942, 27] on div "[GEOGRAPHIC_DATA]" at bounding box center [996, 23] width 126 height 21
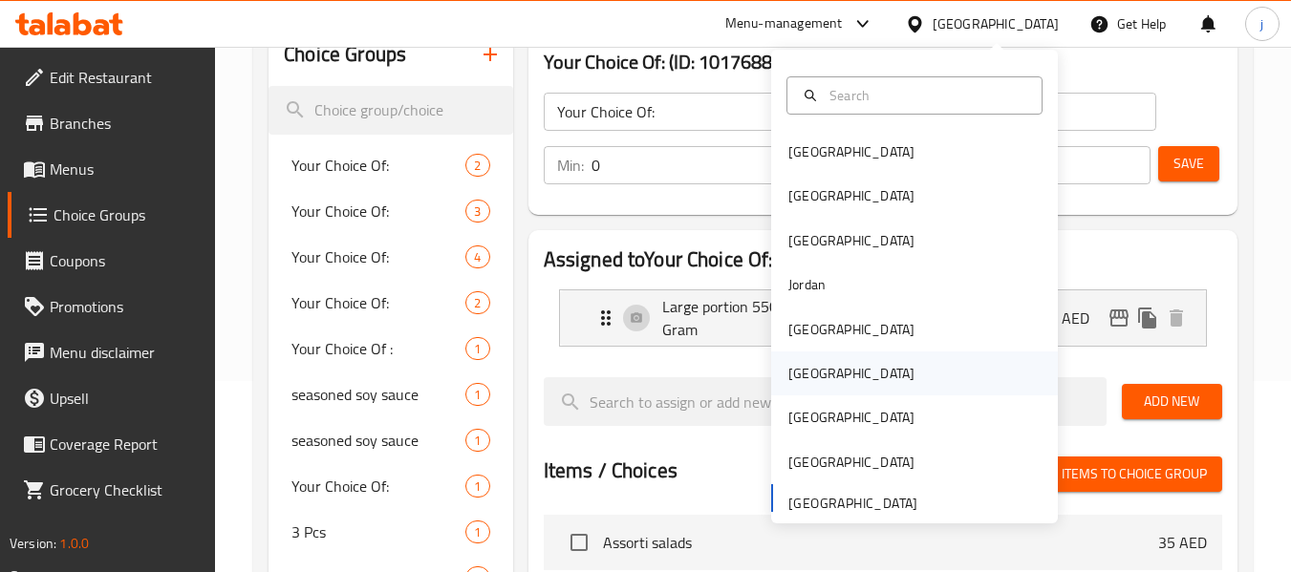
click at [794, 366] on div "[GEOGRAPHIC_DATA]" at bounding box center [851, 373] width 126 height 21
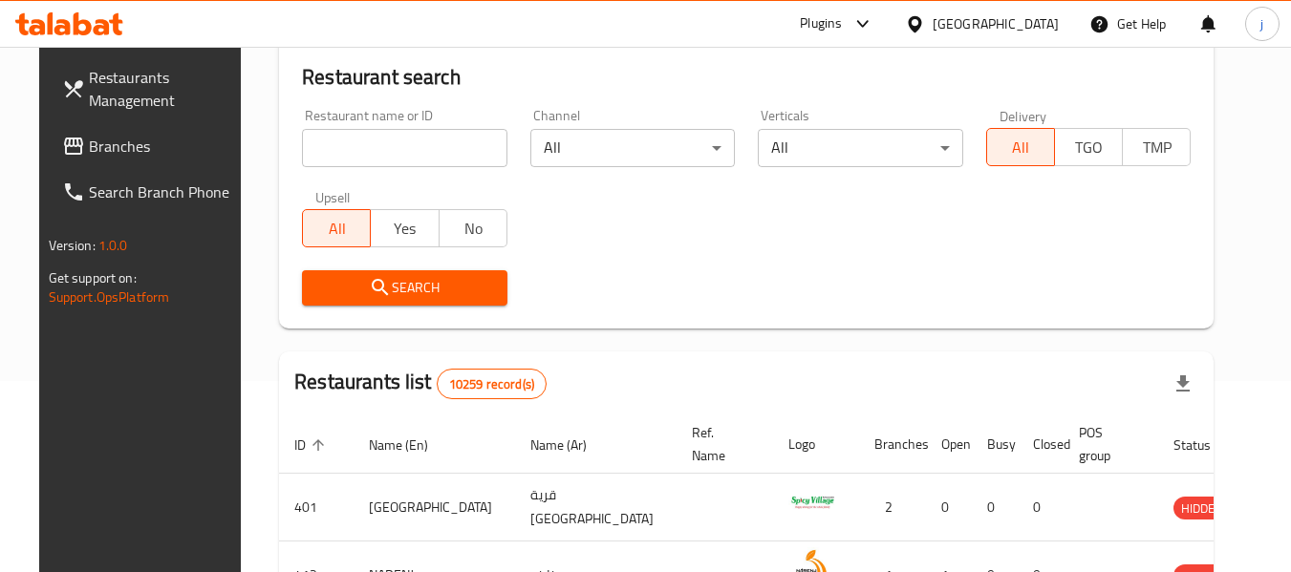
click at [89, 157] on span "Branches" at bounding box center [164, 146] width 151 height 23
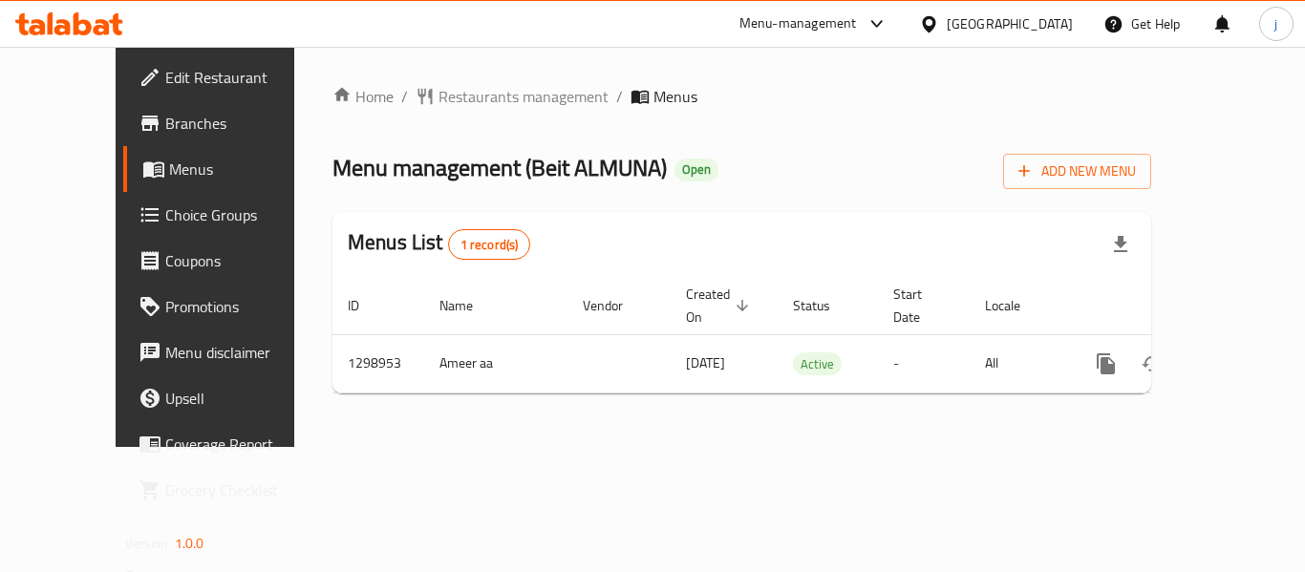
click at [947, 32] on div at bounding box center [933, 23] width 28 height 21
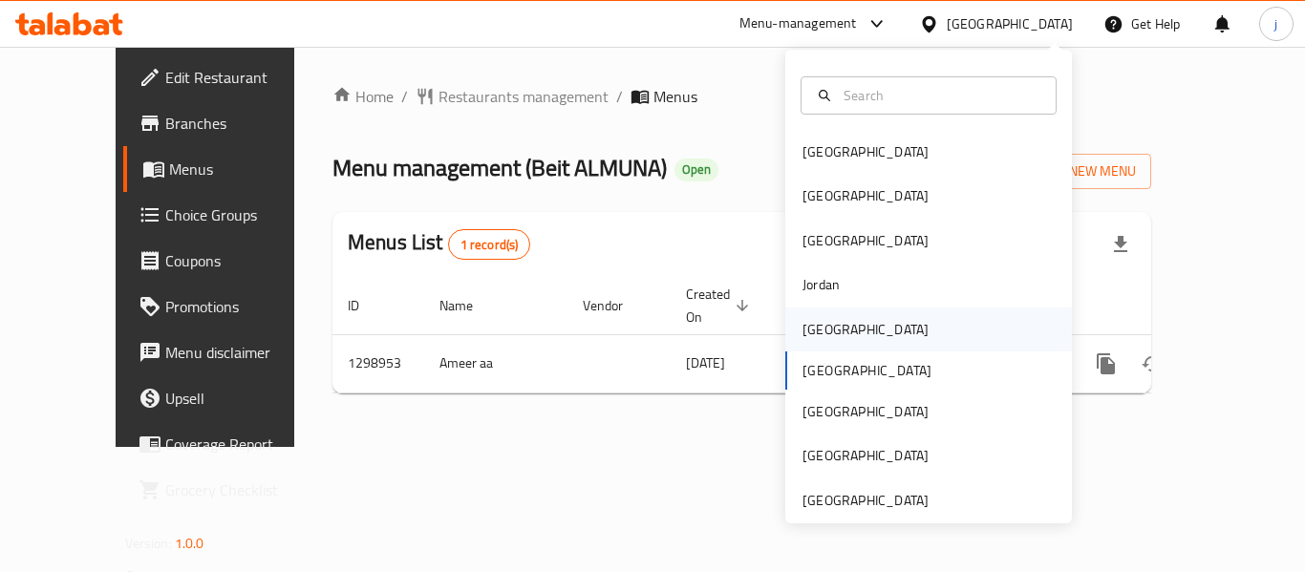
click at [816, 323] on div "[GEOGRAPHIC_DATA]" at bounding box center [866, 329] width 126 height 21
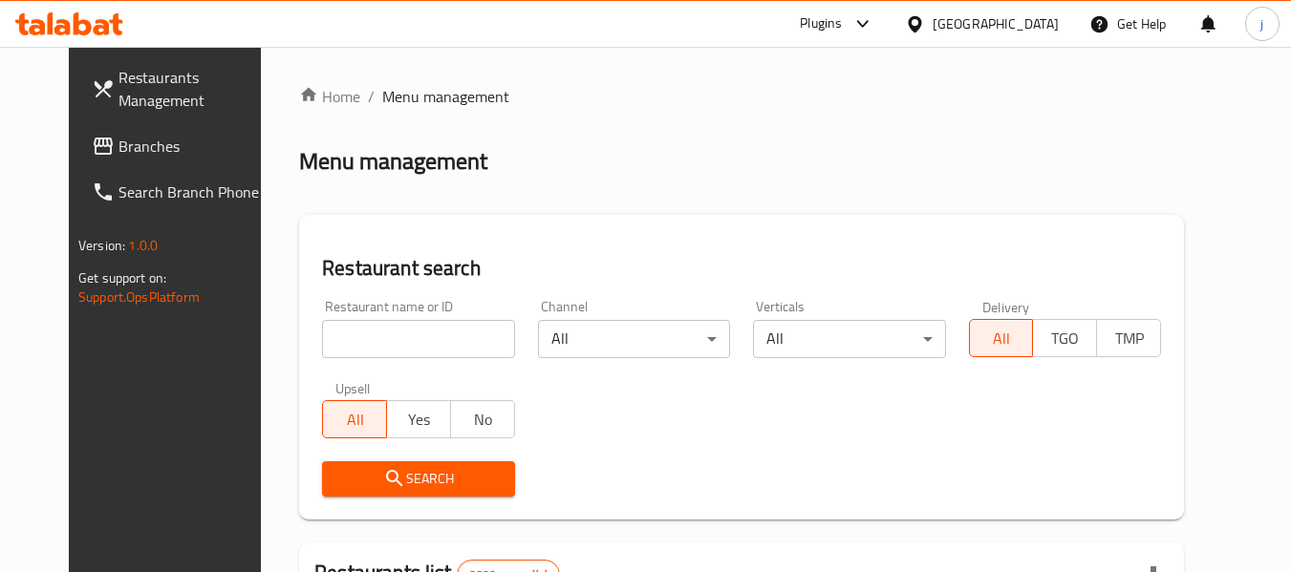
click at [118, 137] on span "Branches" at bounding box center [193, 146] width 151 height 23
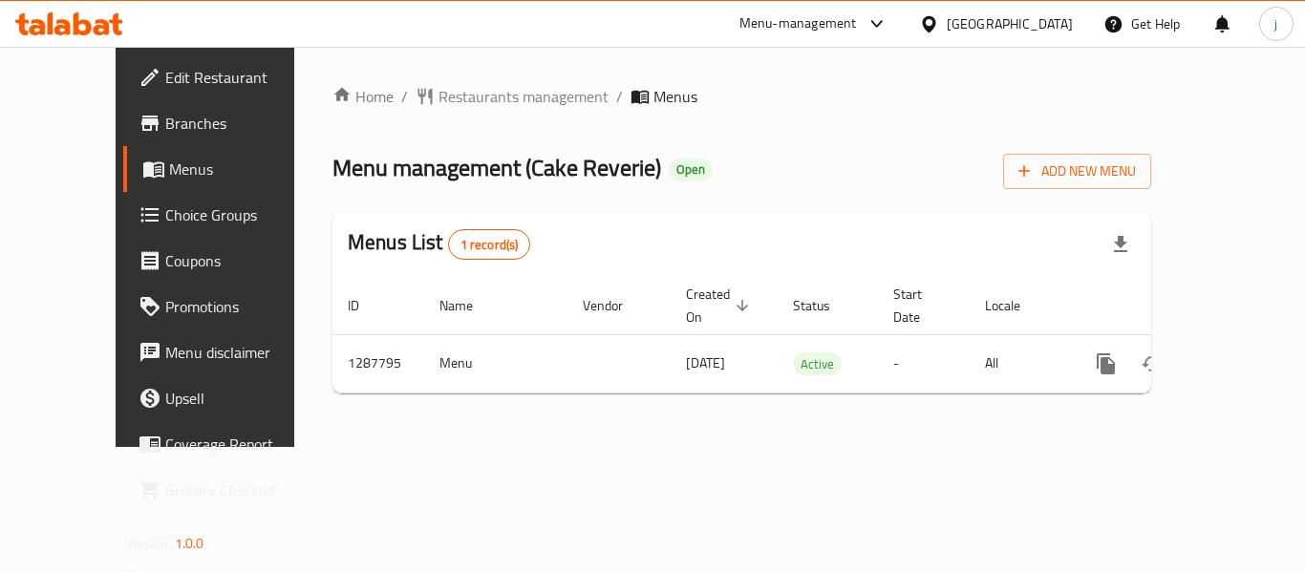
click at [165, 210] on span "Choice Groups" at bounding box center [241, 215] width 153 height 23
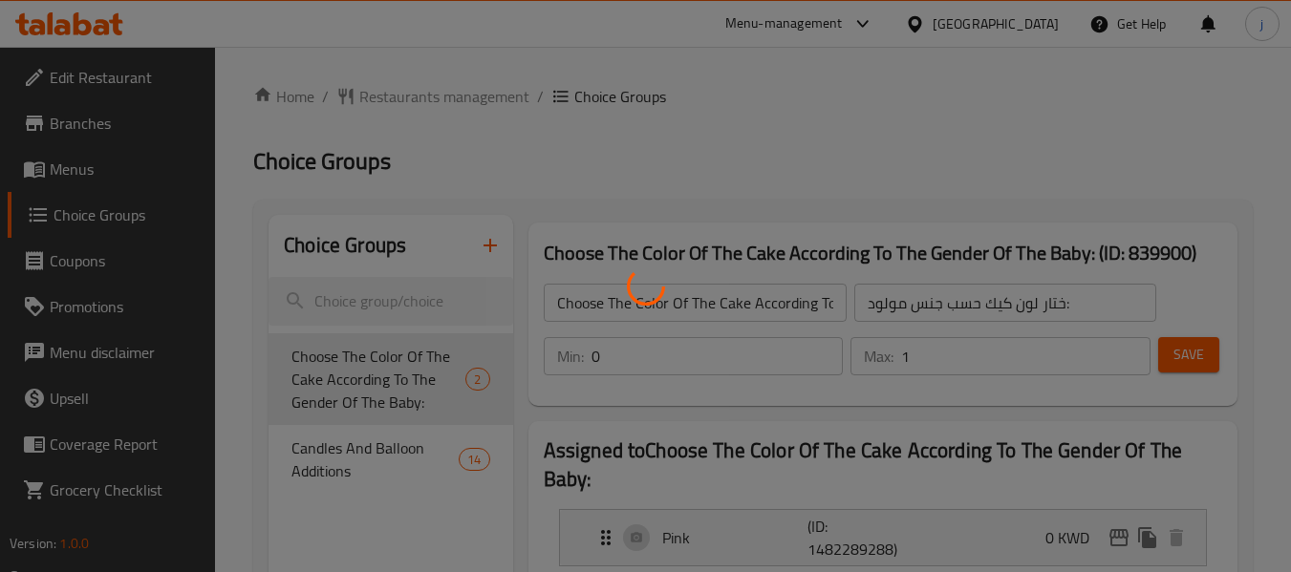
scroll to position [269, 0]
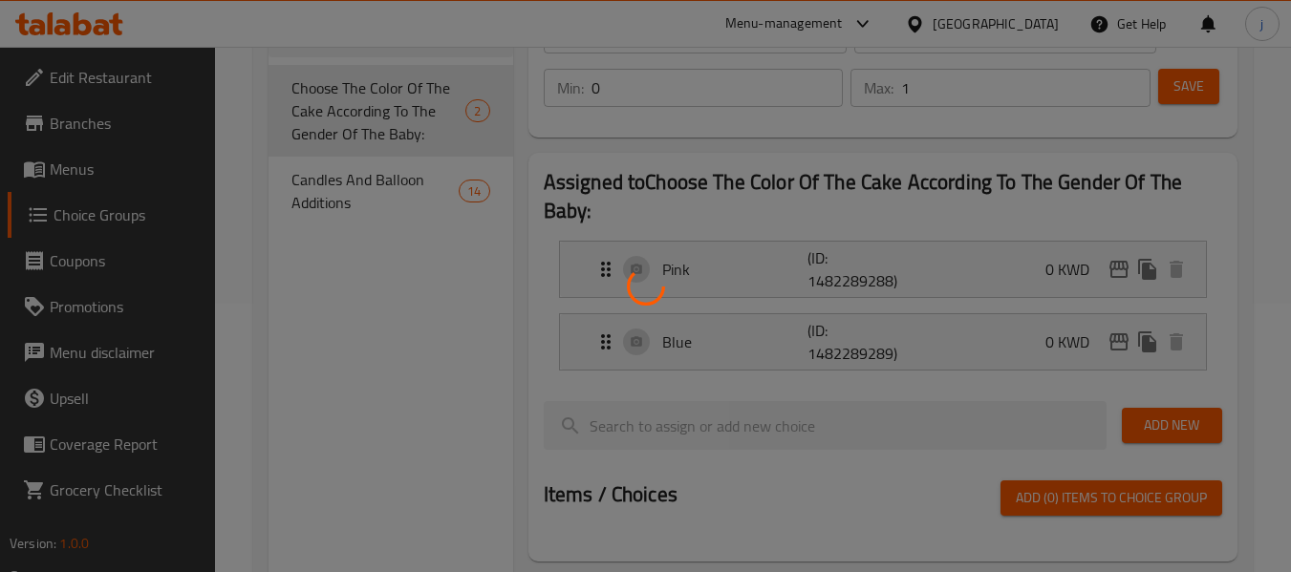
click at [312, 180] on div at bounding box center [645, 286] width 1291 height 572
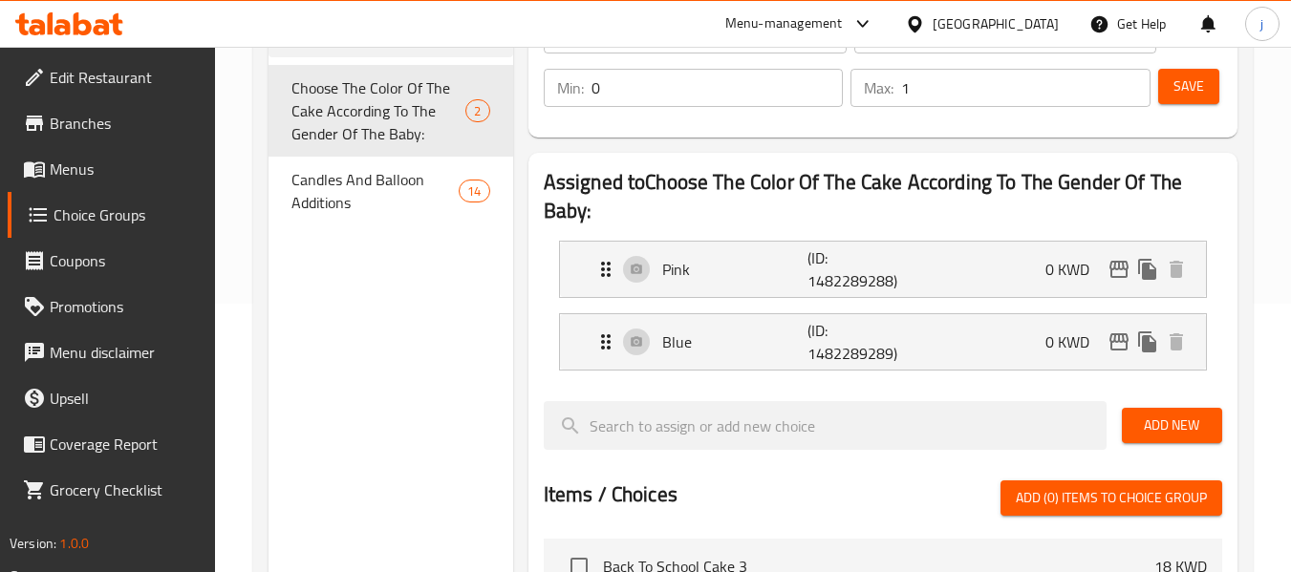
click at [314, 191] on div at bounding box center [645, 286] width 1291 height 572
click at [328, 219] on div "Candles And Balloon Additions 14" at bounding box center [391, 193] width 244 height 73
type input "Candles And Balloon Additions"
type input "إضافات شموع وبالونات"
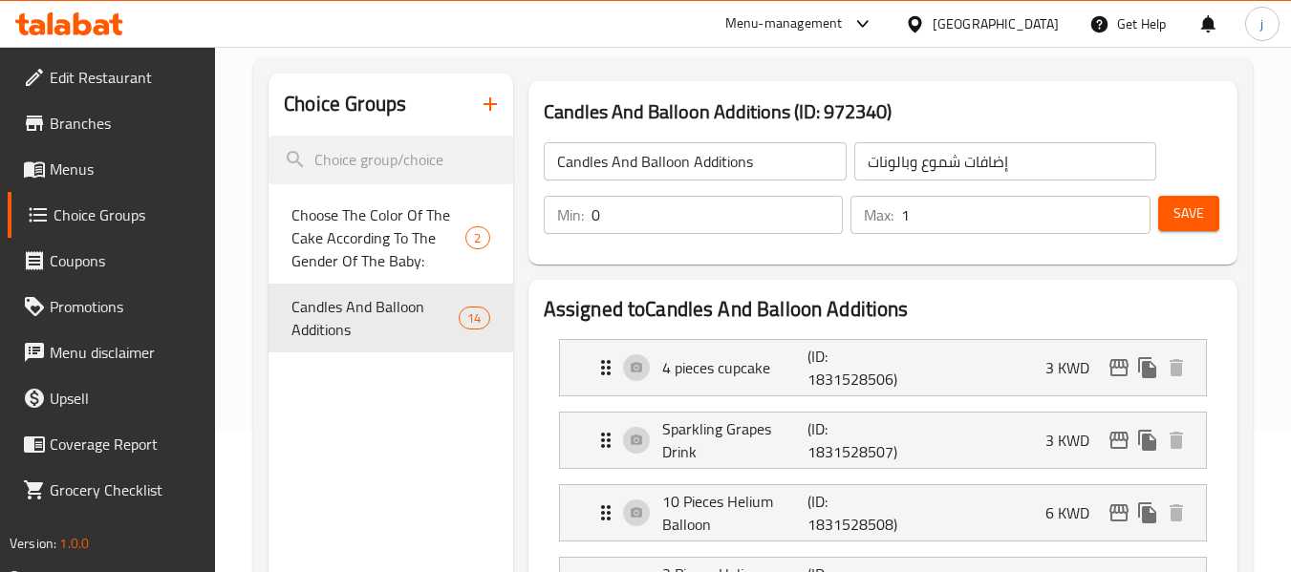
scroll to position [0, 0]
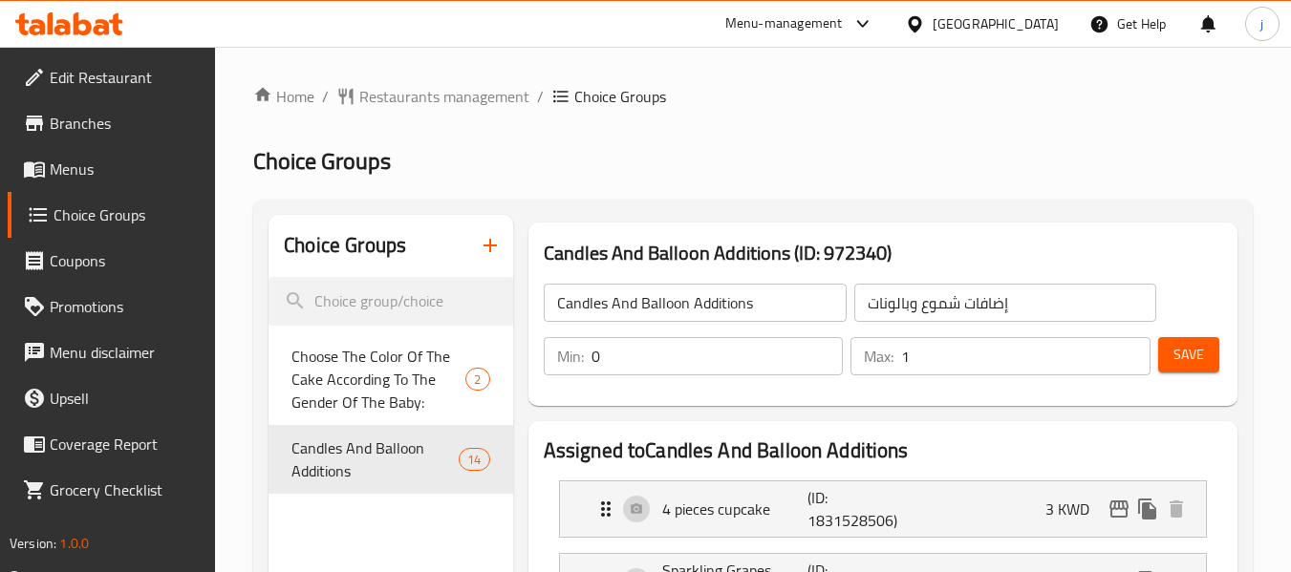
click at [1052, 31] on div "Kuwait" at bounding box center [996, 23] width 126 height 21
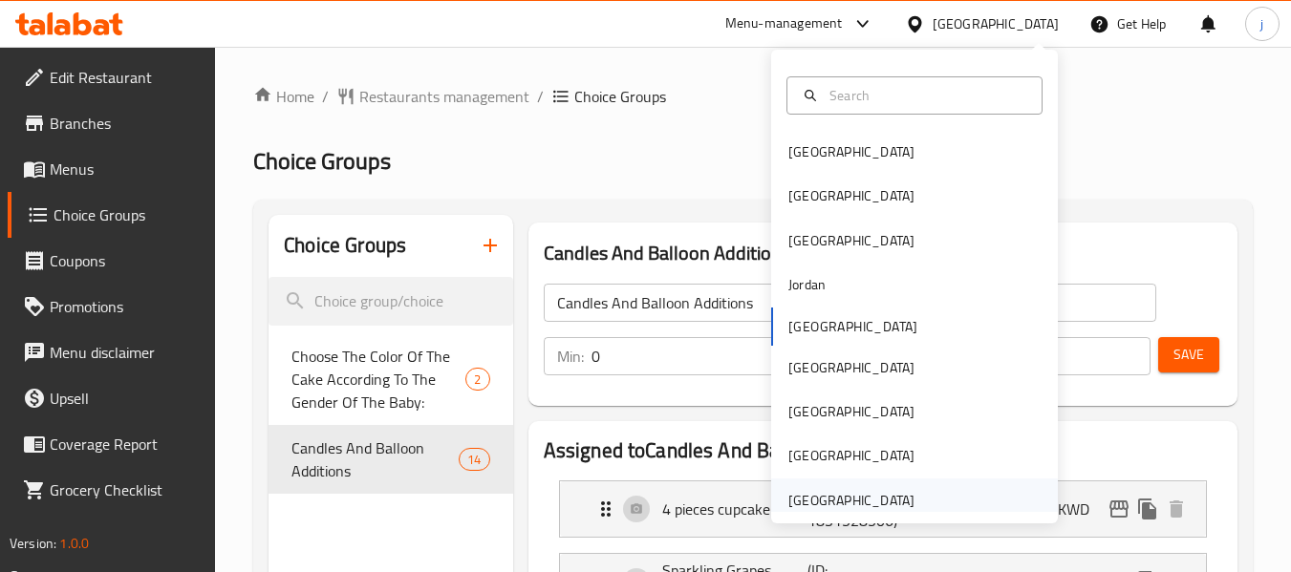
click at [807, 505] on div "United Arab Emirates" at bounding box center [851, 500] width 126 height 21
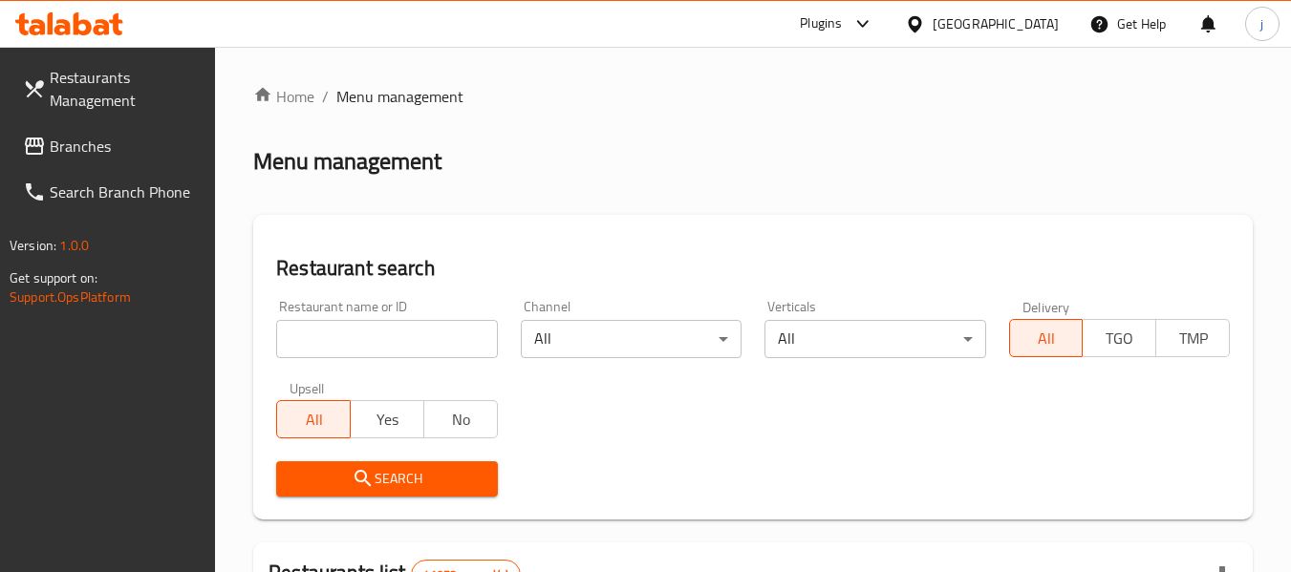
click at [92, 141] on span "Branches" at bounding box center [125, 146] width 151 height 23
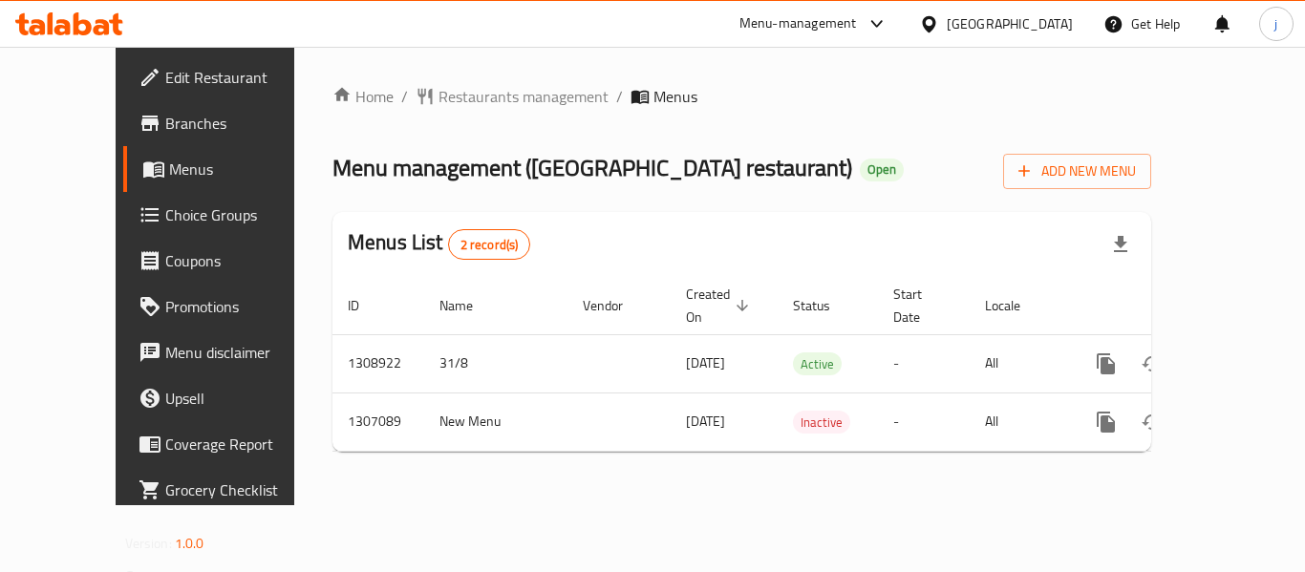
click at [1025, 22] on div "[GEOGRAPHIC_DATA]" at bounding box center [1010, 23] width 126 height 21
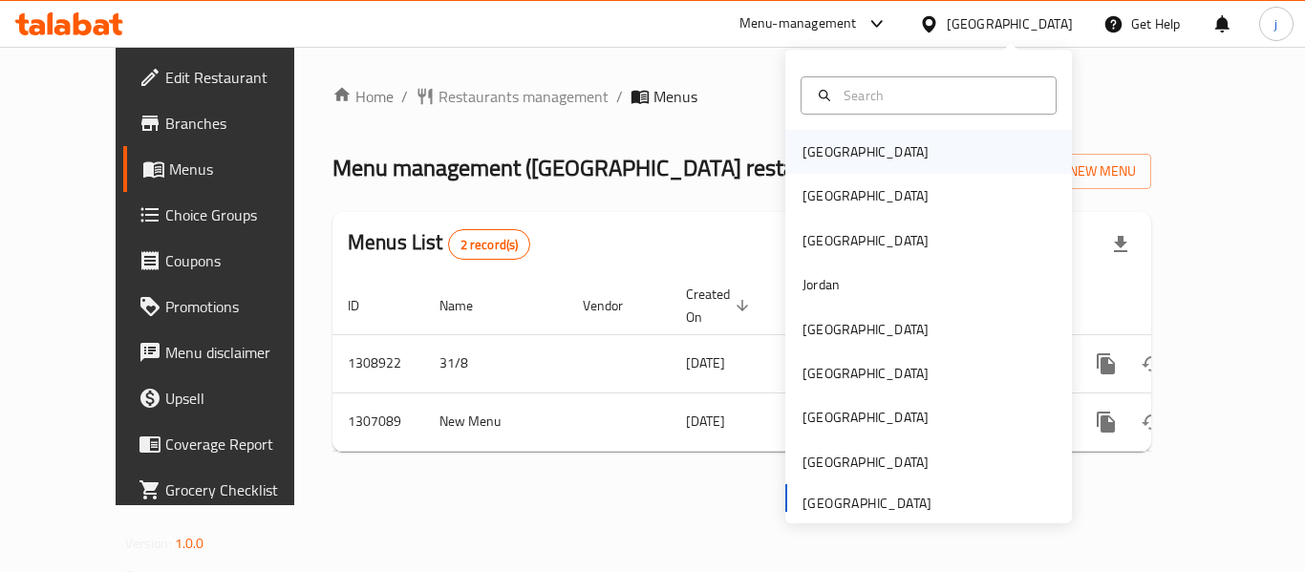
click at [803, 147] on div "[GEOGRAPHIC_DATA]" at bounding box center [866, 151] width 126 height 21
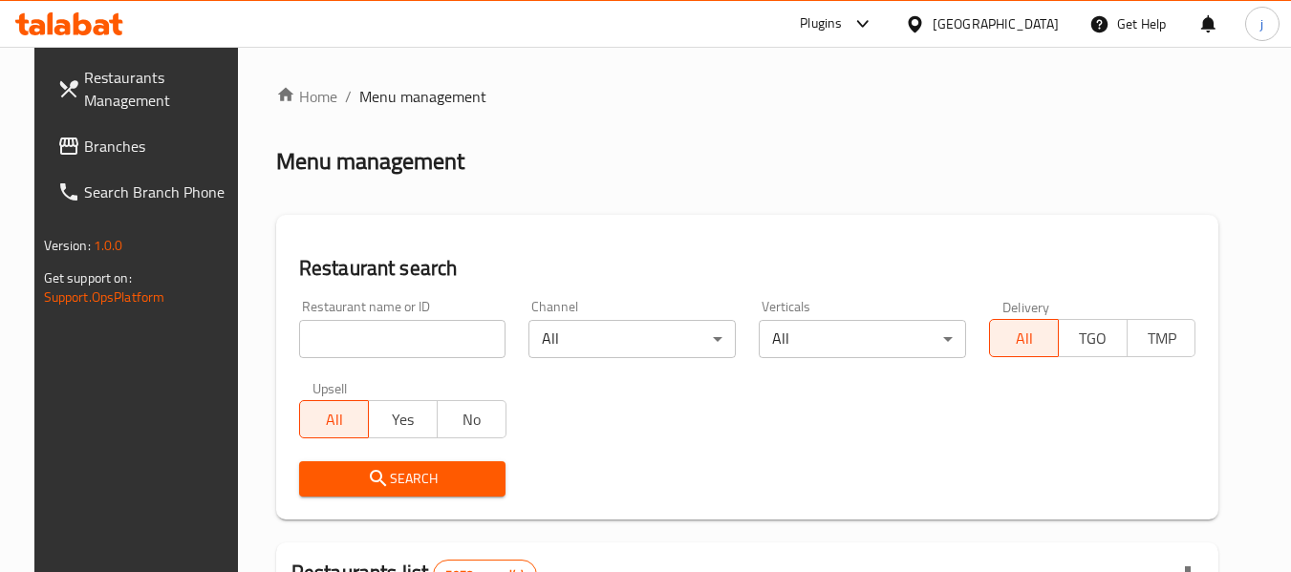
click at [121, 151] on span "Branches" at bounding box center [159, 146] width 151 height 23
